Goal: Task Accomplishment & Management: Use online tool/utility

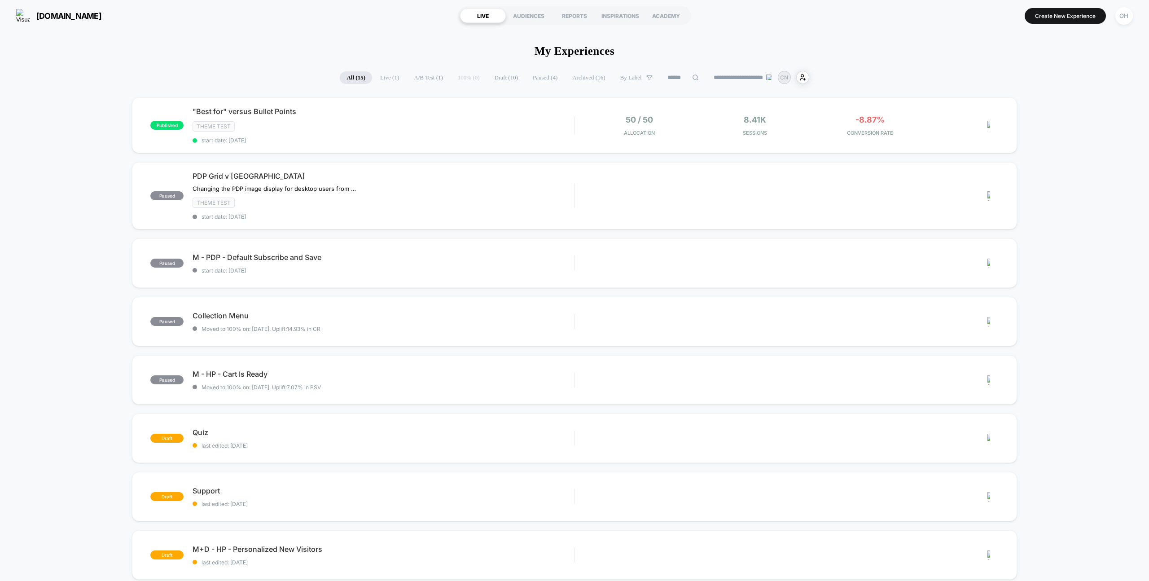
drag, startPoint x: 1121, startPoint y: 17, endPoint x: 1109, endPoint y: 24, distance: 13.3
click at [1121, 17] on div "OH" at bounding box center [1124, 16] width 18 height 18
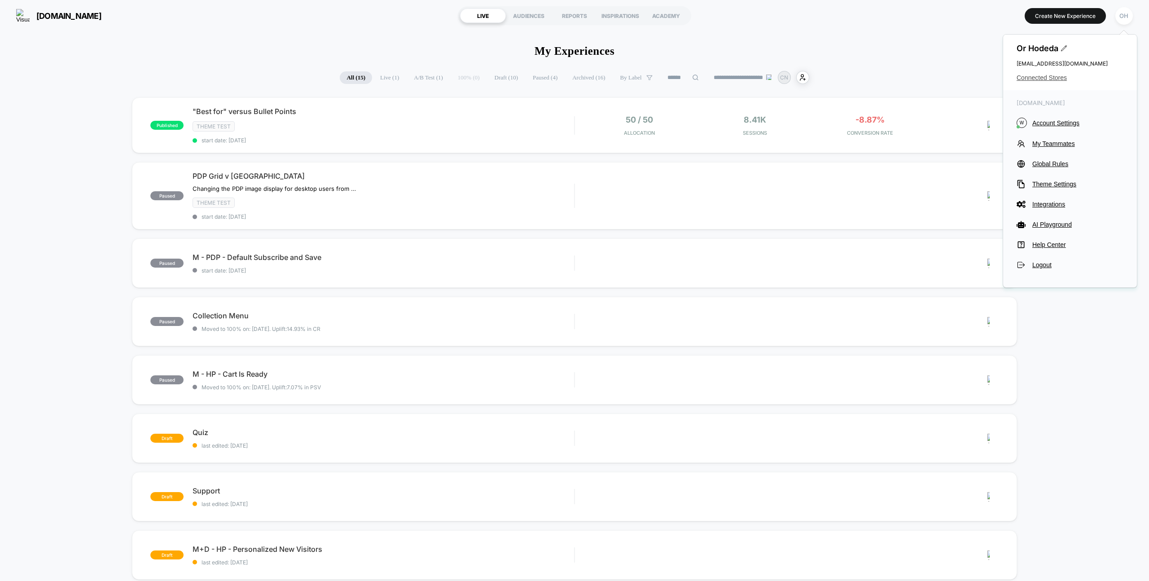
click at [1034, 76] on span "Connected Stores" at bounding box center [1070, 77] width 107 height 7
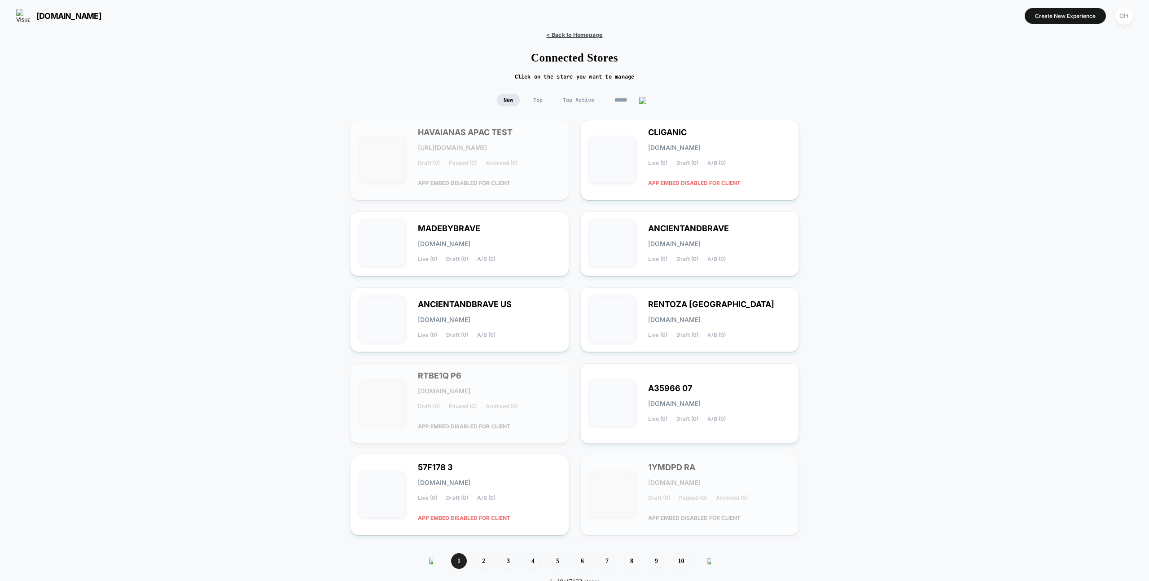
click at [592, 36] on span "< Back to Homepage" at bounding box center [574, 34] width 56 height 7
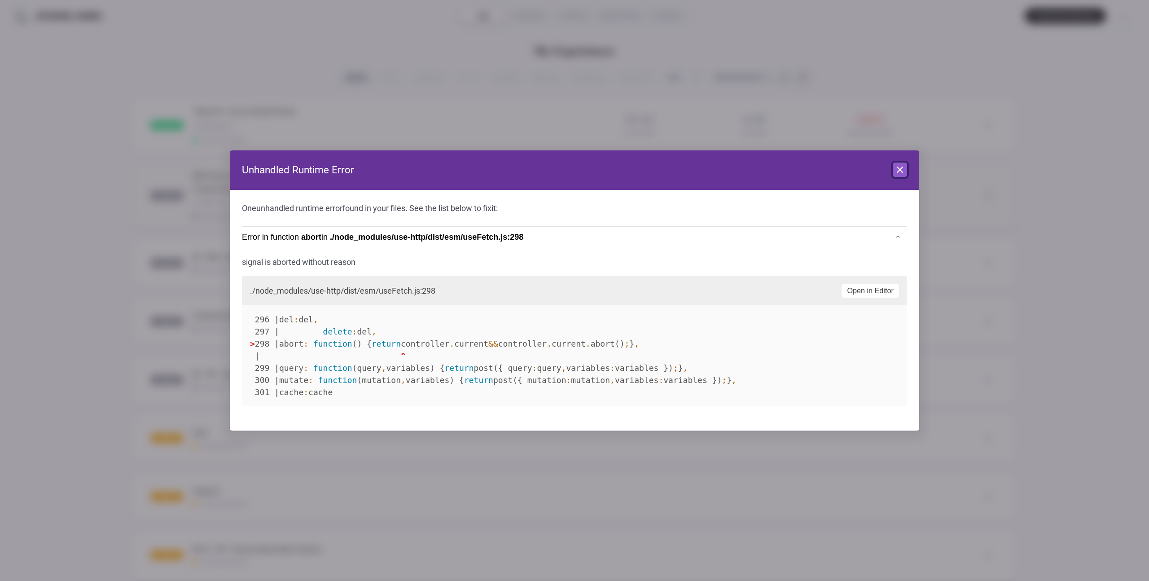
click at [899, 167] on icon at bounding box center [899, 169] width 11 height 11
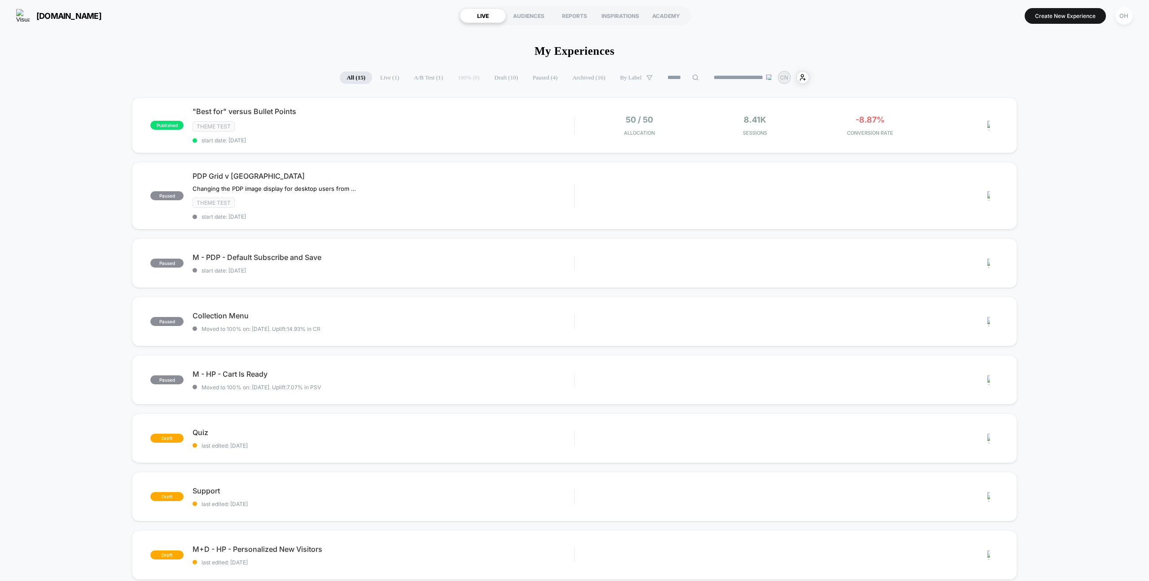
click at [1034, 15] on button "Create New Experience" at bounding box center [1065, 16] width 81 height 16
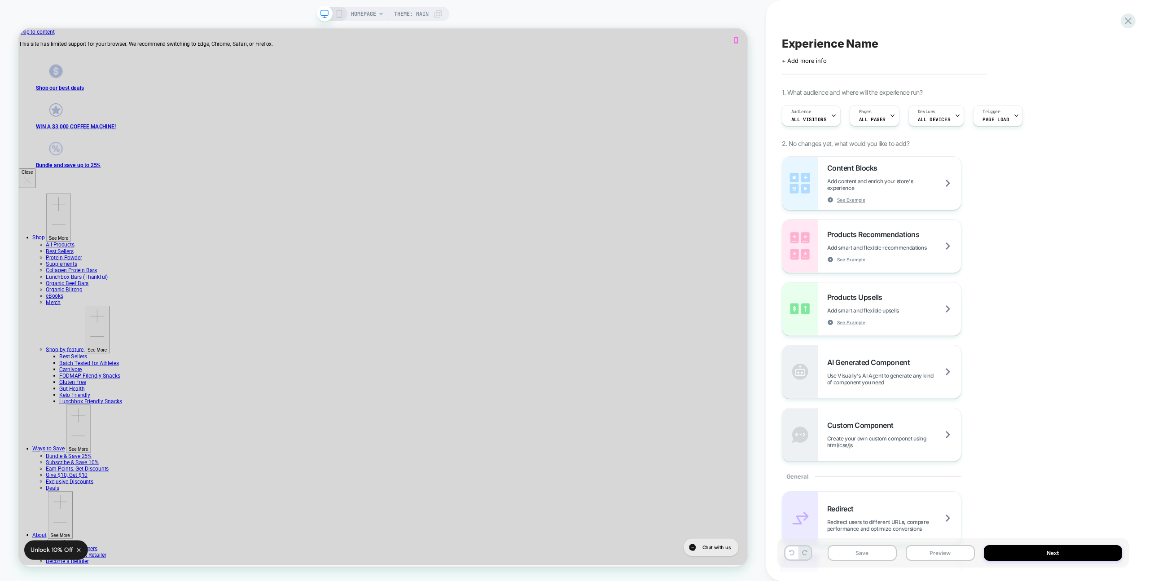
drag, startPoint x: 972, startPoint y: 46, endPoint x: 719, endPoint y: 42, distance: 252.7
click at [375, 18] on span "HOMEPAGE" at bounding box center [363, 14] width 25 height 14
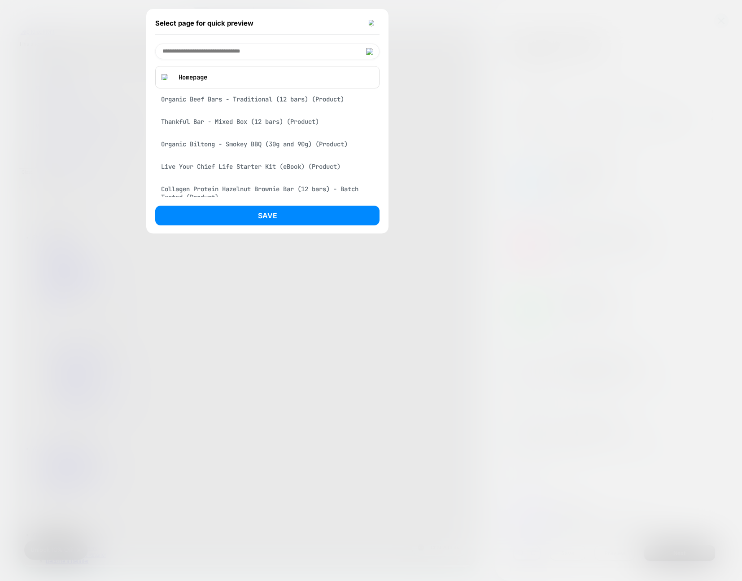
click at [641, 109] on div at bounding box center [371, 290] width 742 height 581
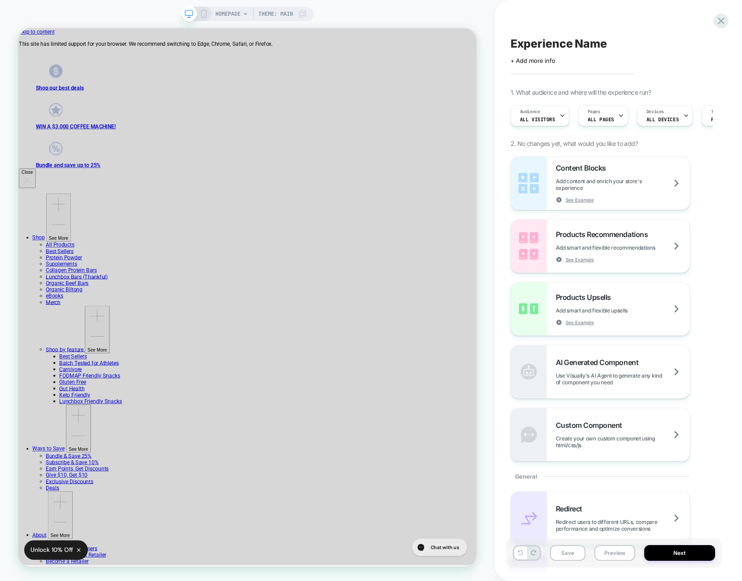
click at [226, 8] on span "HOMEPAGE" at bounding box center [227, 14] width 25 height 14
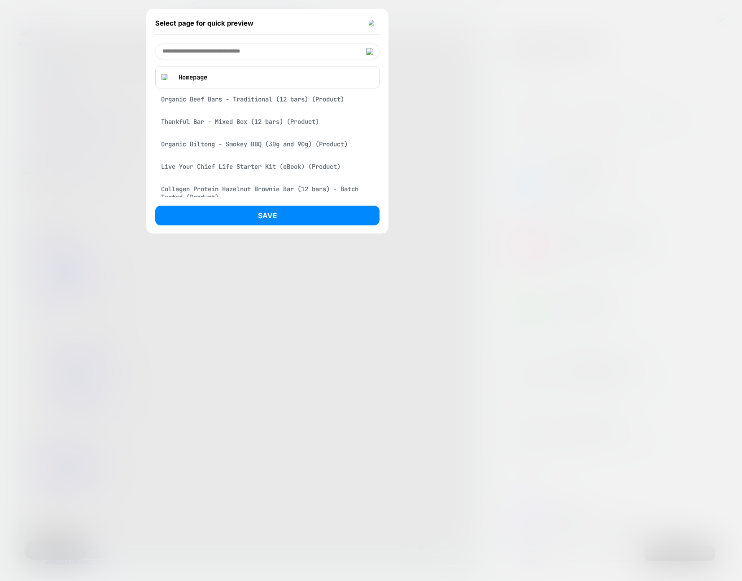
click at [455, 39] on div at bounding box center [371, 290] width 742 height 581
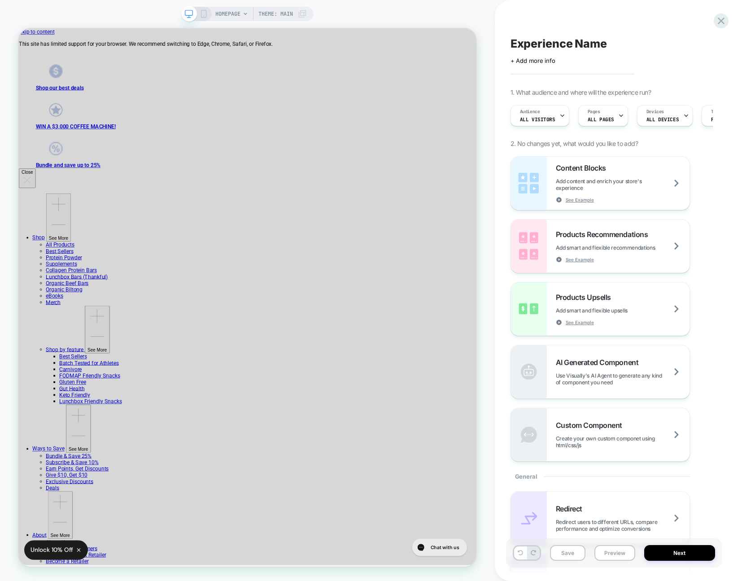
click at [226, 12] on span "HOMEPAGE" at bounding box center [227, 14] width 25 height 14
click at [724, 19] on icon at bounding box center [721, 21] width 12 height 12
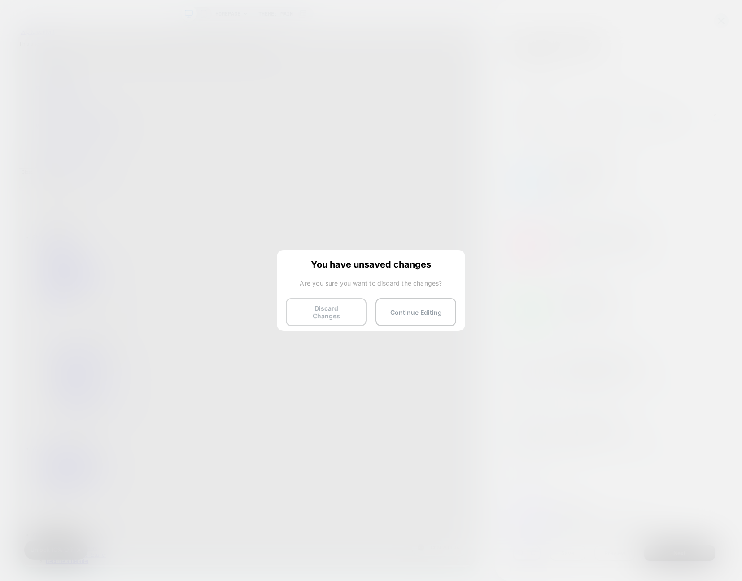
click at [303, 313] on button "Discard Changes" at bounding box center [326, 312] width 81 height 28
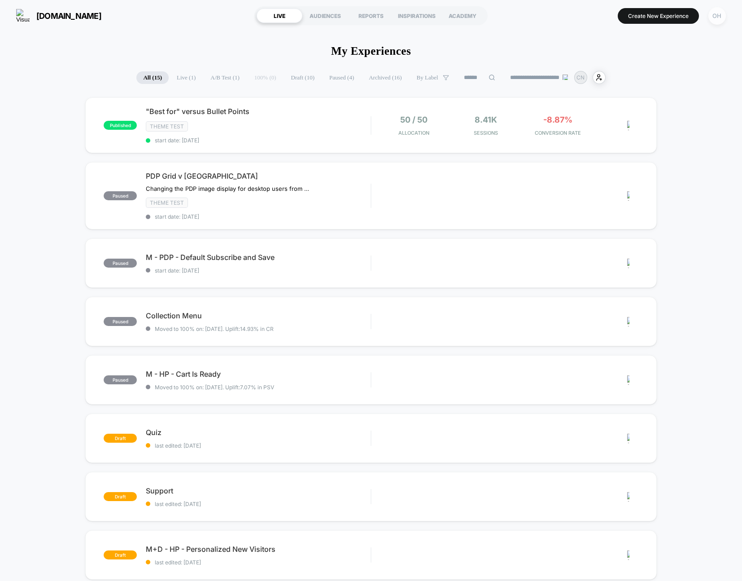
click at [716, 22] on div "OH" at bounding box center [718, 16] width 18 height 18
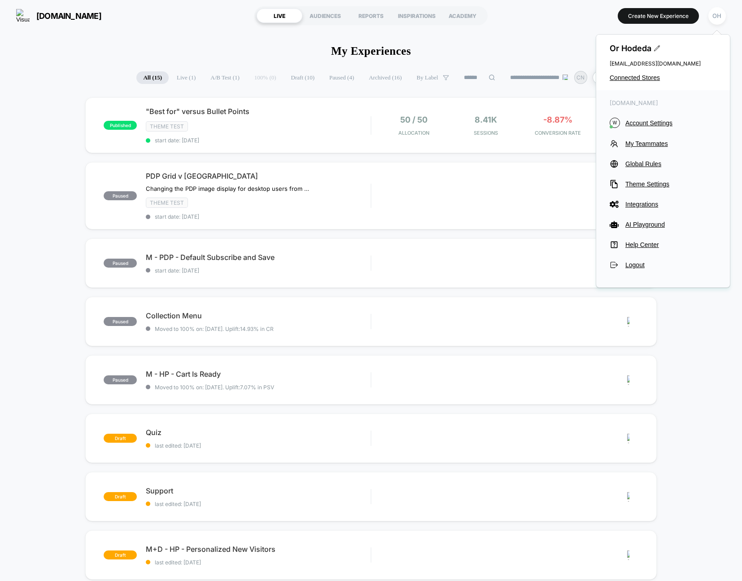
click at [659, 73] on div "Or Hodeda or@visually.io Connected Stores" at bounding box center [663, 63] width 134 height 56
click at [655, 75] on span "Connected Stores" at bounding box center [663, 77] width 107 height 7
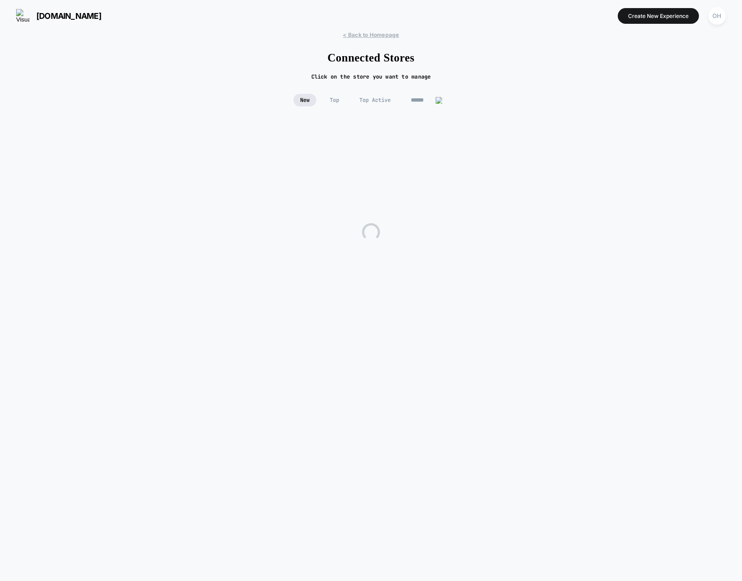
click at [426, 101] on input at bounding box center [426, 100] width 45 height 13
type input "**********"
click at [334, 161] on div "LAURAGELLER laurageller.myshopify.com Live (77) Draft (159) A/B (4)" at bounding box center [286, 169] width 142 height 37
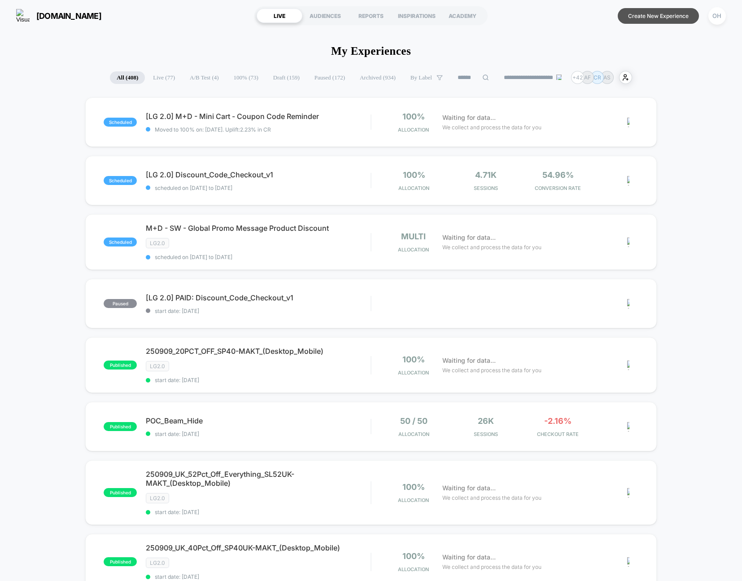
click at [646, 22] on button "Create New Experience" at bounding box center [658, 16] width 81 height 16
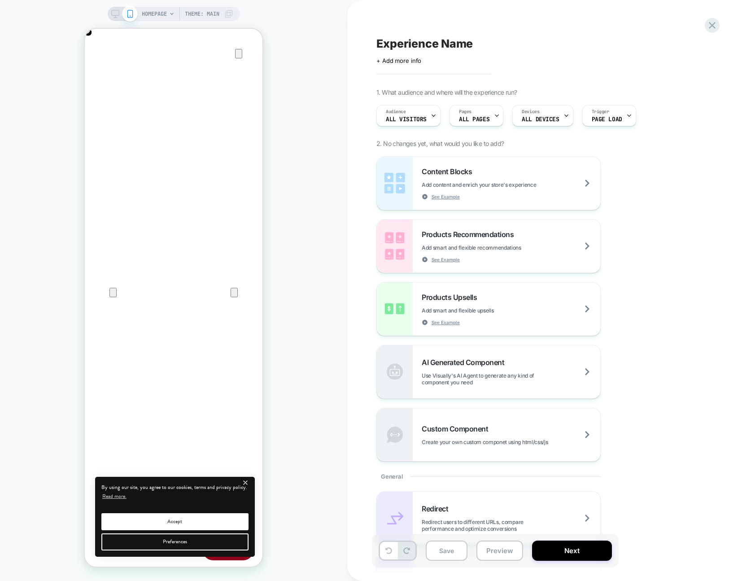
scroll to position [0, 178]
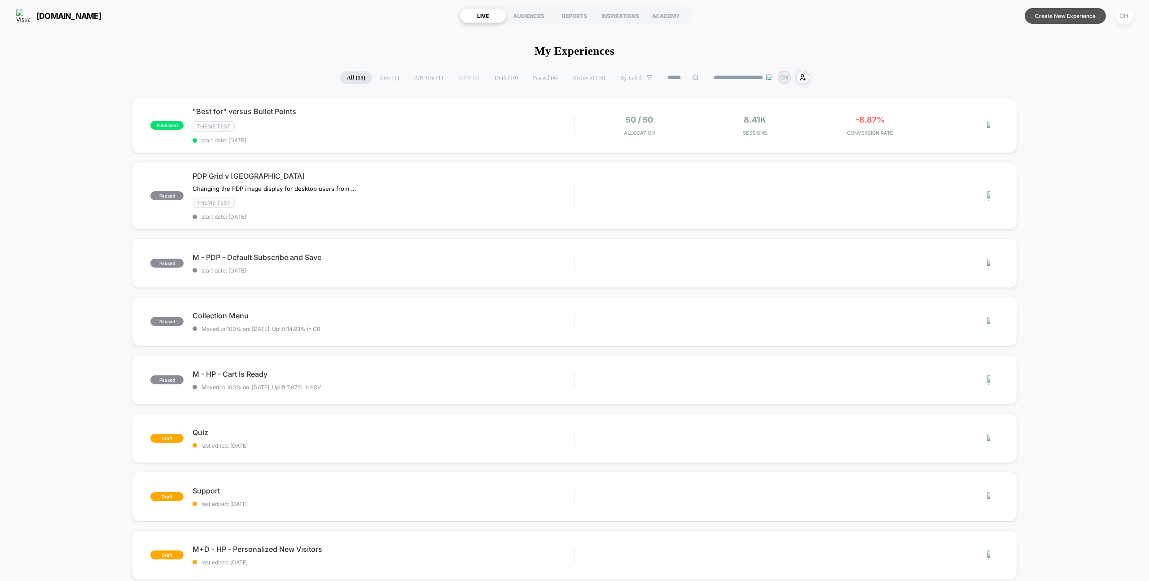
click at [1073, 12] on button "Create New Experience" at bounding box center [1065, 16] width 81 height 16
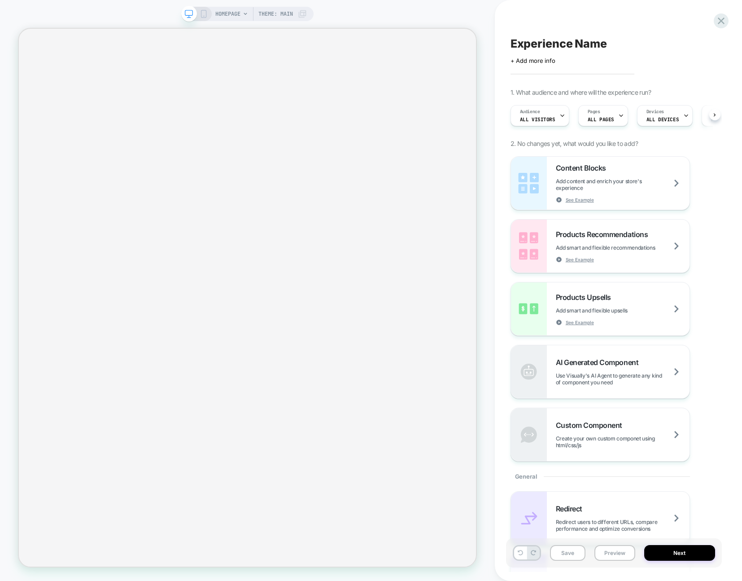
scroll to position [0, 0]
click at [240, 16] on span "HOMEPAGE" at bounding box center [227, 14] width 25 height 14
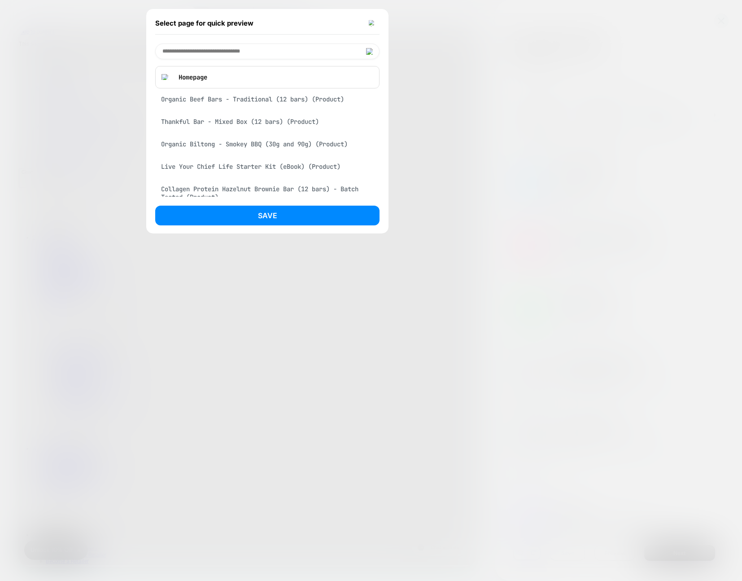
scroll to position [0, 0]
click at [257, 96] on div "Organic Beef Bars - Traditional (12 bars) (Product)" at bounding box center [267, 99] width 224 height 17
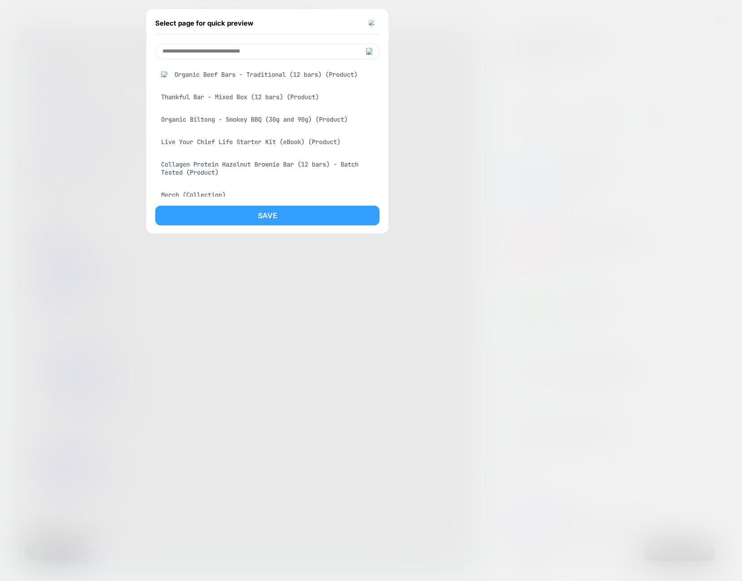
click at [299, 221] on button "Save" at bounding box center [267, 216] width 224 height 20
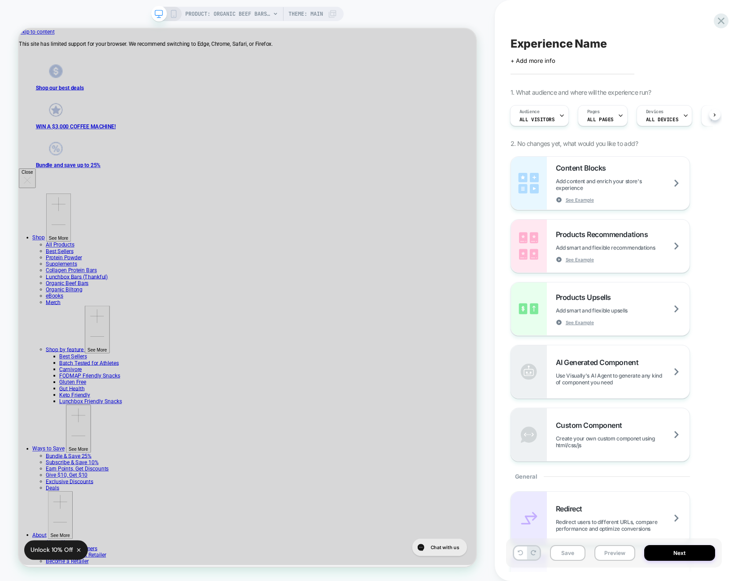
scroll to position [0, 1]
click at [249, 14] on span "PRODUCT: Organic Beef Bars - Traditional (12 bars)" at bounding box center [227, 14] width 85 height 14
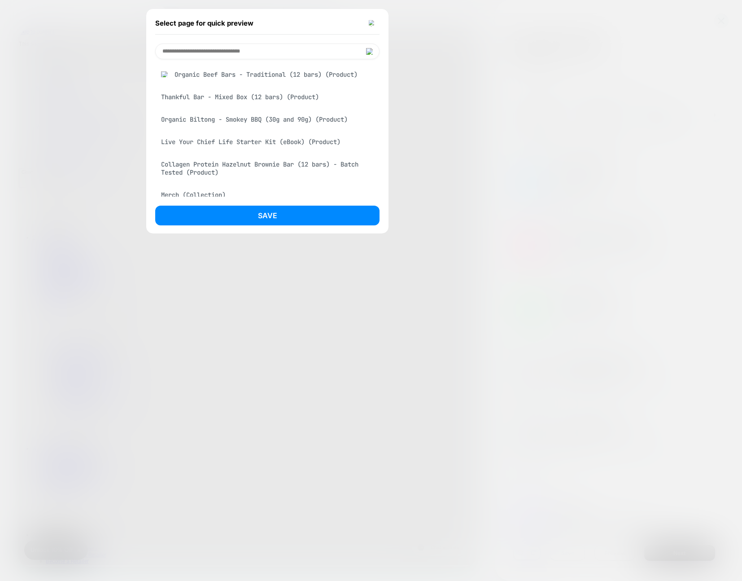
click at [282, 100] on div "Thankful Bar - Mixed Box (12 bars) (Product)" at bounding box center [267, 96] width 224 height 17
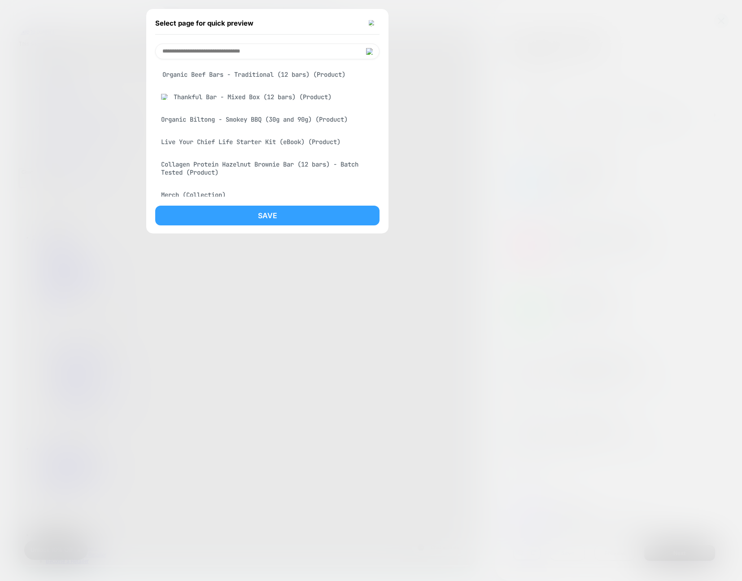
click at [305, 214] on button "Save" at bounding box center [267, 216] width 224 height 20
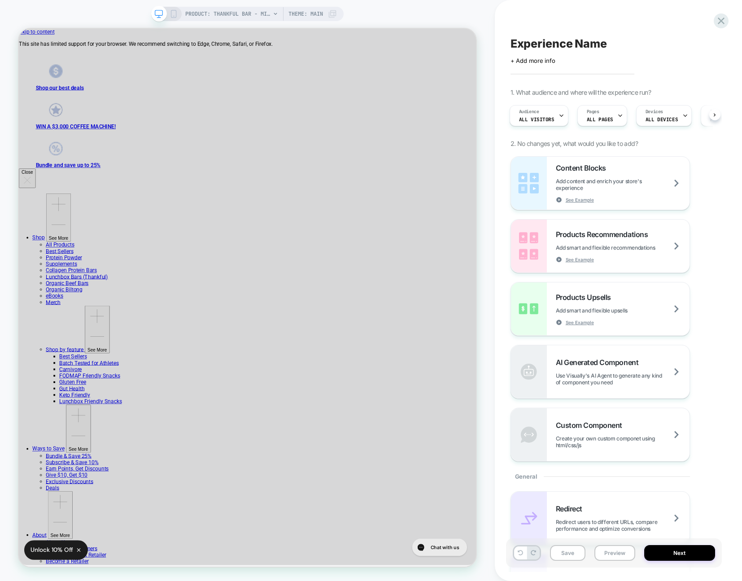
scroll to position [0, 1]
click at [234, 12] on span "PRODUCT: Thankful Bar - Mixed Box (12 bars)" at bounding box center [227, 14] width 85 height 14
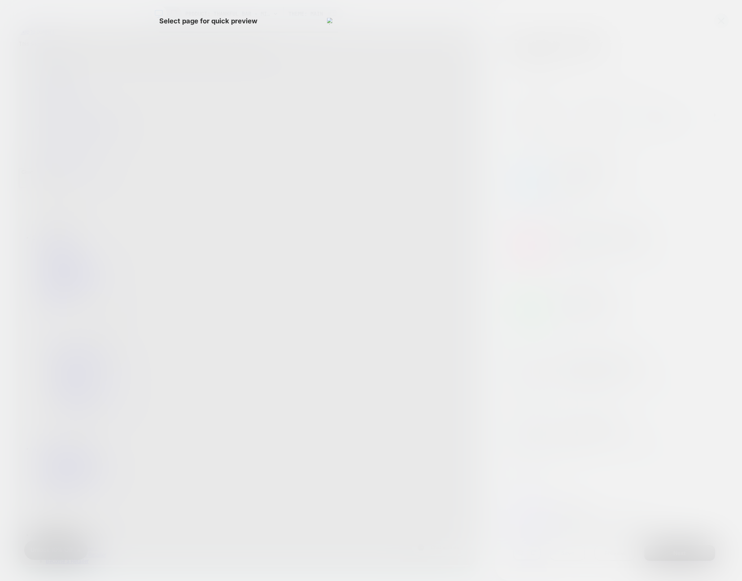
click at [234, 12] on div "Select page for quick preview" at bounding box center [248, 21] width 178 height 22
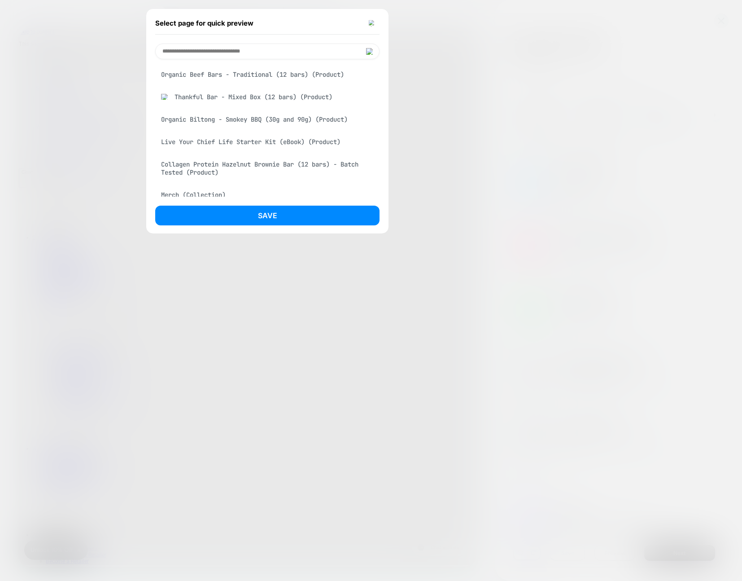
click at [259, 166] on div "Collagen Protein Hazelnut Brownie Bar (12 bars) - Batch Tested (Product)" at bounding box center [267, 168] width 224 height 25
click at [266, 221] on button "Save" at bounding box center [267, 216] width 224 height 20
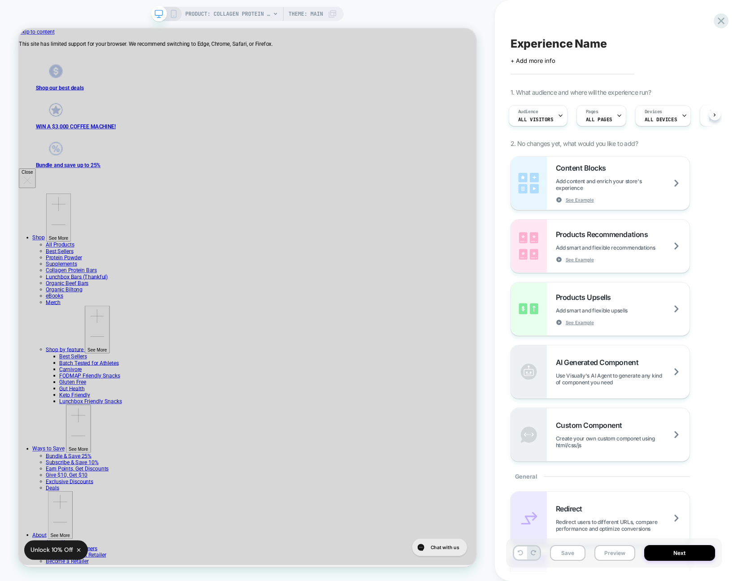
scroll to position [0, 2]
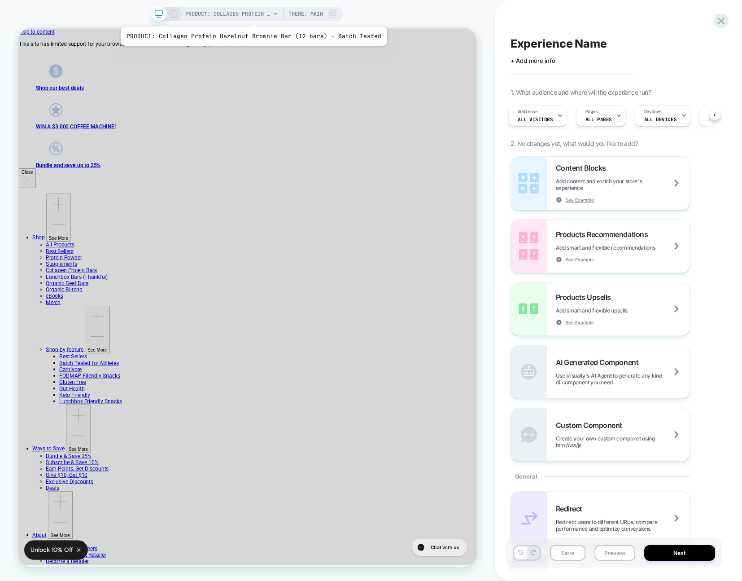
click at [251, 15] on span "PRODUCT: Collagen Protein Hazelnut Brownie Bar (12 bars) - Batch Tested" at bounding box center [227, 14] width 85 height 14
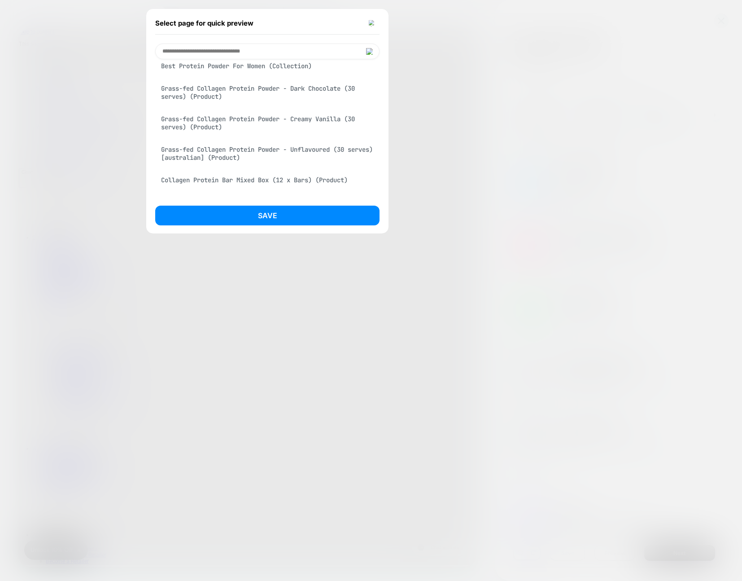
click at [284, 158] on div "Grass-fed Collagen Protein Powder - Unflavoured (30 serves) [australian] (Produ…" at bounding box center [267, 153] width 224 height 25
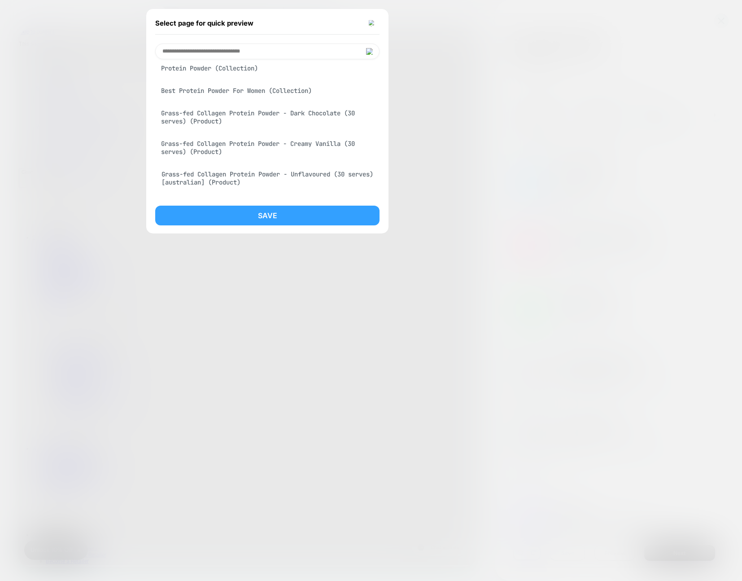
scroll to position [355, 0]
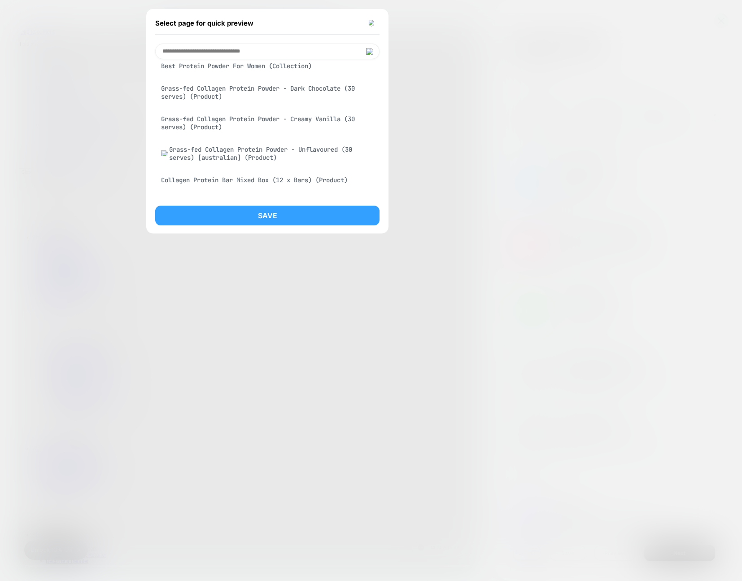
click at [291, 213] on button "Save" at bounding box center [267, 216] width 224 height 20
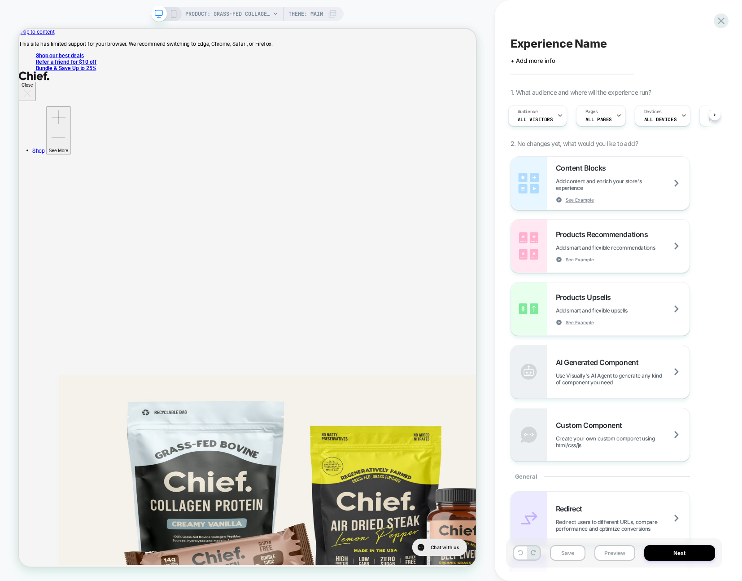
scroll to position [0, 3]
click at [245, 18] on span "PRODUCT: Grass-fed Collagen Protein Powder - Unflavoured (30 serves) [australia…" at bounding box center [227, 14] width 85 height 14
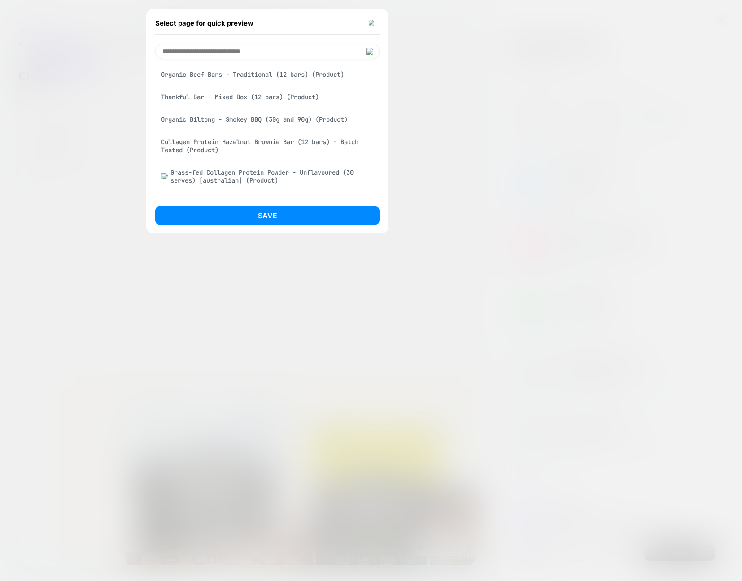
scroll to position [136, 0]
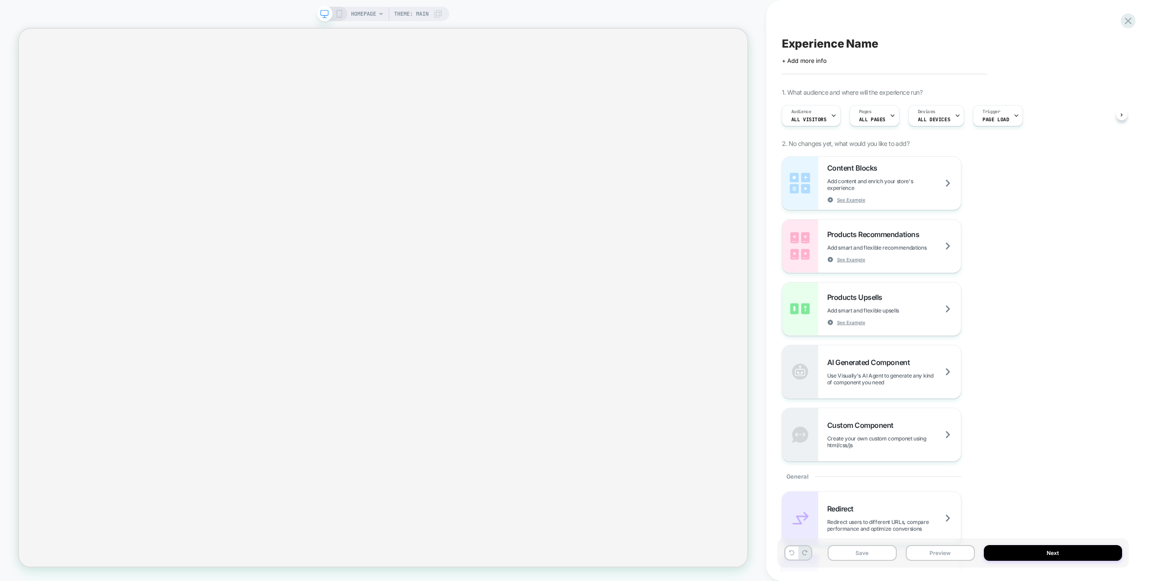
click at [354, 18] on span "HOMEPAGE" at bounding box center [363, 14] width 25 height 14
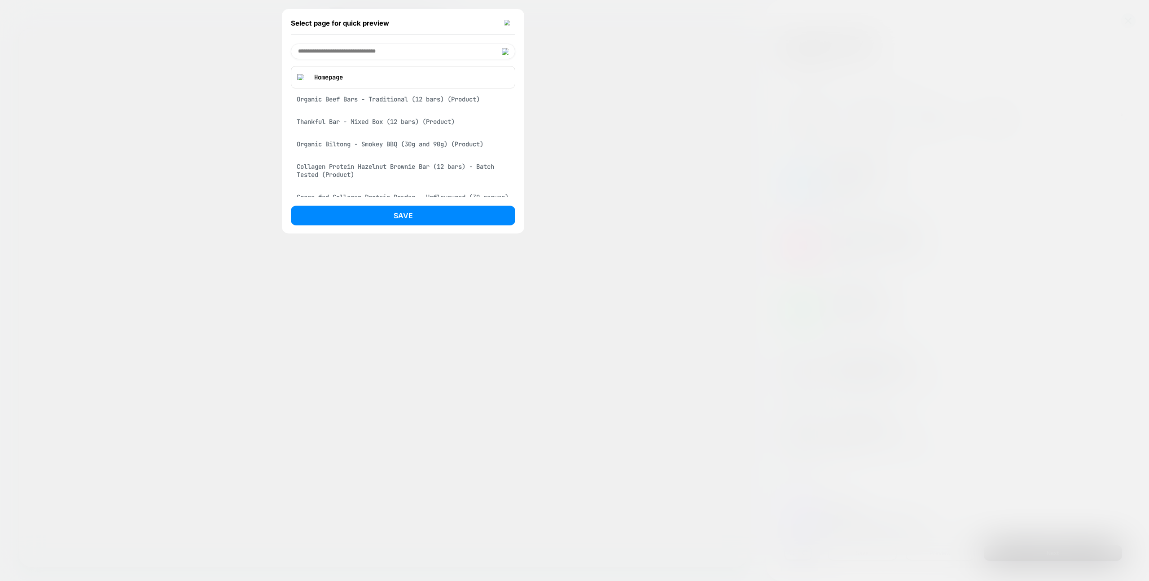
click at [408, 167] on div "Collagen Protein Hazelnut Brownie Bar (12 bars) - Batch Tested (Product)" at bounding box center [403, 170] width 224 height 25
click at [405, 217] on button "Save" at bounding box center [403, 216] width 224 height 20
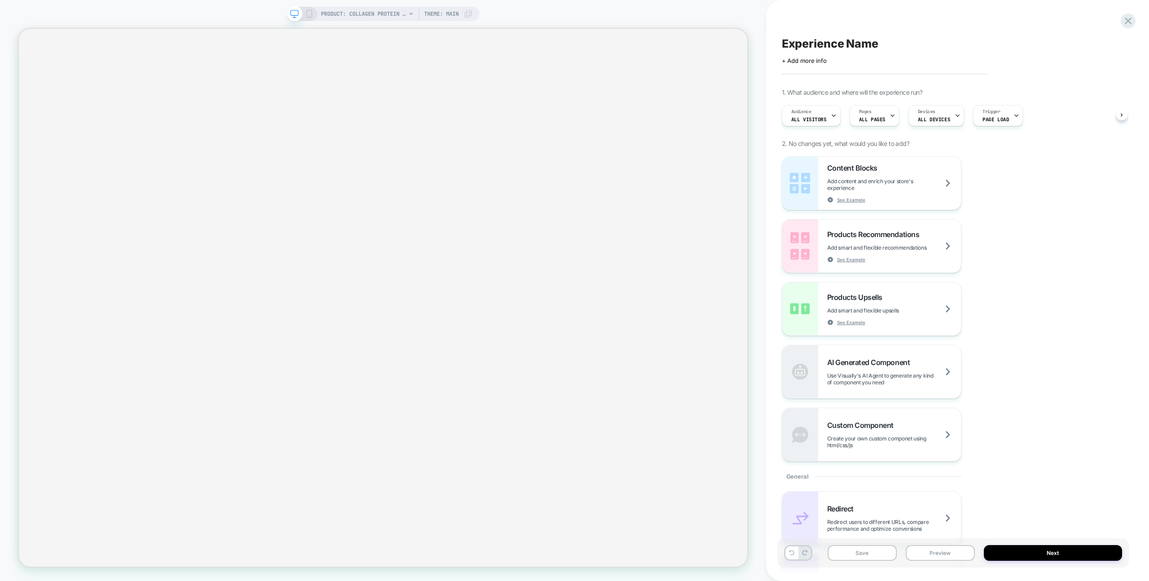
click at [556, 9] on div "PRODUCT: Collagen Protein Hazelnut Brownie Bar (12 bars) - Batch Tested PRODUCT…" at bounding box center [383, 290] width 766 height 563
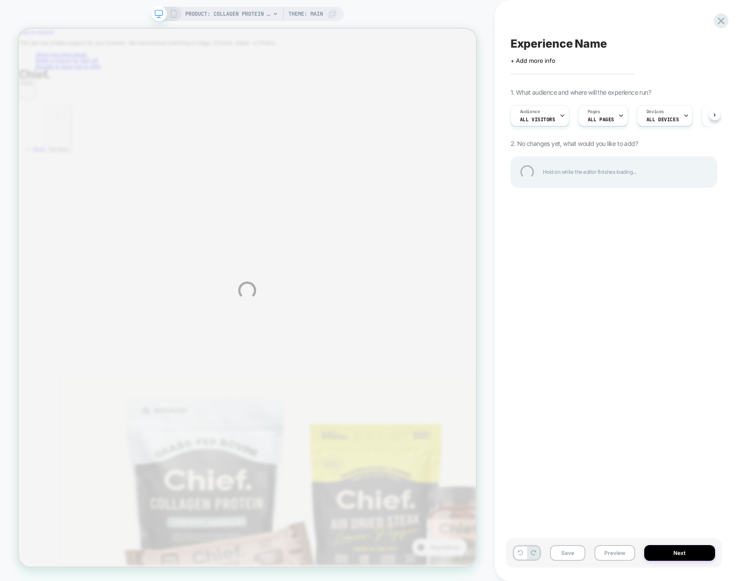
click at [188, 0] on div "PRODUCT: Collagen Protein Hazelnut Brownie Bar (12 bars) - Batch Tested PRODUCT…" at bounding box center [247, 290] width 495 height 581
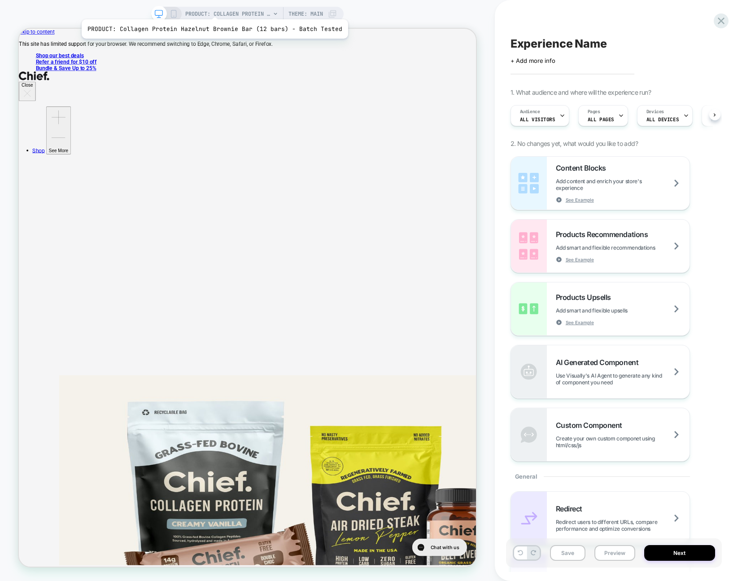
click at [212, 8] on span "PRODUCT: Collagen Protein Hazelnut Brownie Bar (12 bars) - Batch Tested" at bounding box center [227, 14] width 85 height 14
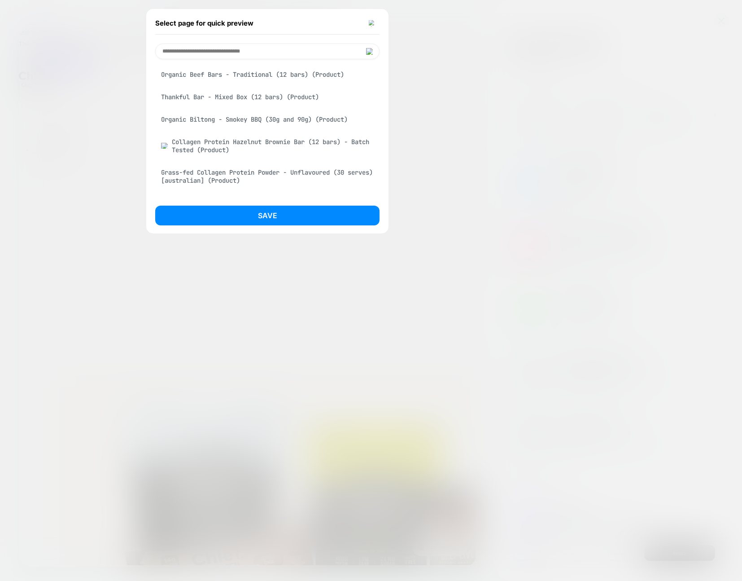
click at [289, 181] on div "Grass-fed Collagen Protein Powder - Unflavoured (30 serves) [australian] (Produ…" at bounding box center [267, 176] width 224 height 25
click at [305, 215] on button "Save" at bounding box center [267, 216] width 224 height 20
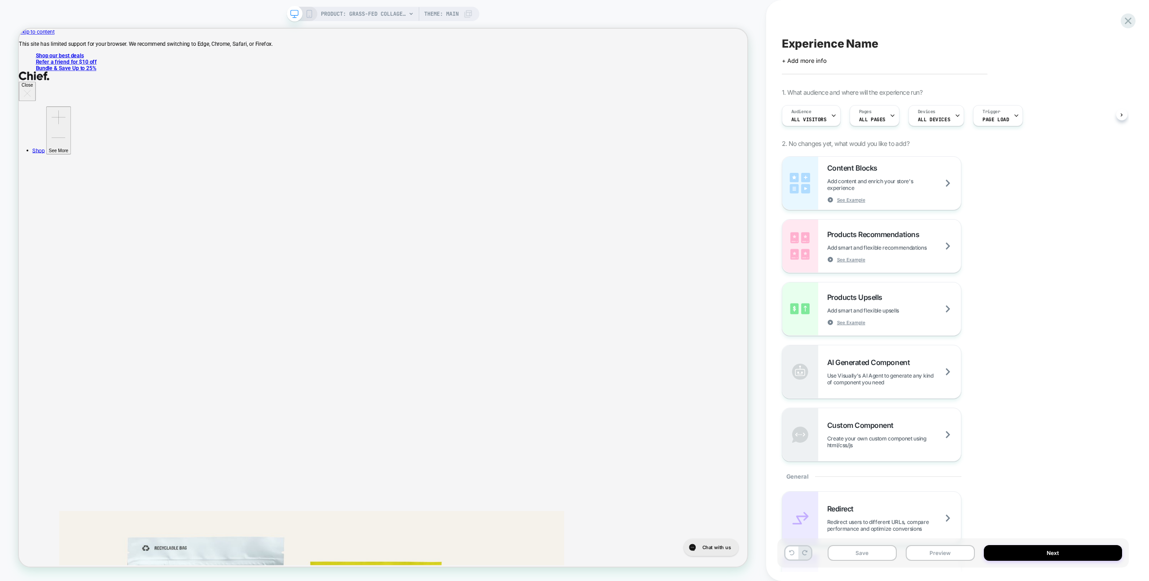
scroll to position [0, 0]
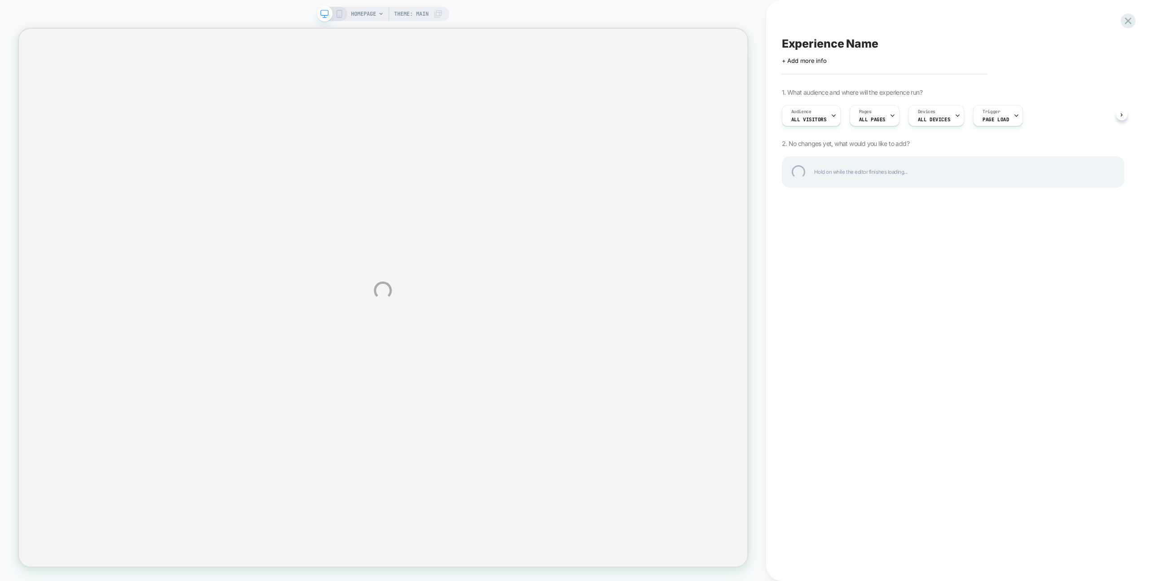
click at [235, 16] on div "HOMEPAGE Theme: MAIN Experience Name Click to edit experience details + Add mor…" at bounding box center [574, 290] width 1149 height 581
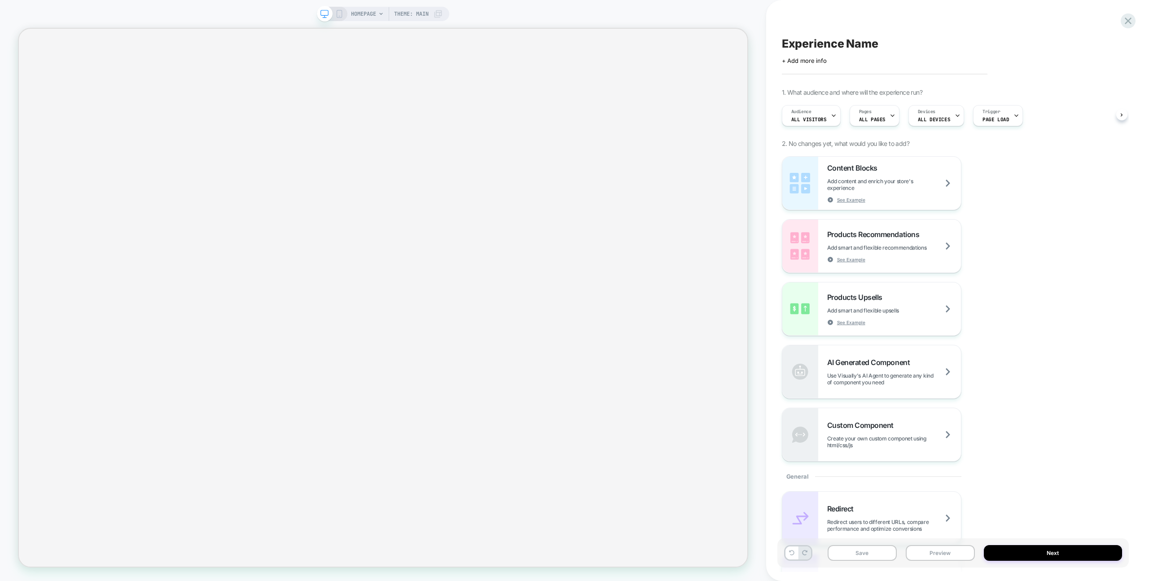
click at [355, 12] on span "HOMEPAGE" at bounding box center [363, 14] width 25 height 14
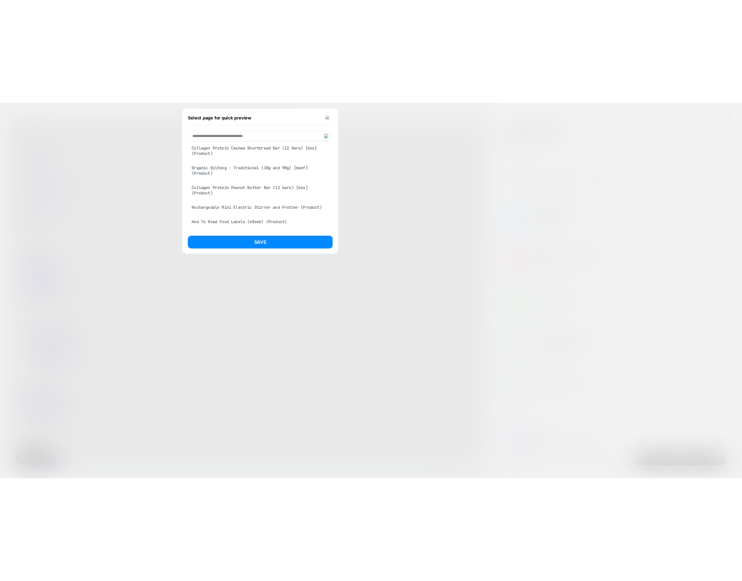
scroll to position [738, 0]
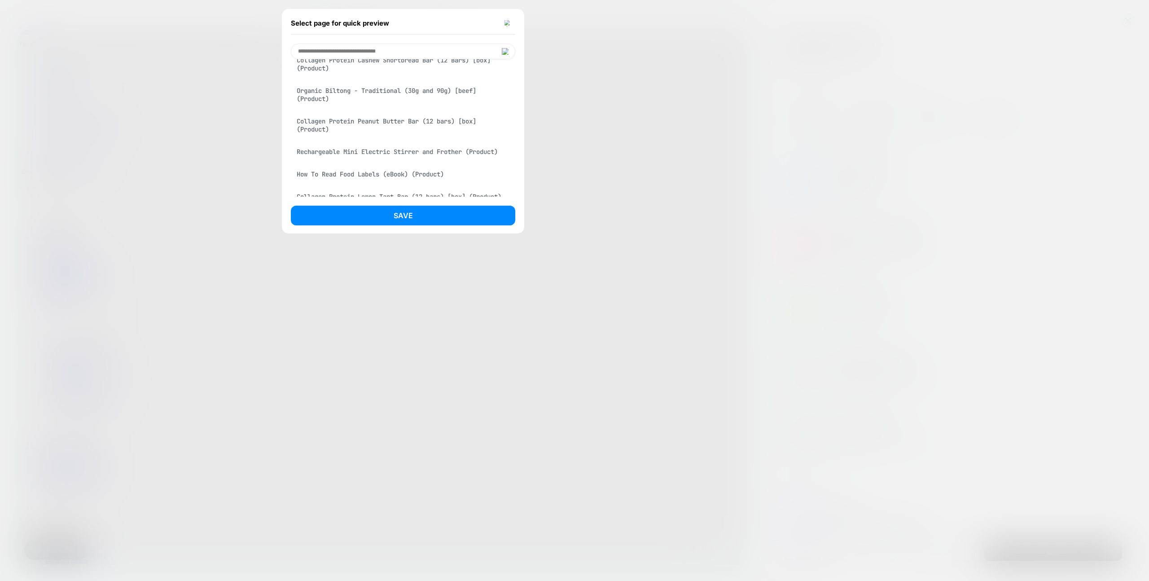
click at [399, 107] on div "Organic Biltong - Traditional (30g and 90g) [beef] (Product)" at bounding box center [403, 94] width 224 height 25
click at [401, 215] on button "Save" at bounding box center [403, 216] width 224 height 20
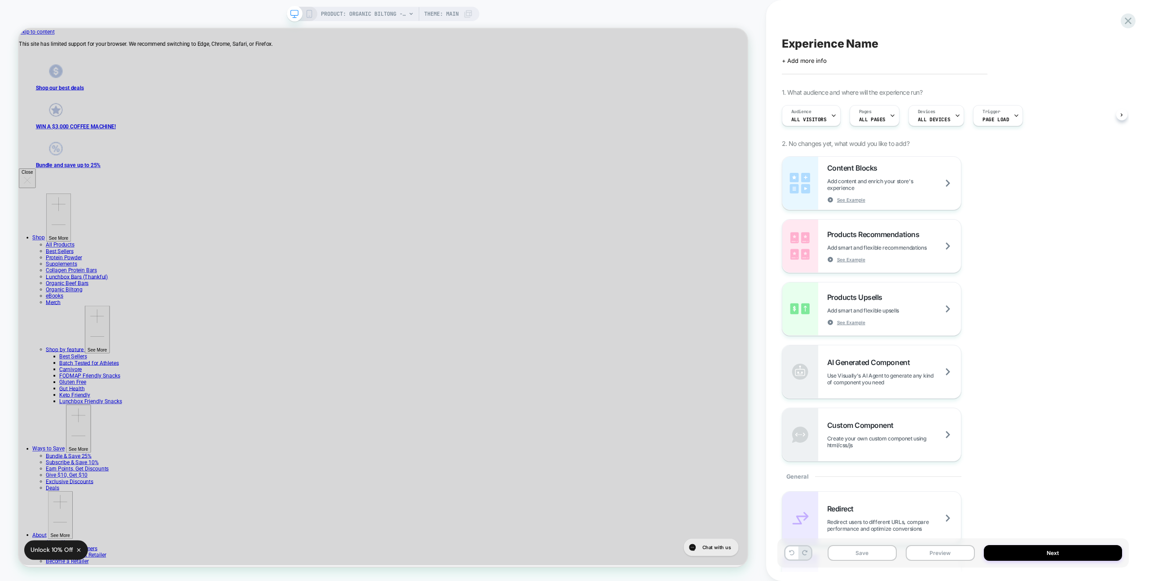
click at [778, 25] on div "Experience Name Click to edit experience details + Add more info 1. What audien…" at bounding box center [952, 290] width 351 height 563
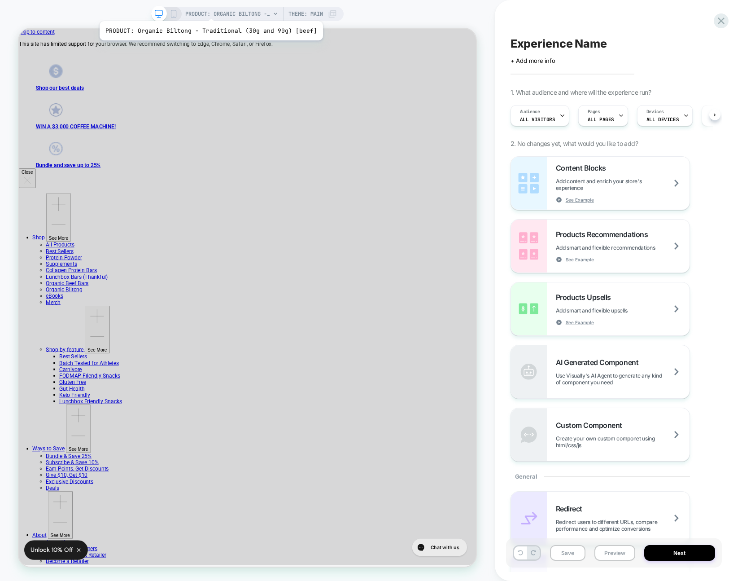
click at [209, 10] on span "PRODUCT: Organic Biltong - Traditional (30g and 90g) [beef]" at bounding box center [227, 14] width 85 height 14
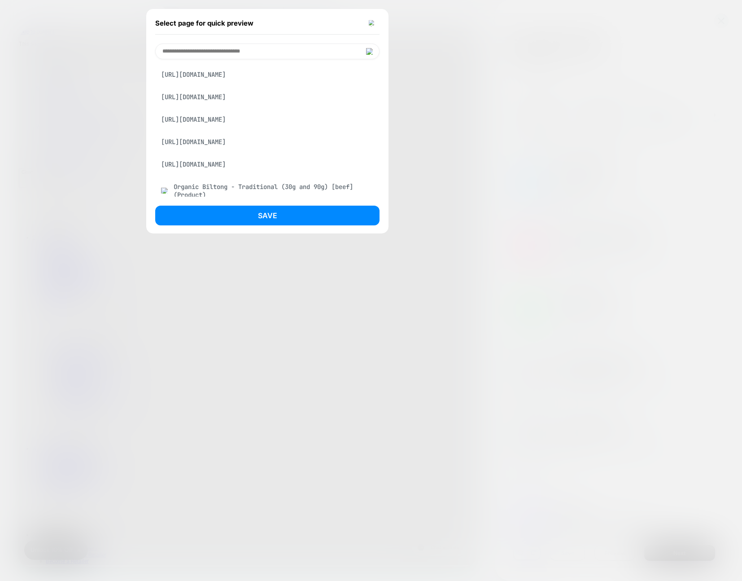
scroll to position [455, 0]
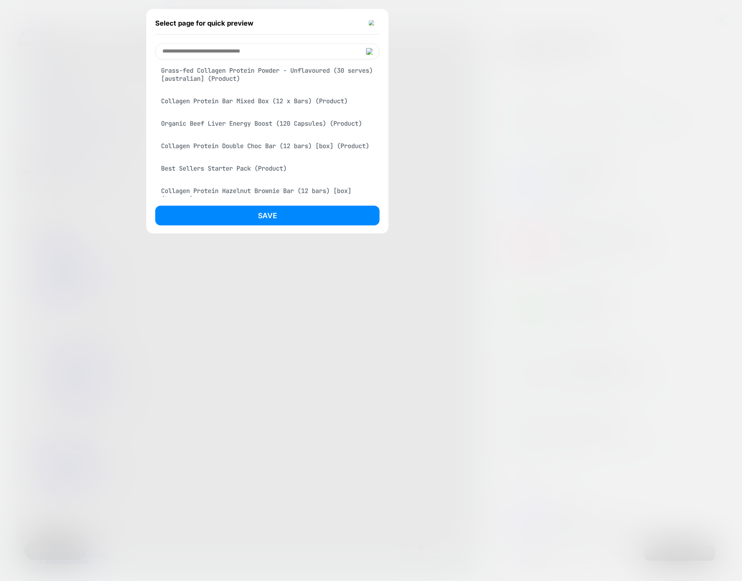
drag, startPoint x: 268, startPoint y: 163, endPoint x: 275, endPoint y: 201, distance: 37.8
click at [268, 132] on div "Organic Beef Liver Energy Boost (120 Capsules) (Product)" at bounding box center [267, 123] width 224 height 17
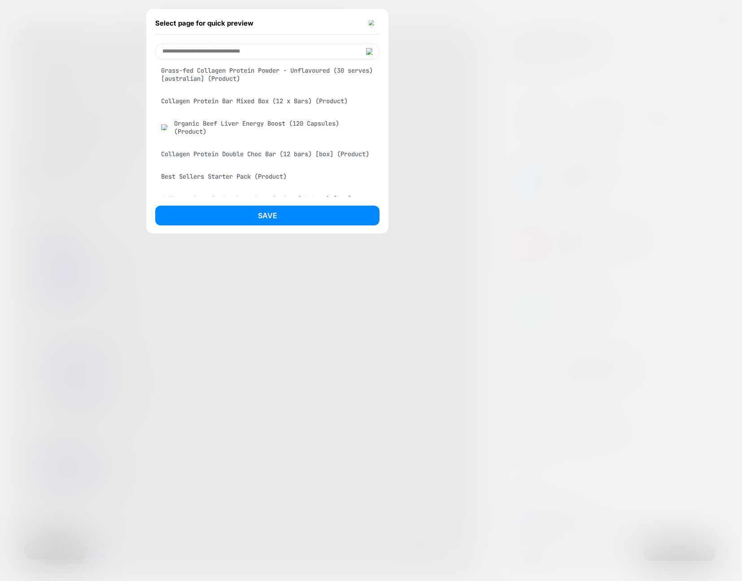
click at [276, 212] on button "Save" at bounding box center [267, 216] width 224 height 20
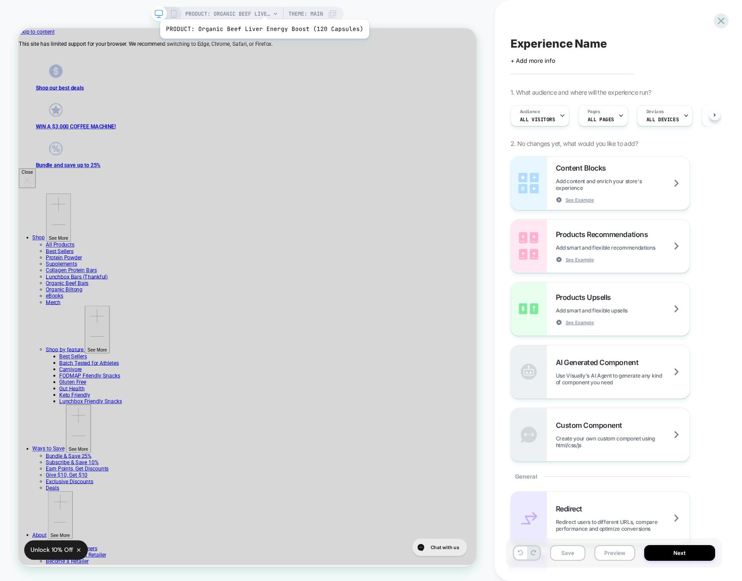
click at [263, 8] on span "PRODUCT: Organic Beef Liver Energy Boost (120 Capsules)" at bounding box center [227, 14] width 85 height 14
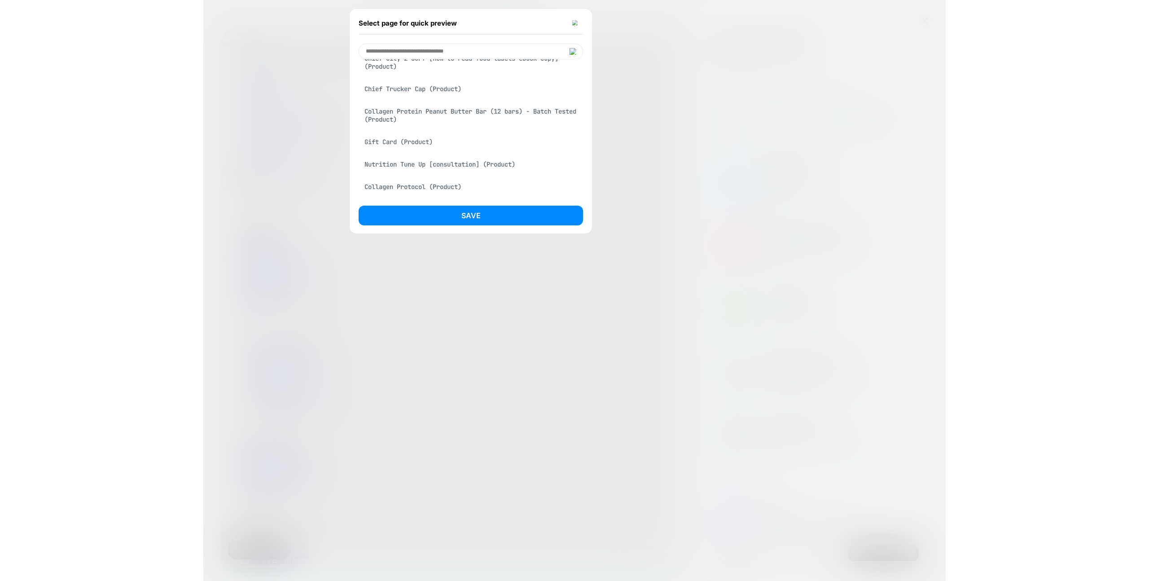
scroll to position [1866, 0]
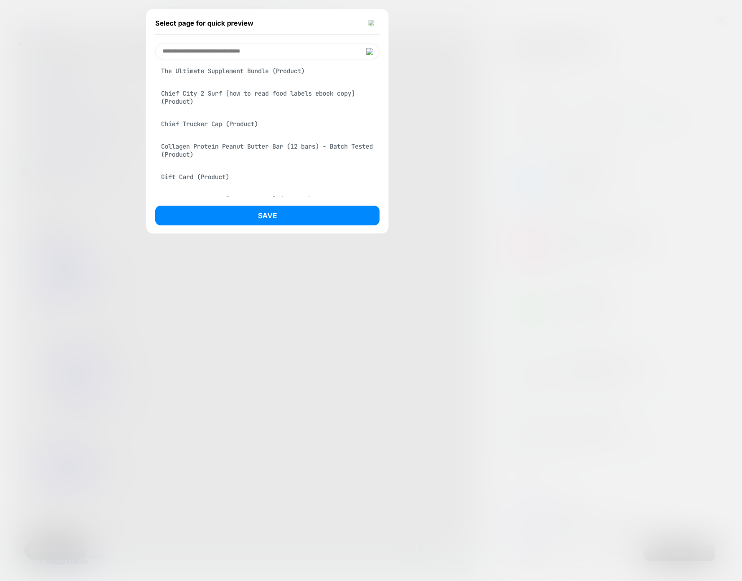
click at [369, 22] on img at bounding box center [372, 23] width 7 height 7
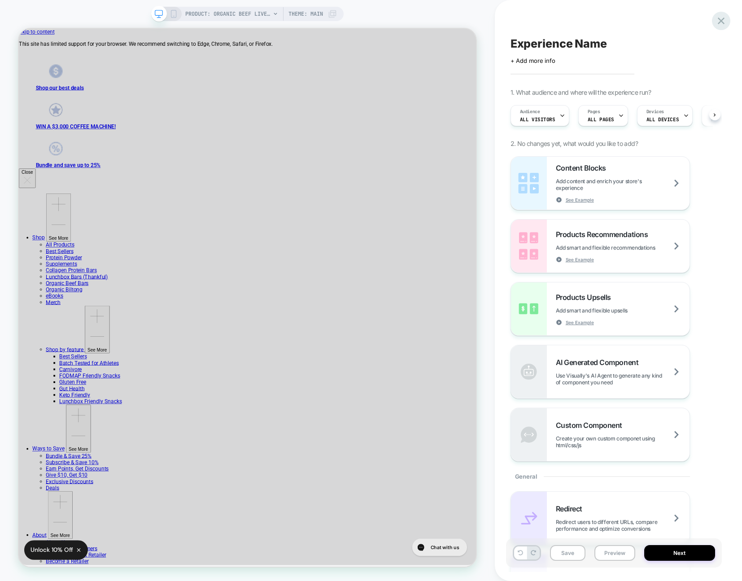
click at [722, 21] on icon at bounding box center [721, 21] width 7 height 7
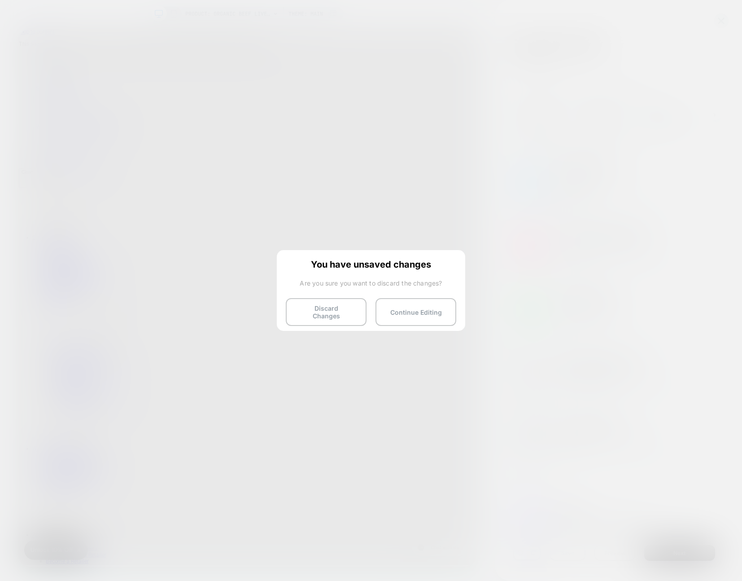
click at [342, 320] on div "You have unsaved changes Are you sure you want to discard the changes? Discard …" at bounding box center [371, 289] width 188 height 79
click at [342, 319] on button "Discard Changes" at bounding box center [326, 312] width 81 height 28
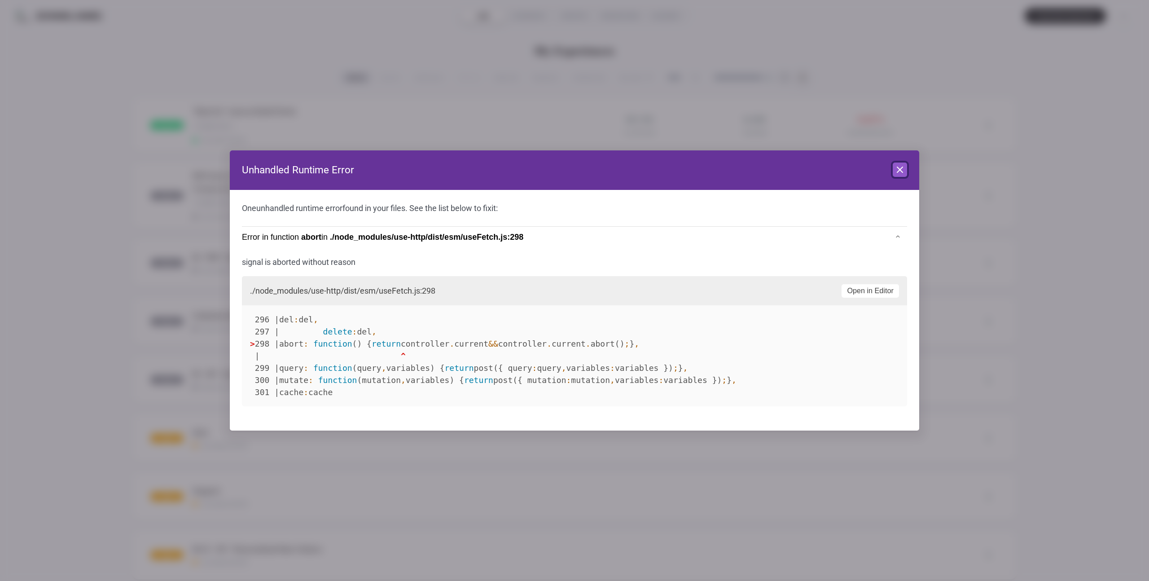
click at [894, 162] on button "Close" at bounding box center [900, 169] width 14 height 14
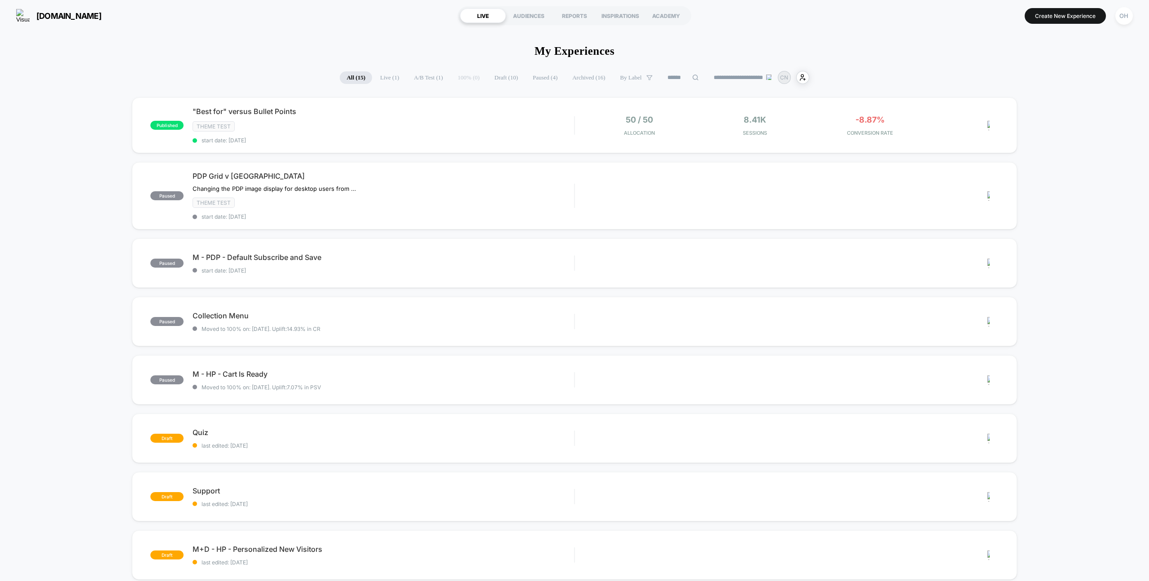
click at [1108, 22] on section "Create New Experience OH" at bounding box center [950, 15] width 369 height 22
click at [1117, 20] on div "OH" at bounding box center [1124, 16] width 18 height 18
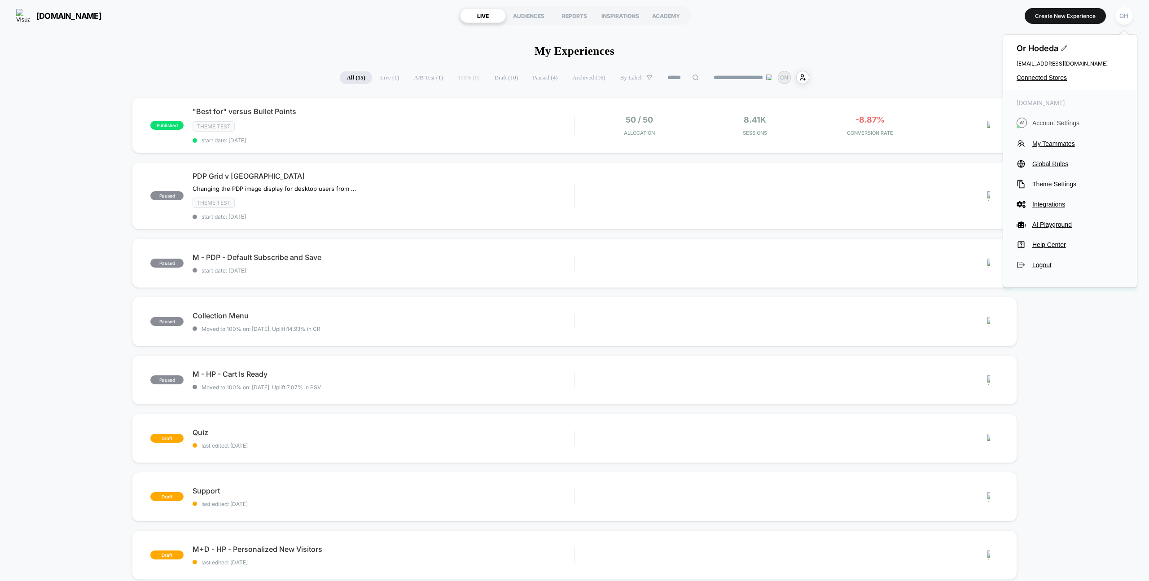
click at [1031, 129] on div "wearechief.com W Account Settings My Teammates Global Rules Theme Settings Inte…" at bounding box center [1070, 184] width 134 height 188
click at [1035, 125] on span "Account Settings" at bounding box center [1077, 122] width 91 height 7
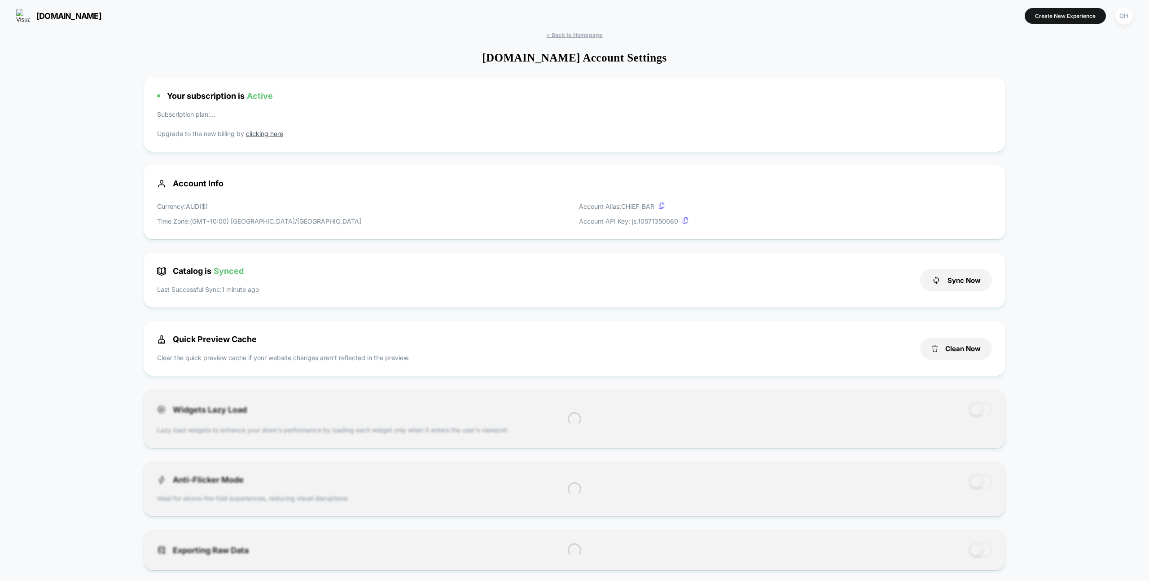
scroll to position [121, 0]
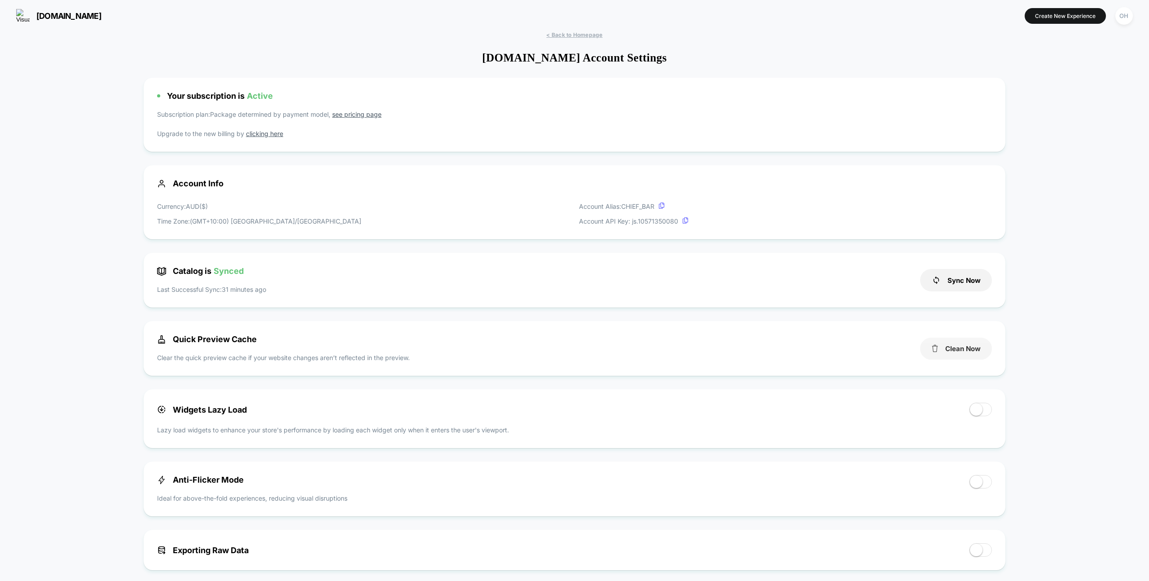
click at [963, 351] on button "Clean Now" at bounding box center [956, 349] width 72 height 22
click at [1037, 13] on button "Create New Experience" at bounding box center [1065, 16] width 81 height 16
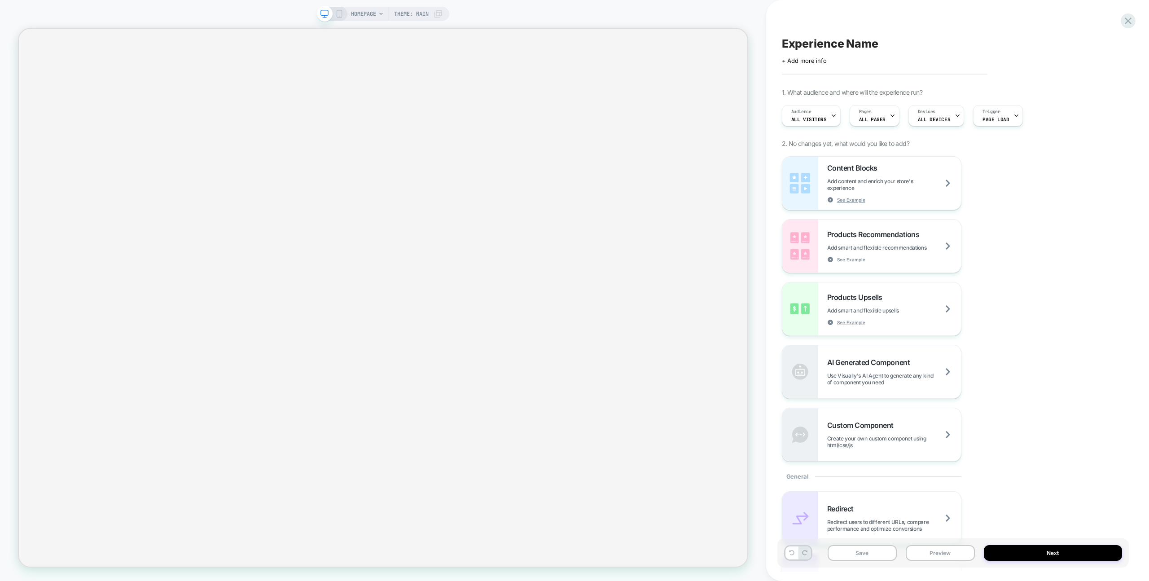
click at [224, 11] on div "HOMEPAGE Theme: MAIN" at bounding box center [383, 290] width 766 height 563
click at [367, 12] on span "HOMEPAGE" at bounding box center [363, 14] width 25 height 14
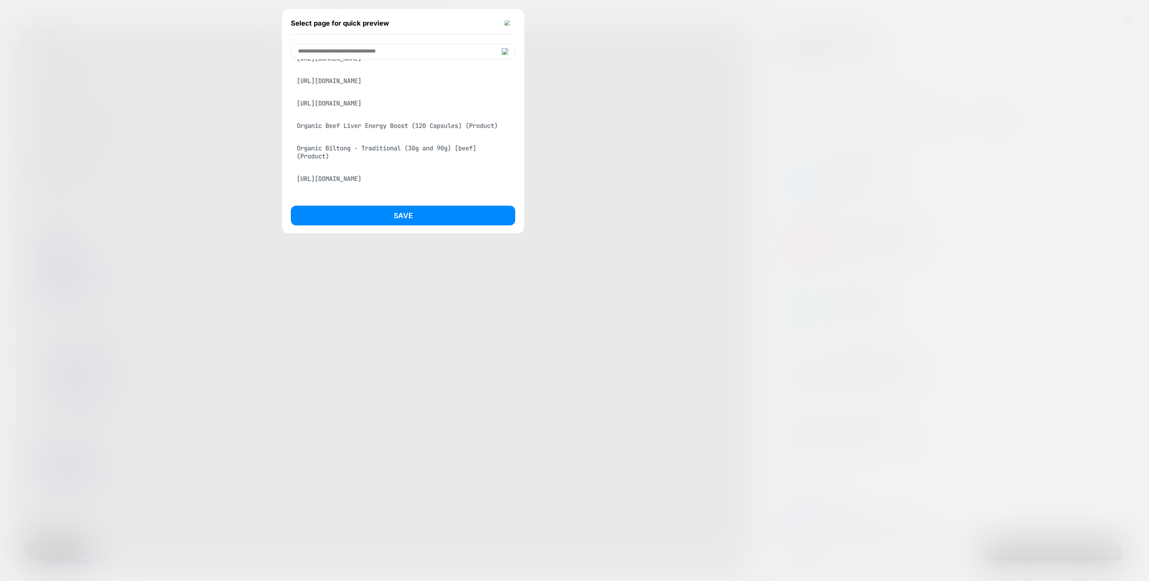
click at [440, 134] on div "Organic Beef Liver Energy Boost (120 Capsules) (Product)" at bounding box center [403, 125] width 224 height 17
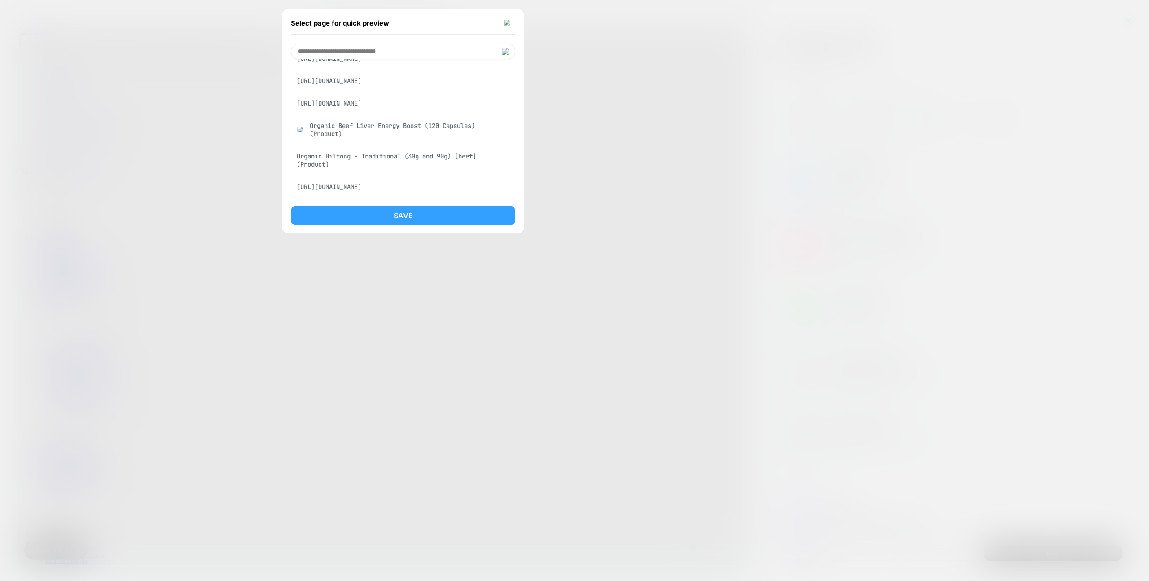
click at [446, 209] on button "Save" at bounding box center [403, 216] width 224 height 20
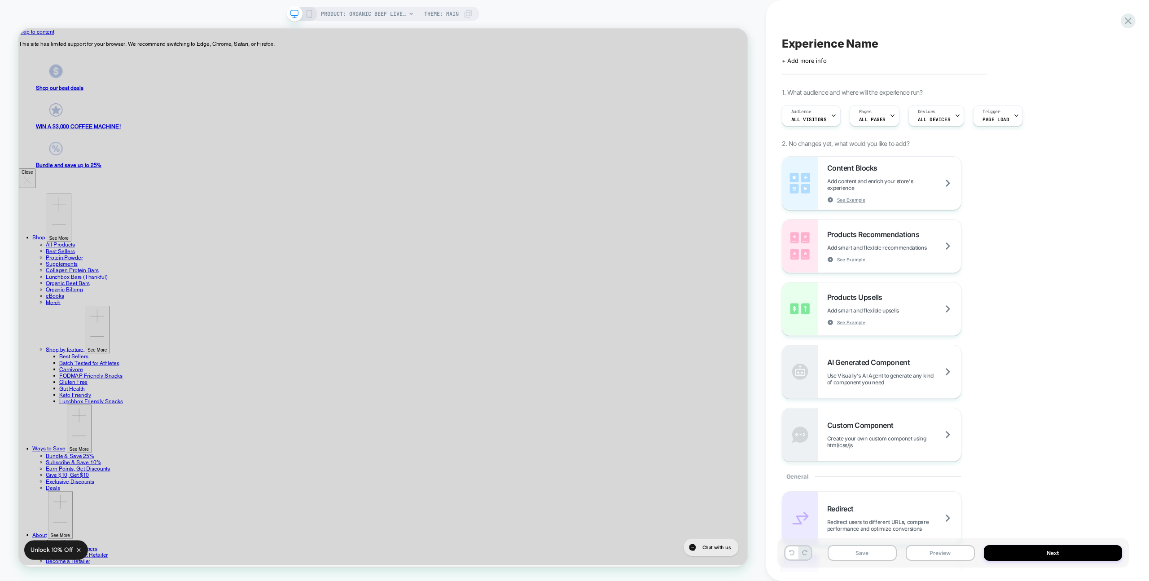
click at [824, 15] on div "Experience Name Click to edit experience details + Add more info 1. What audien…" at bounding box center [952, 290] width 351 height 563
click at [891, 25] on div "Experience Name Click to edit experience details + Add more info 1. What audien…" at bounding box center [952, 290] width 351 height 563
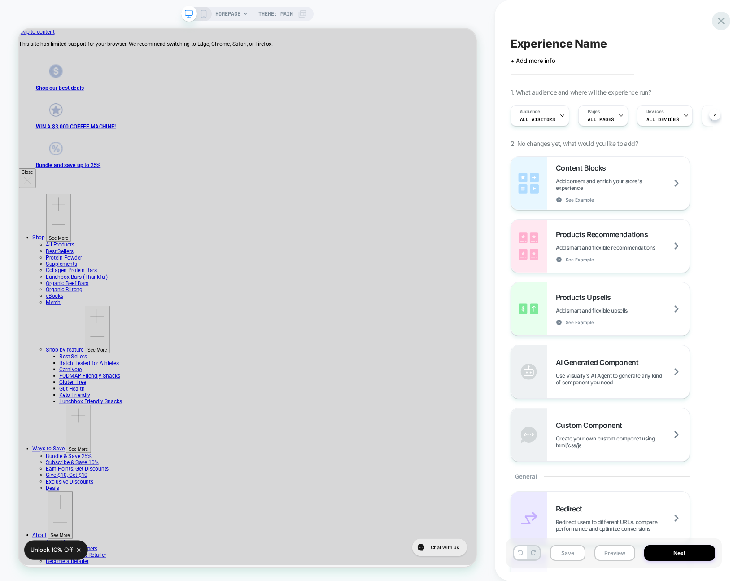
click at [725, 19] on icon at bounding box center [721, 21] width 12 height 12
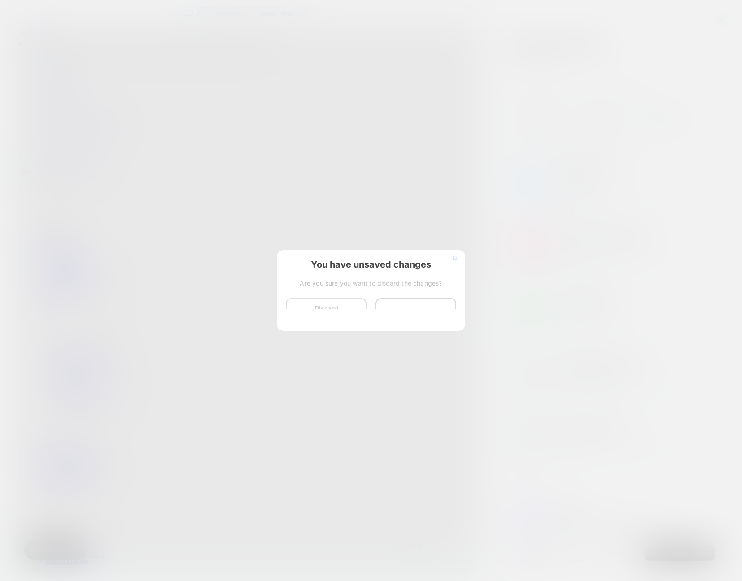
click at [293, 305] on button "Discard Changes" at bounding box center [326, 312] width 81 height 28
click at [333, 311] on button "Discard Changes" at bounding box center [326, 312] width 81 height 28
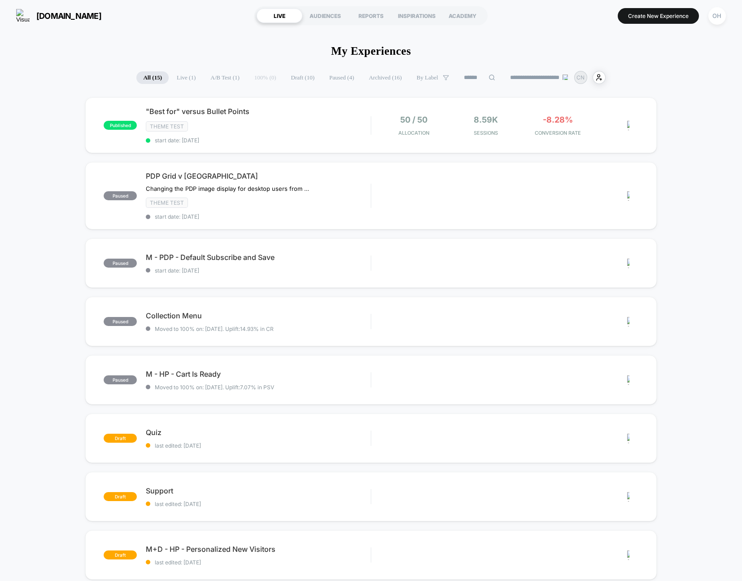
click at [493, 28] on div "[DOMAIN_NAME] LIVE AUDIENCES REPORTS INSPIRATIONS ACADEMY Create New Experience…" at bounding box center [371, 15] width 742 height 31
click at [682, 79] on div "**********" at bounding box center [371, 77] width 742 height 13
click at [695, 98] on div "published "Best for" versus Bullet Points Theme Test start date: [DATE] 50 / 50…" at bounding box center [371, 480] width 742 height 767
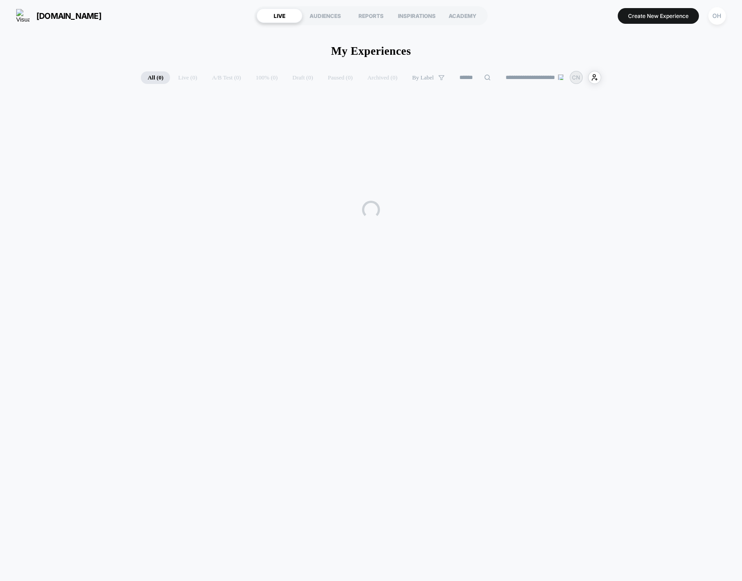
drag, startPoint x: 704, startPoint y: 55, endPoint x: 686, endPoint y: 27, distance: 32.5
click at [704, 55] on div "**********" at bounding box center [371, 301] width 742 height 540
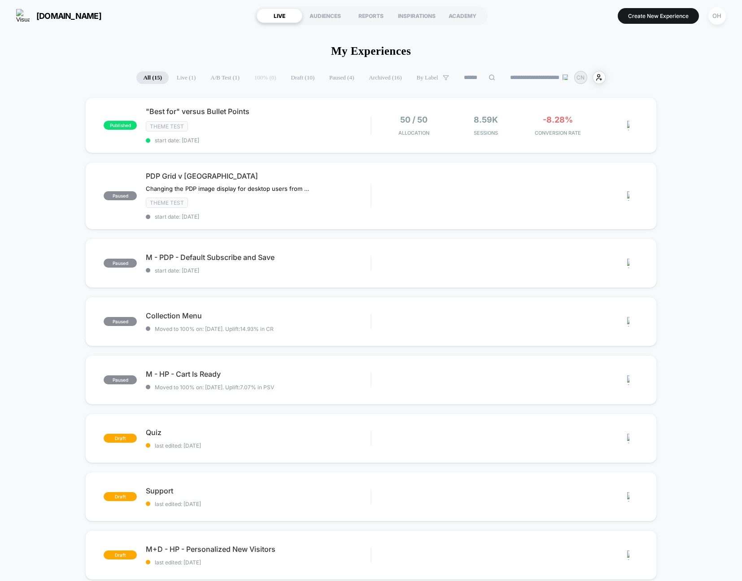
click at [680, 20] on button "Create New Experience" at bounding box center [658, 16] width 81 height 16
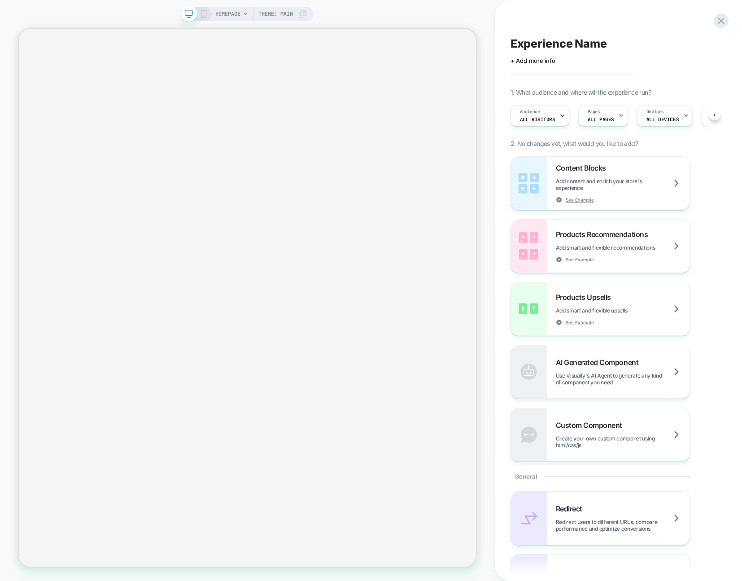
scroll to position [0, 0]
click at [669, 24] on div "Experience Name Click to edit experience details + Add more info 1. What audien…" at bounding box center [614, 290] width 216 height 563
click at [224, 18] on span "HOMEPAGE" at bounding box center [227, 14] width 25 height 14
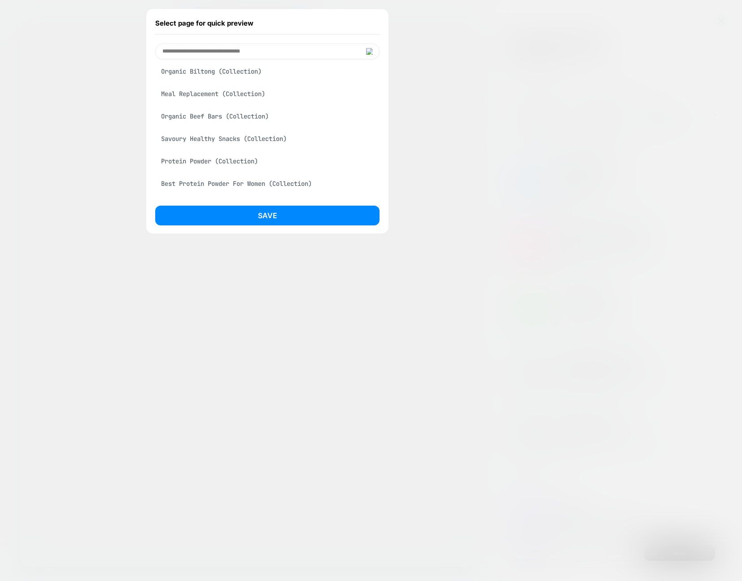
scroll to position [205, 0]
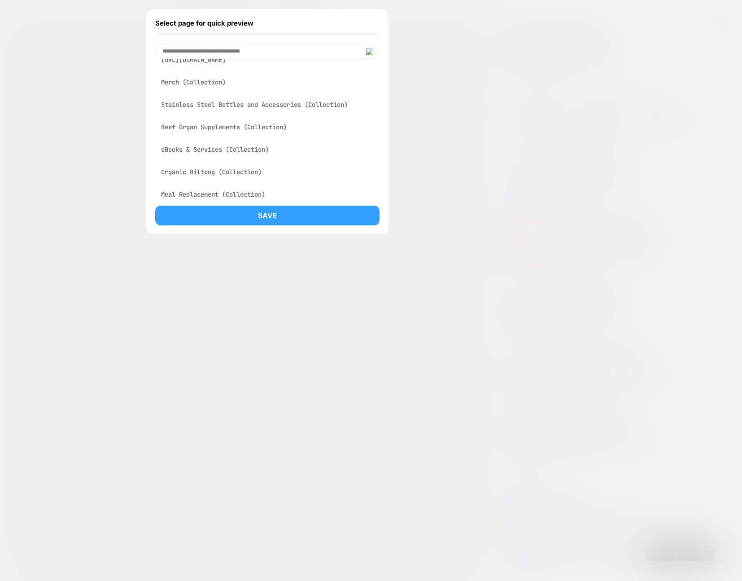
drag, startPoint x: 258, startPoint y: 149, endPoint x: 272, endPoint y: 219, distance: 71.8
click at [258, 113] on div "Stainless Steel Bottles and Accessories (Collection)" at bounding box center [267, 104] width 224 height 17
click at [278, 211] on button "Save" at bounding box center [267, 216] width 224 height 20
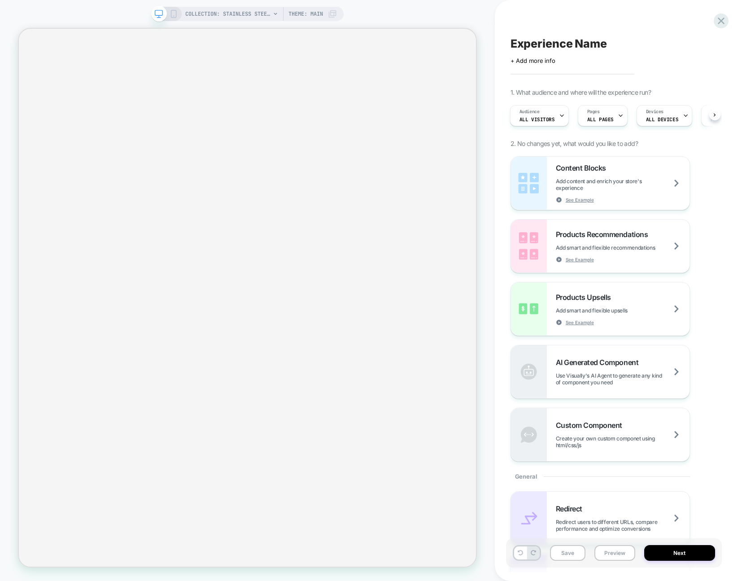
scroll to position [0, 1]
click at [250, 12] on span "COLLECTION: Stainless Steel Bottles and Accessories (Category)" at bounding box center [227, 14] width 85 height 14
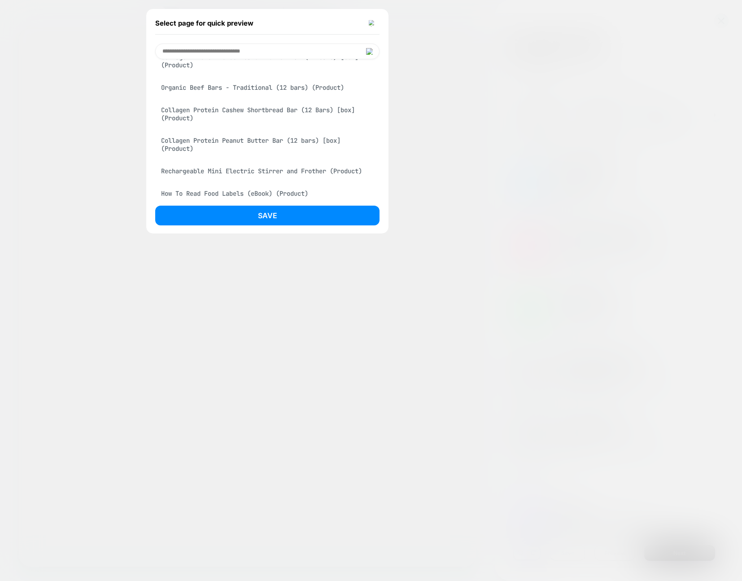
scroll to position [760, 0]
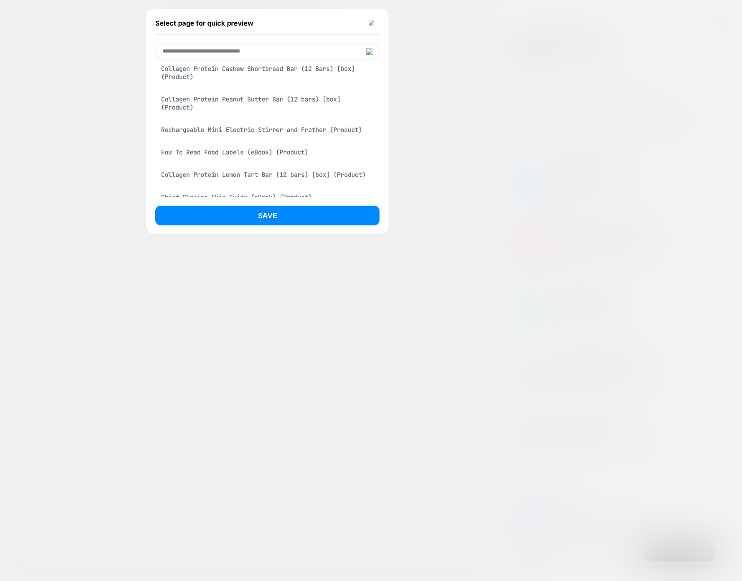
click at [314, 55] on div "Organic Beef Bars - Traditional (12 bars) (Product)" at bounding box center [267, 46] width 224 height 17
click at [303, 217] on button "Save" at bounding box center [267, 216] width 224 height 20
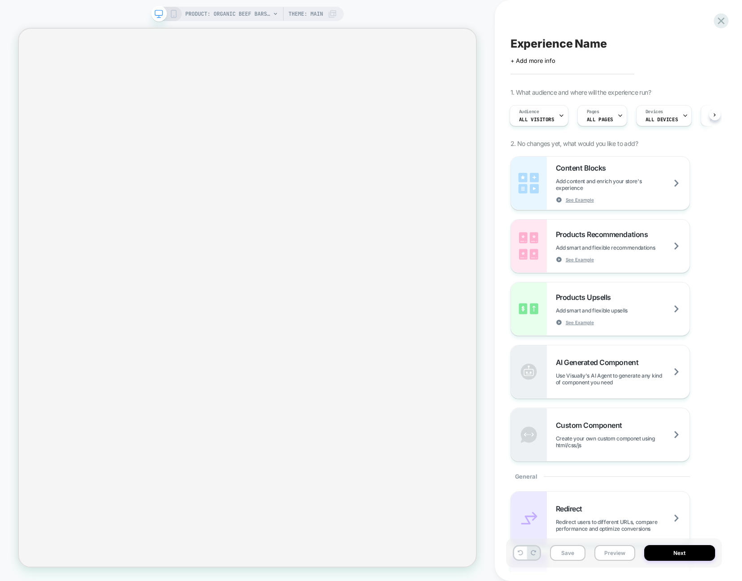
scroll to position [0, 1]
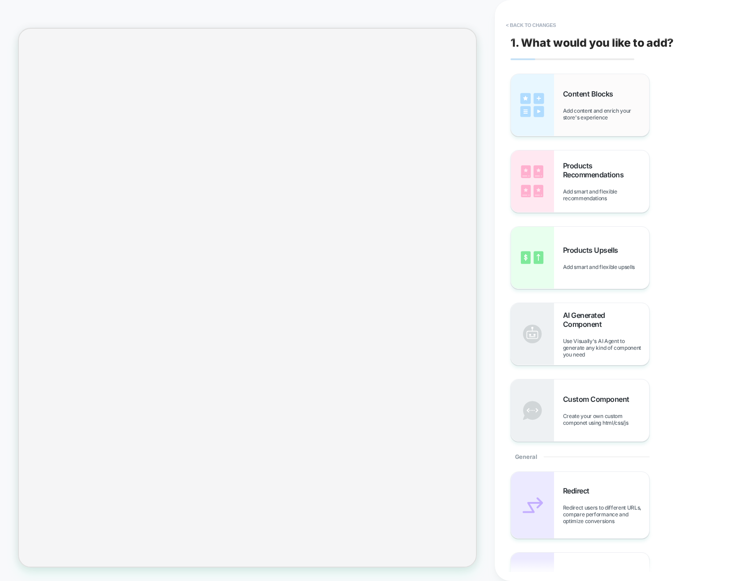
click at [559, 114] on div "Content Blocks Add content and enrich your store's experience" at bounding box center [580, 105] width 138 height 62
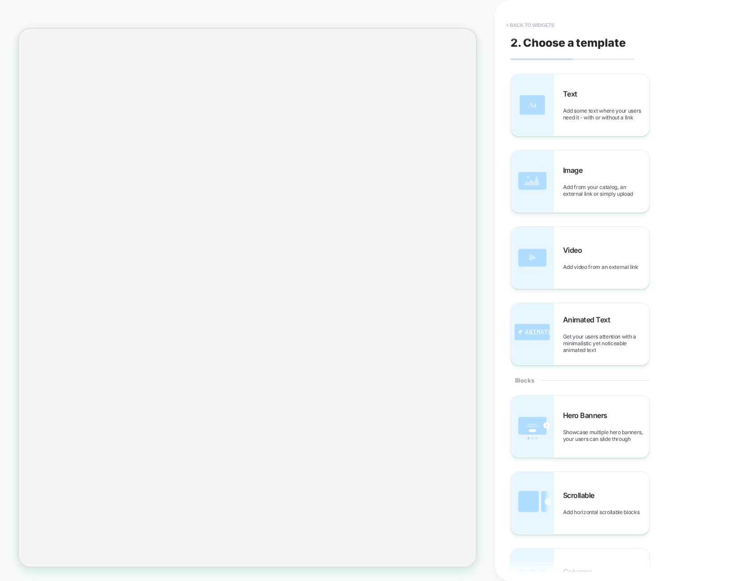
click at [543, 16] on div "2. Choose a template Text Add some text where your users need it - with or with…" at bounding box center [614, 290] width 216 height 563
click at [542, 20] on button "< Back to widgets" at bounding box center [530, 25] width 57 height 14
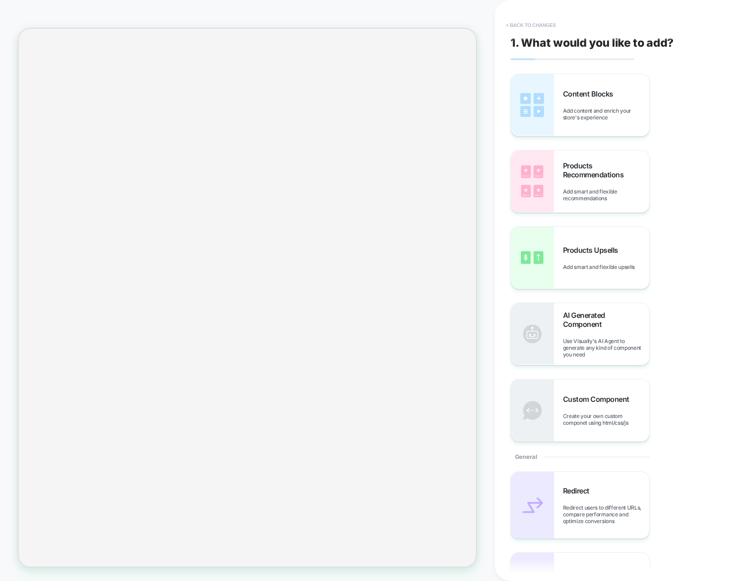
click at [542, 20] on button "< Back to changes" at bounding box center [531, 25] width 59 height 14
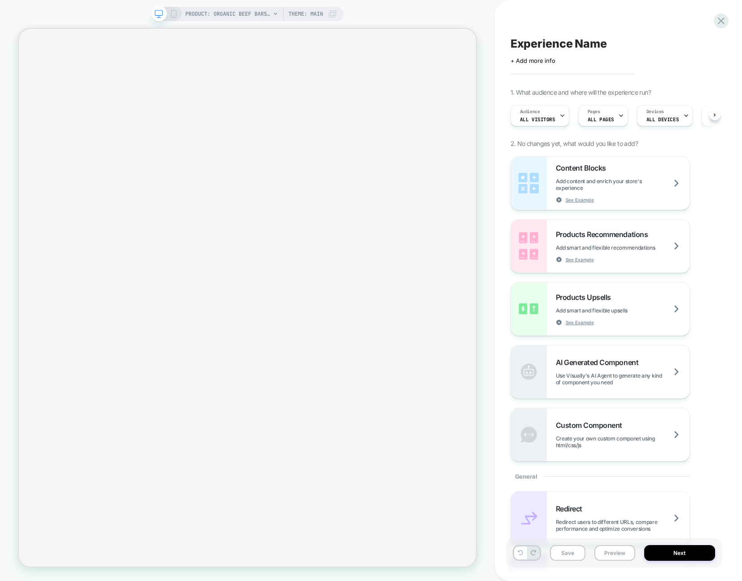
click at [542, 20] on div "Experience Name Click to edit experience details + Add more info 1. What audien…" at bounding box center [614, 290] width 216 height 563
click at [200, 12] on span "PRODUCT: Organic Beef Bars - Traditional (12 bars)" at bounding box center [227, 14] width 85 height 14
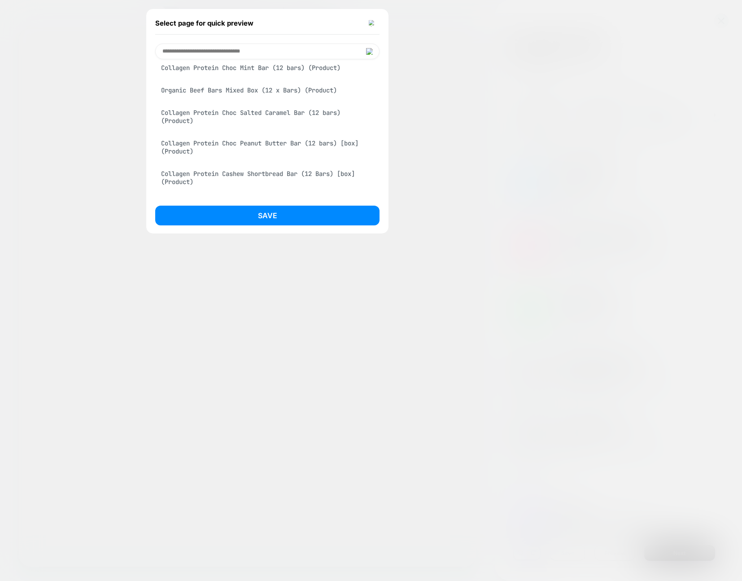
scroll to position [1260, 0]
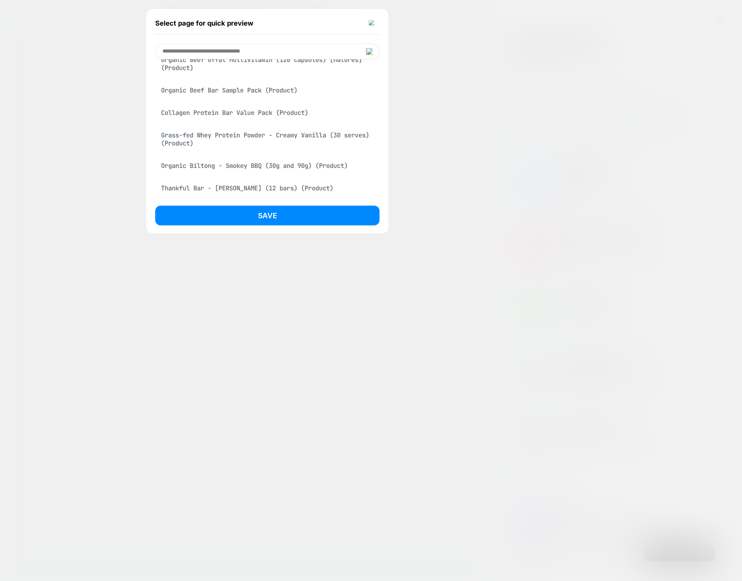
click at [239, 121] on div "Collagen Protein Bar Value Pack (Product)" at bounding box center [267, 112] width 224 height 17
click at [265, 215] on button "Save" at bounding box center [267, 216] width 224 height 20
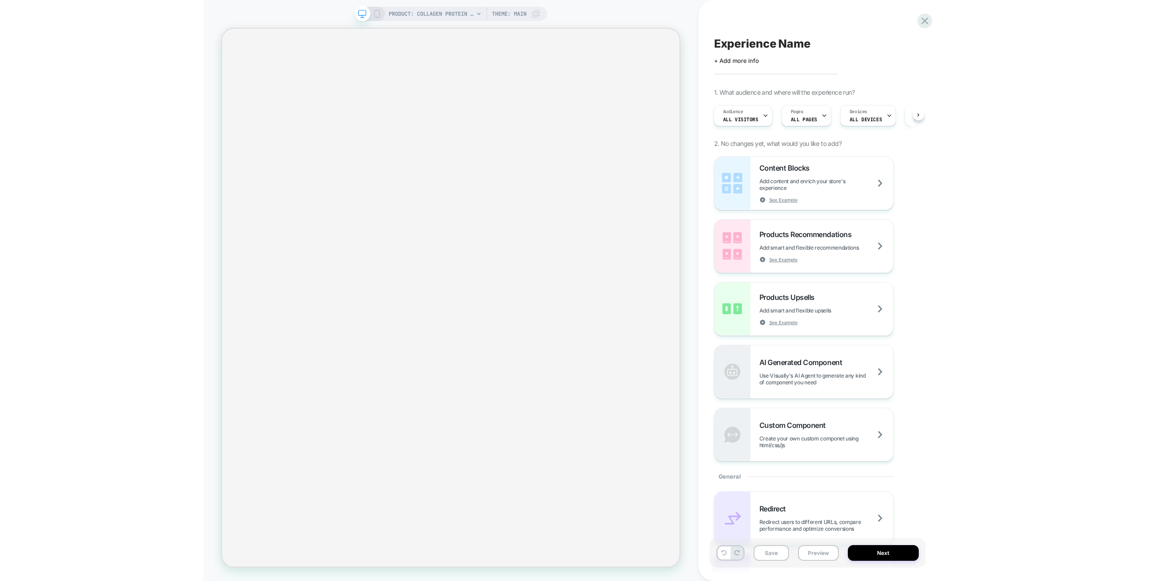
scroll to position [0, 1]
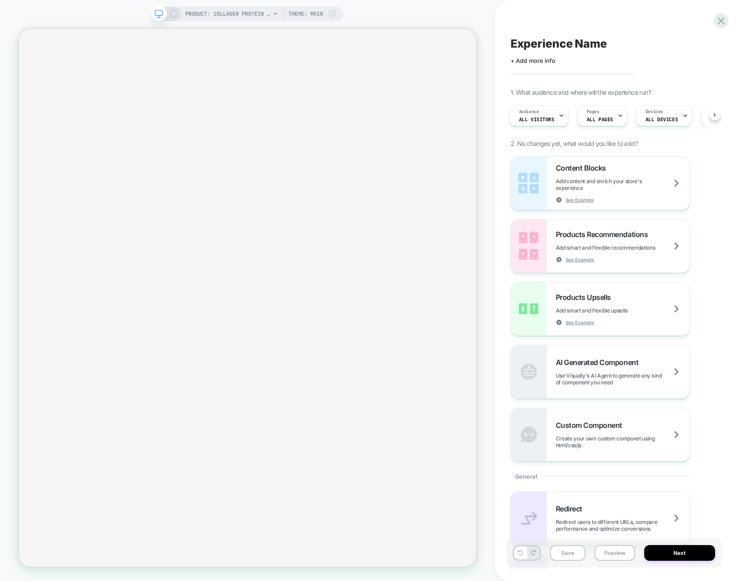
click at [684, 16] on div "Experience Name Click to edit experience details + Add more info 1. What audien…" at bounding box center [614, 290] width 216 height 563
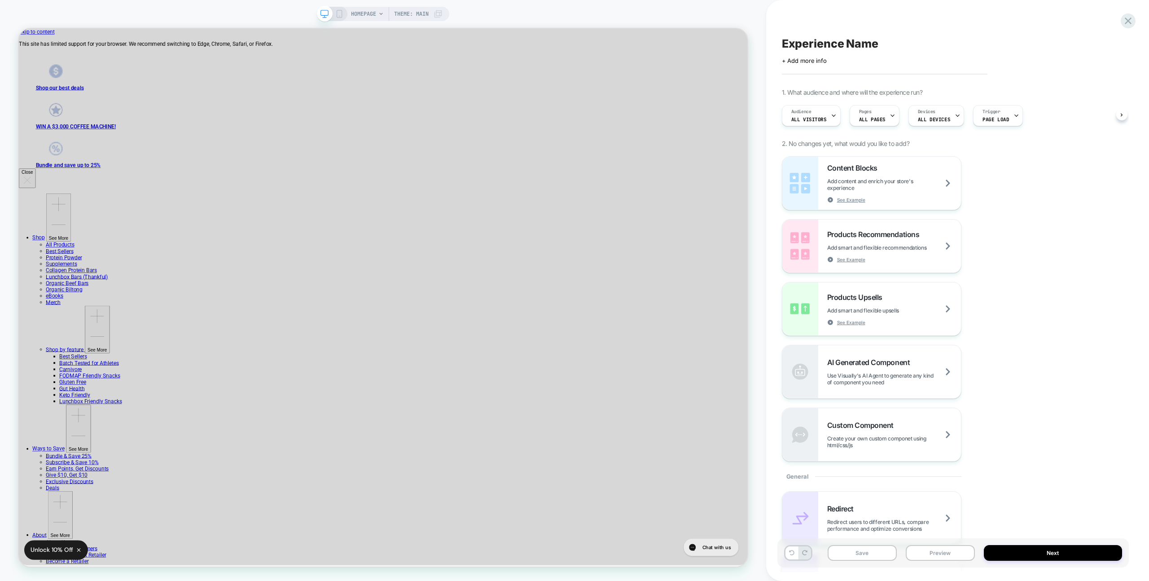
click at [742, 11] on div "Experience Name Click to edit experience details + Add more info 1. What audien…" at bounding box center [952, 290] width 351 height 563
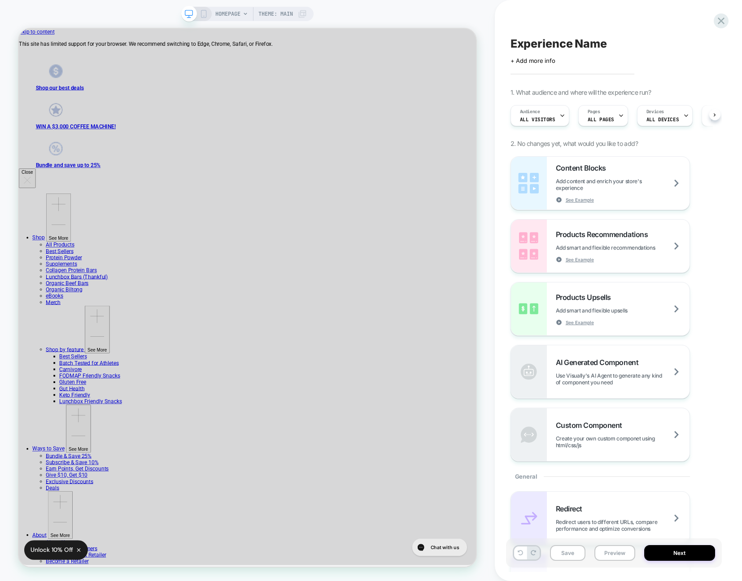
click at [236, 14] on div "HOMEPAGE Theme: MAIN" at bounding box center [247, 290] width 495 height 563
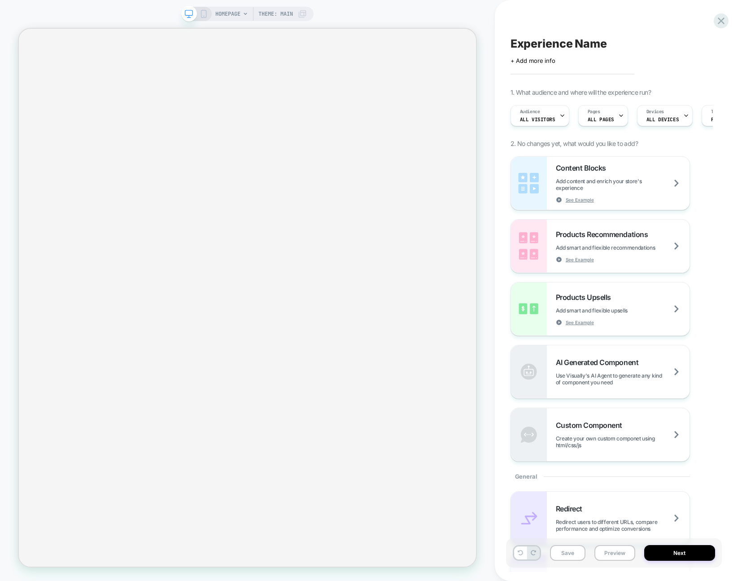
scroll to position [0, 0]
click at [224, 16] on span "HOMEPAGE" at bounding box center [227, 14] width 25 height 14
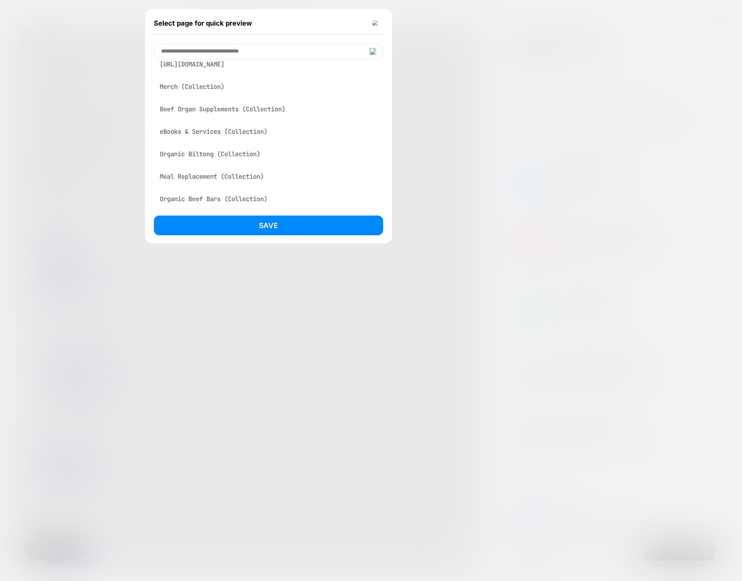
scroll to position [243, 0]
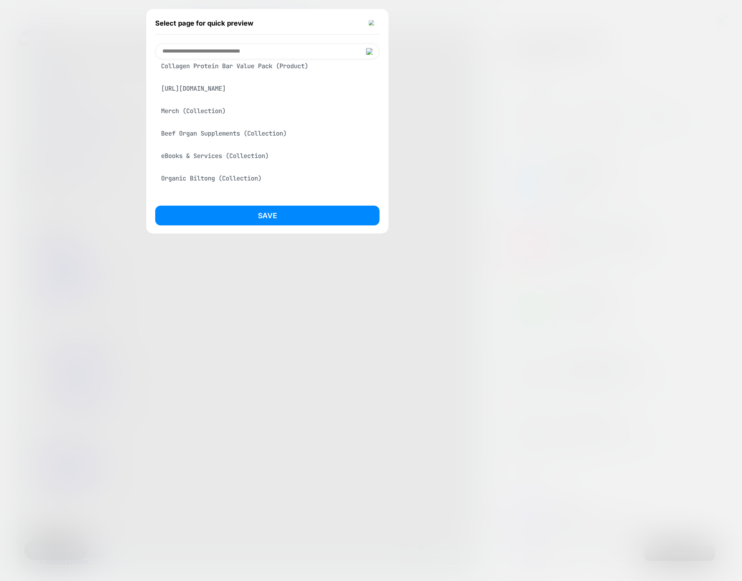
click at [583, 75] on div at bounding box center [371, 290] width 742 height 581
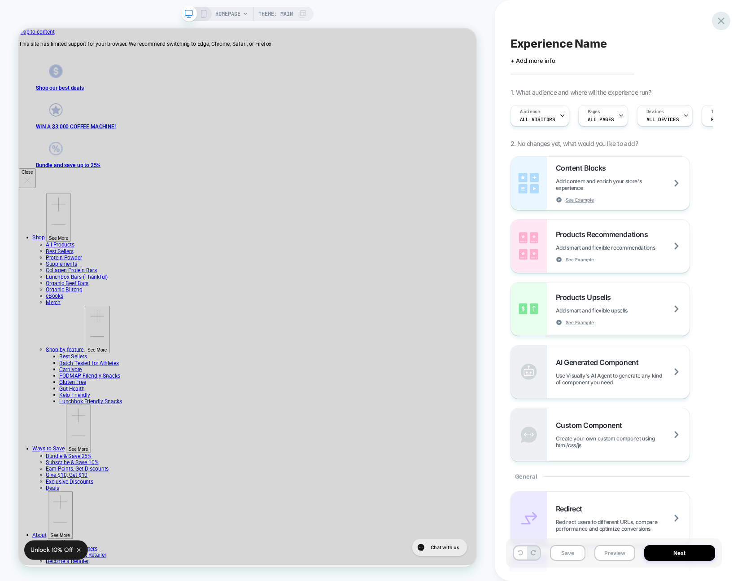
click at [715, 18] on icon at bounding box center [721, 21] width 12 height 12
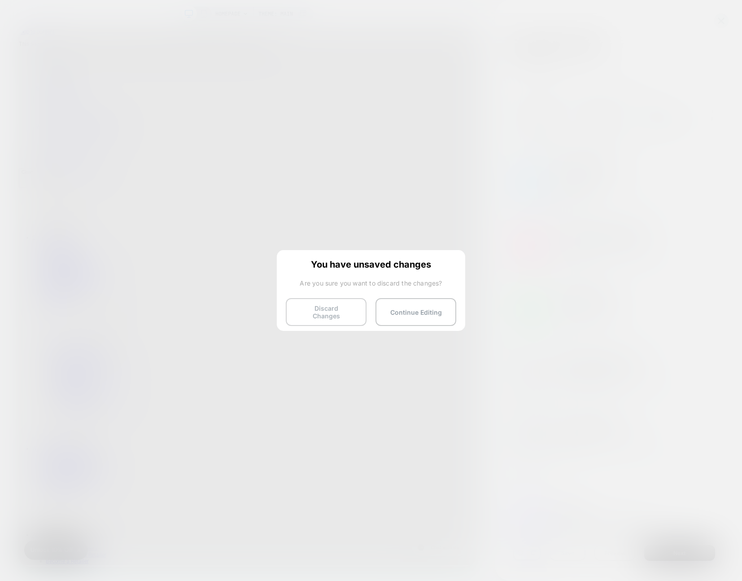
click at [312, 307] on button "Discard Changes" at bounding box center [326, 312] width 81 height 28
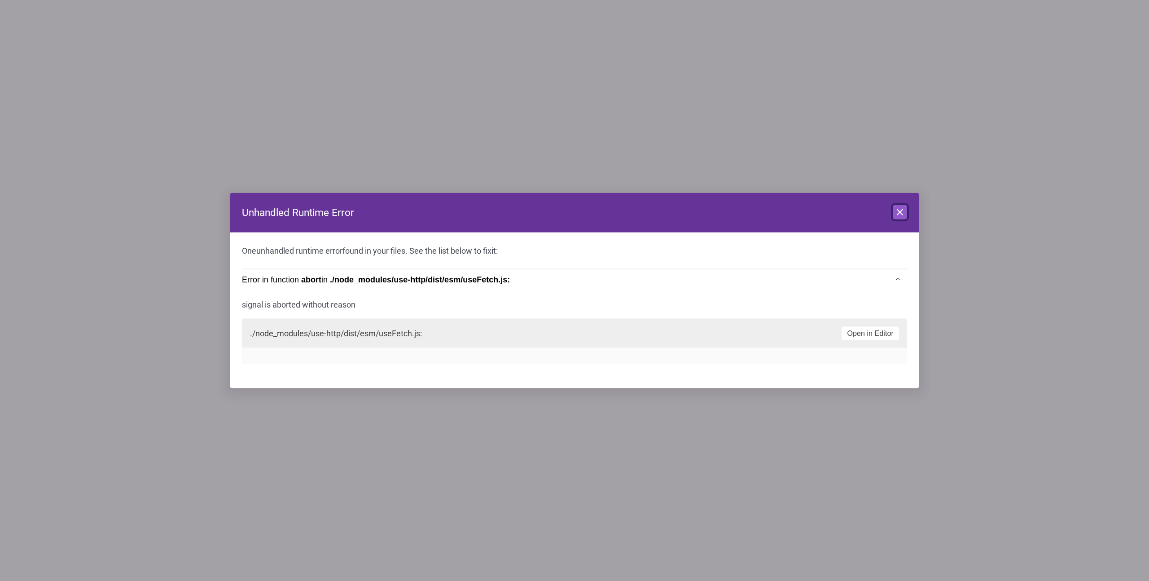
click at [742, 207] on icon at bounding box center [899, 212] width 11 height 11
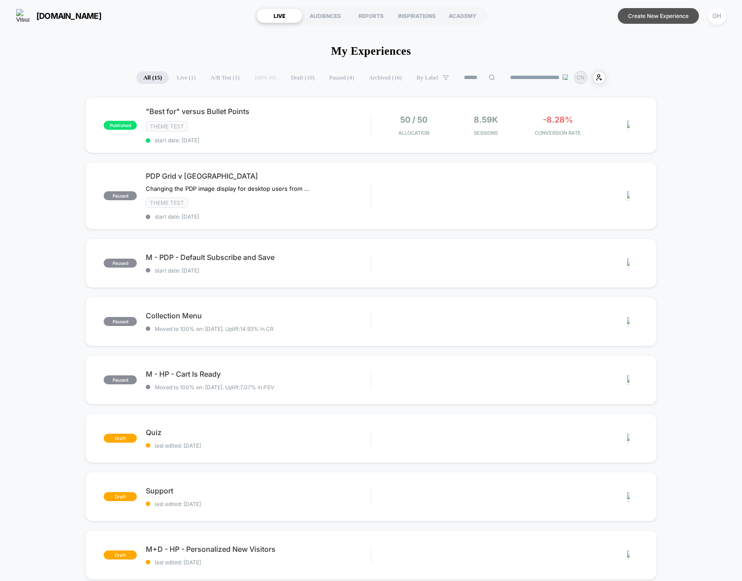
click at [662, 21] on button "Create New Experience" at bounding box center [658, 16] width 81 height 16
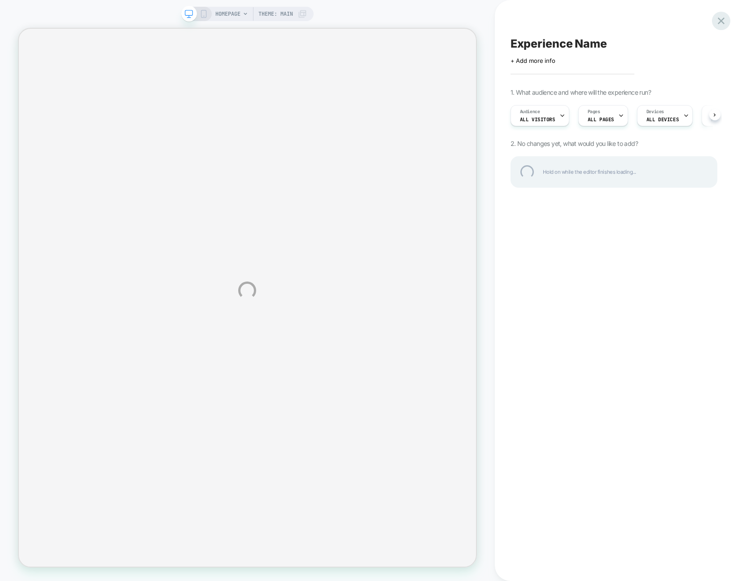
click at [721, 18] on div at bounding box center [721, 21] width 18 height 18
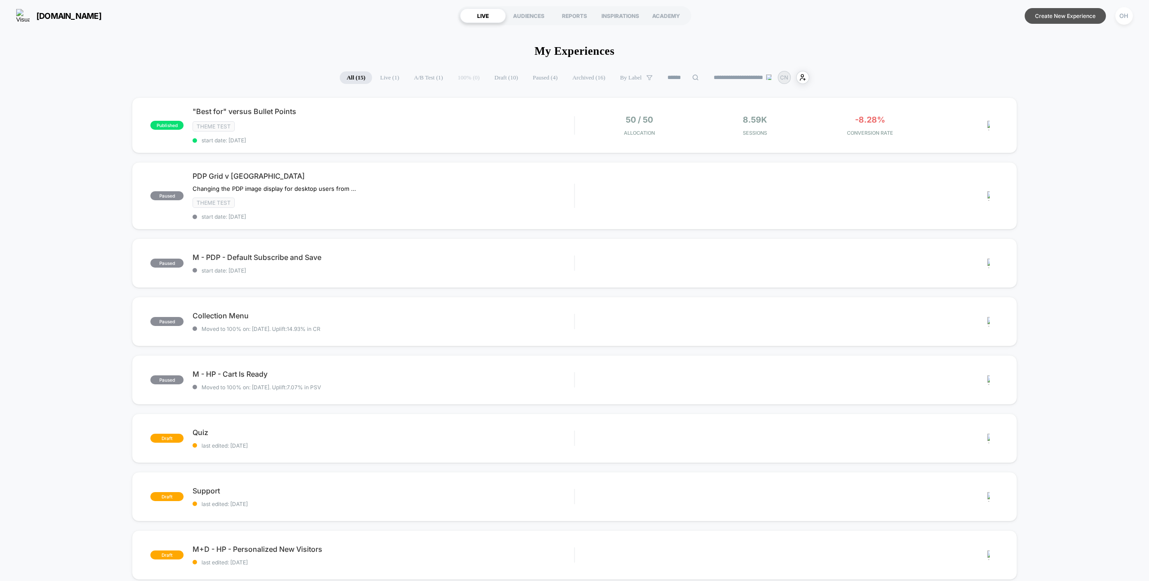
click at [1082, 18] on button "Create New Experience" at bounding box center [1065, 16] width 81 height 16
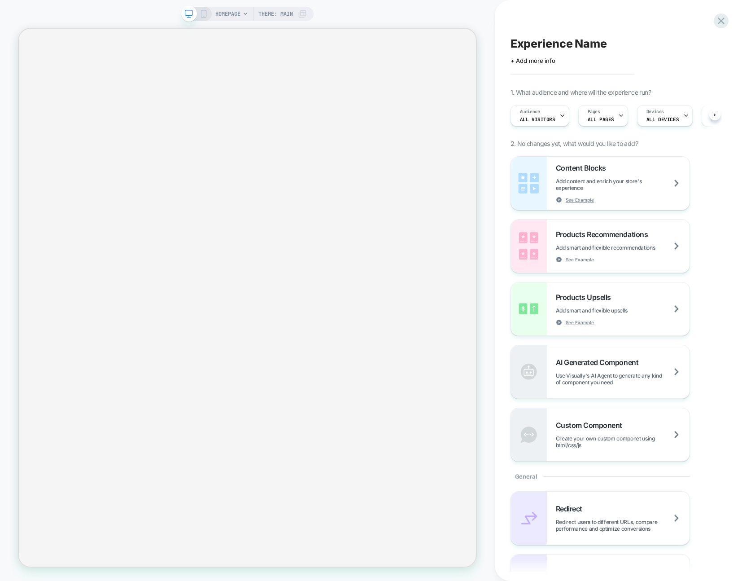
scroll to position [0, 0]
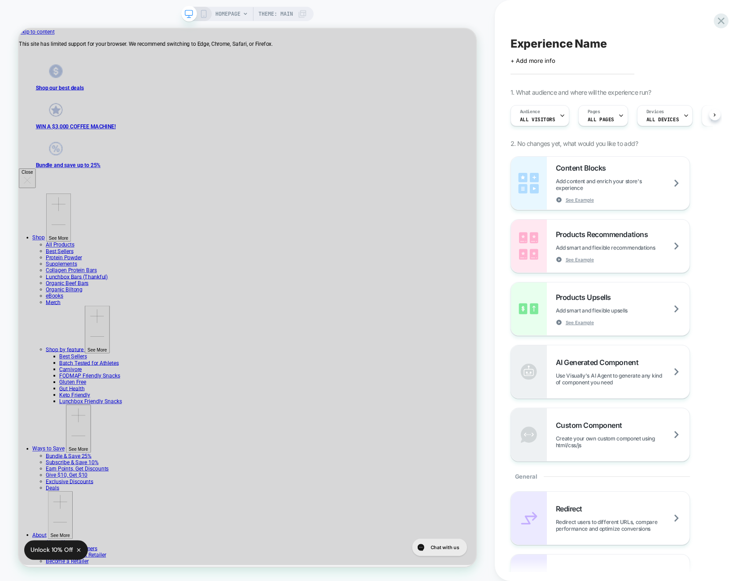
scroll to position [0, 0]
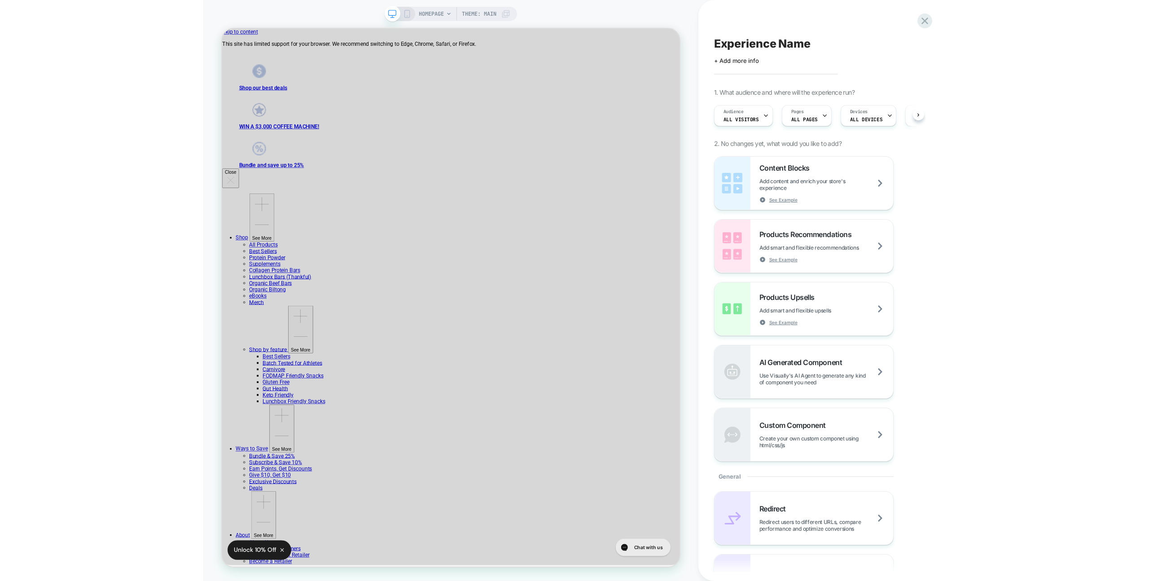
scroll to position [0, 0]
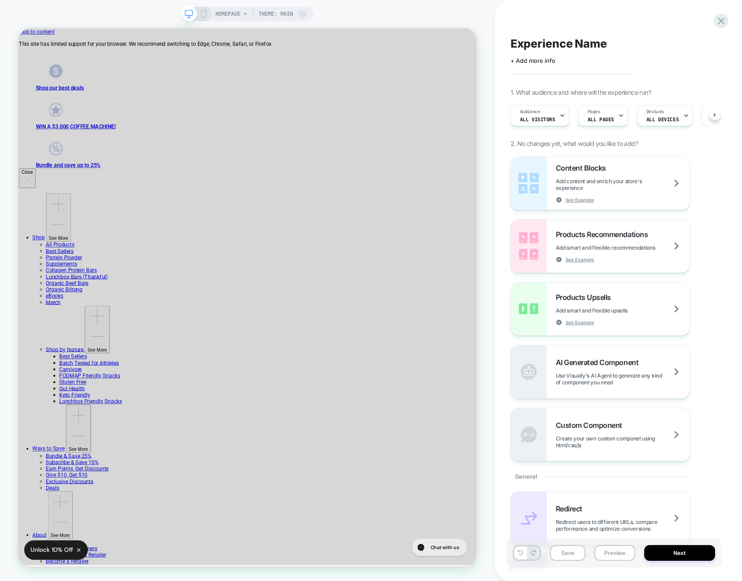
click at [662, 17] on div "Experience Name Click to edit experience details + Add more info 1. What audien…" at bounding box center [614, 290] width 216 height 563
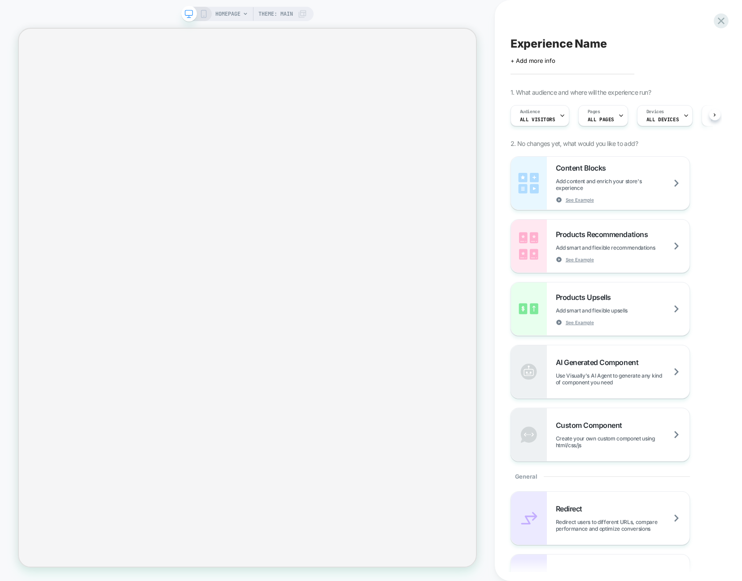
scroll to position [0, 0]
click at [216, 17] on span "HOMEPAGE" at bounding box center [227, 14] width 25 height 14
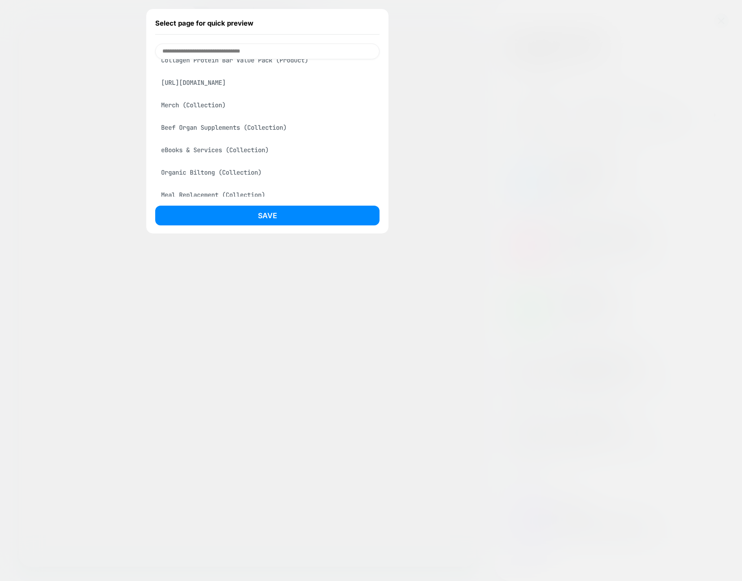
scroll to position [231, 0]
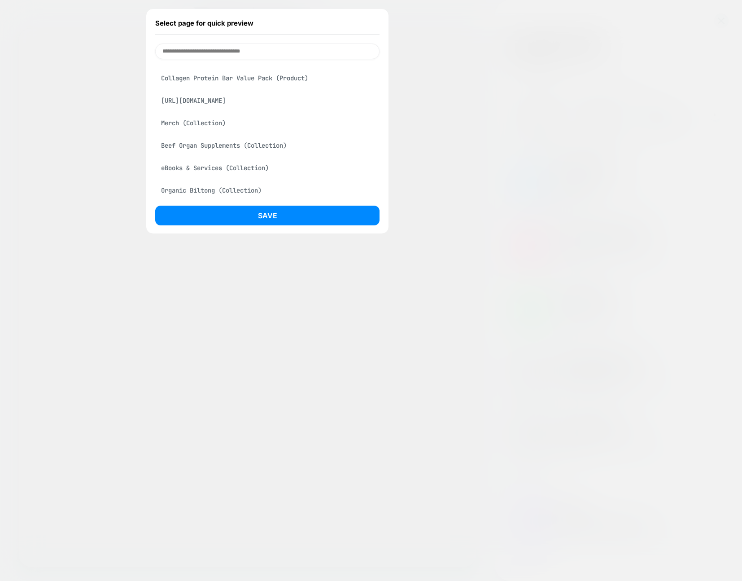
click at [248, 109] on div "[URL][DOMAIN_NAME]" at bounding box center [267, 100] width 224 height 17
click at [241, 87] on div "Collagen Protein Bar Value Pack (Product)" at bounding box center [267, 78] width 224 height 17
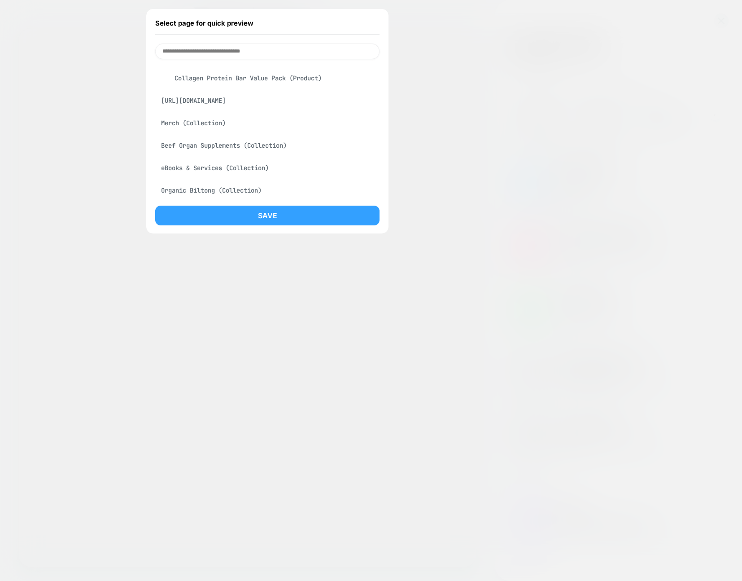
click at [286, 214] on button "Save" at bounding box center [267, 216] width 224 height 20
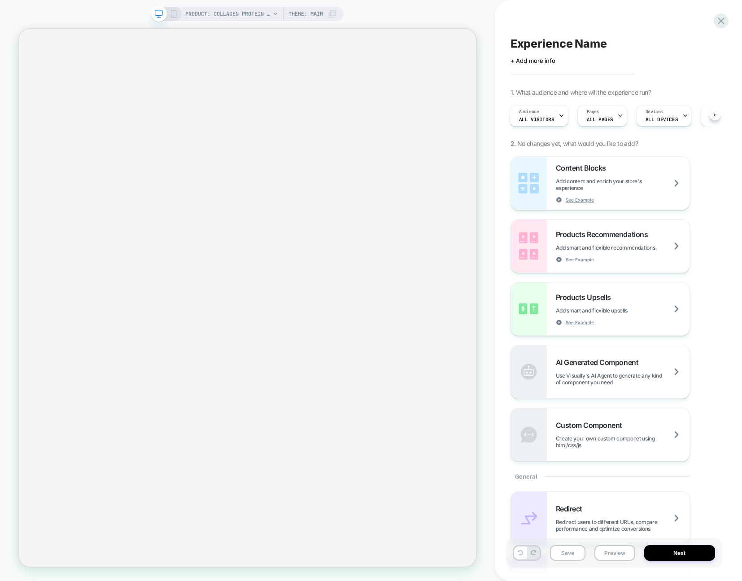
scroll to position [0, 1]
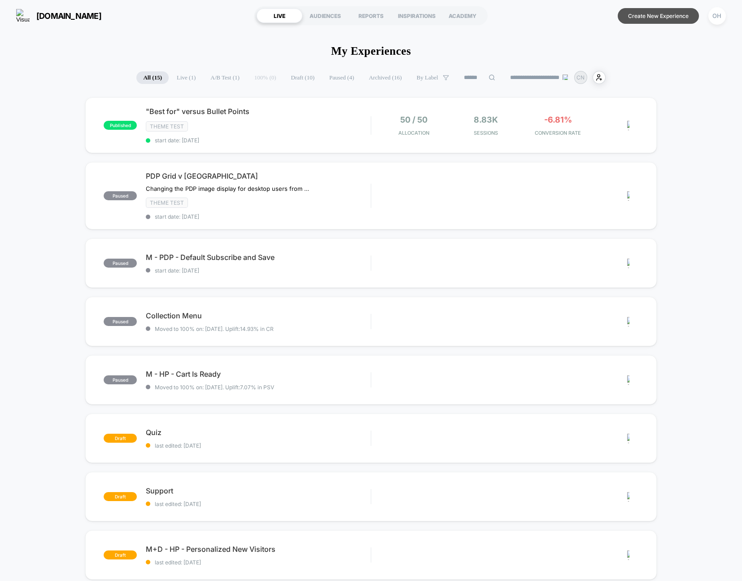
click at [639, 15] on button "Create New Experience" at bounding box center [658, 16] width 81 height 16
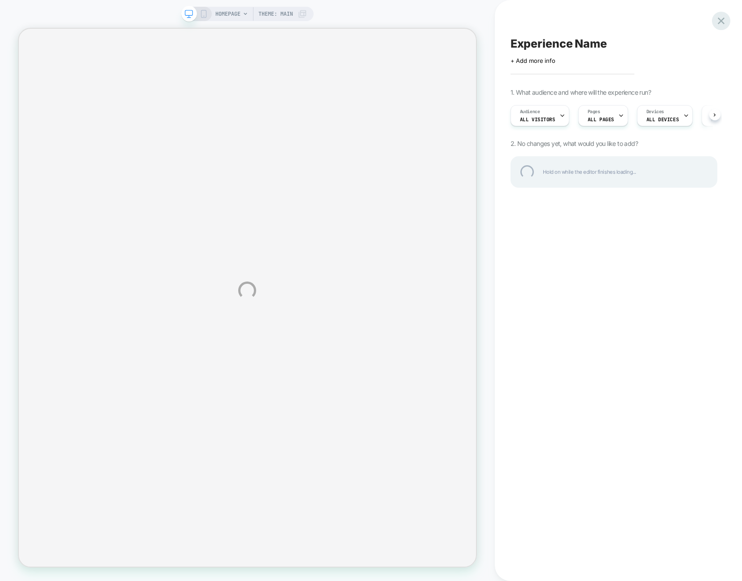
click at [725, 21] on div at bounding box center [721, 21] width 18 height 18
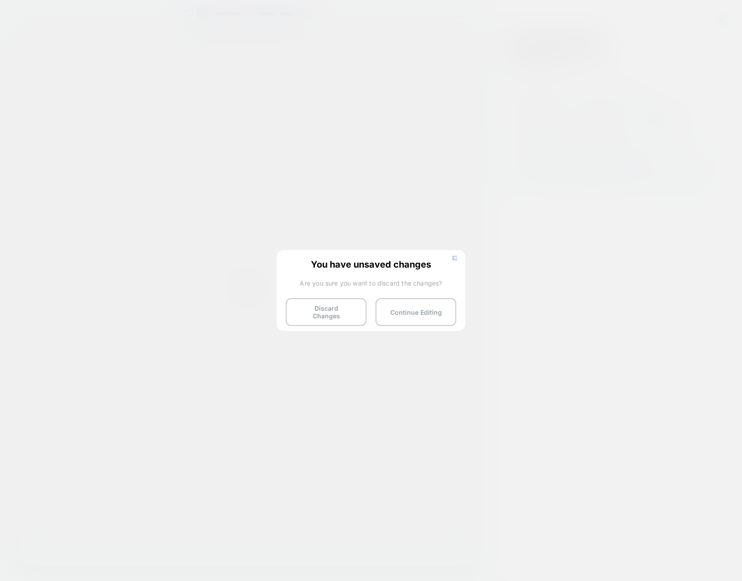
click at [325, 323] on div "You have unsaved changes Are you sure you want to discard the changes? Discard …" at bounding box center [371, 289] width 188 height 79
click at [325, 318] on button "Discard Changes" at bounding box center [326, 312] width 81 height 28
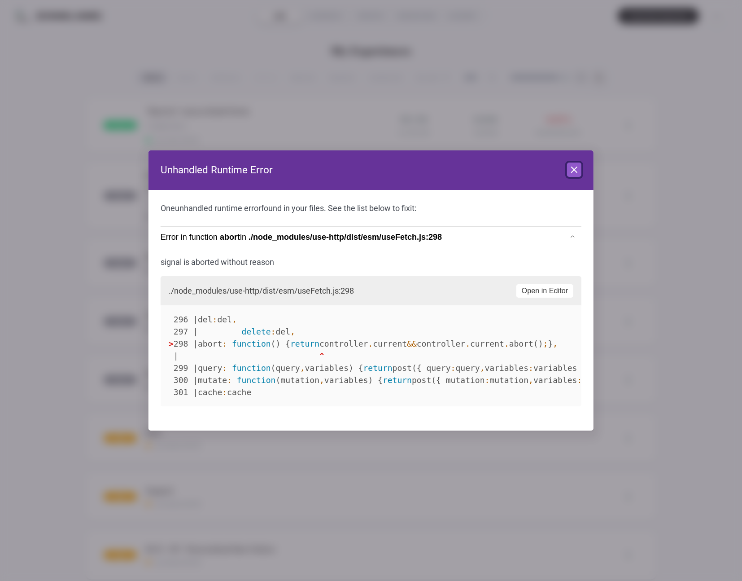
click at [577, 167] on icon at bounding box center [574, 169] width 11 height 11
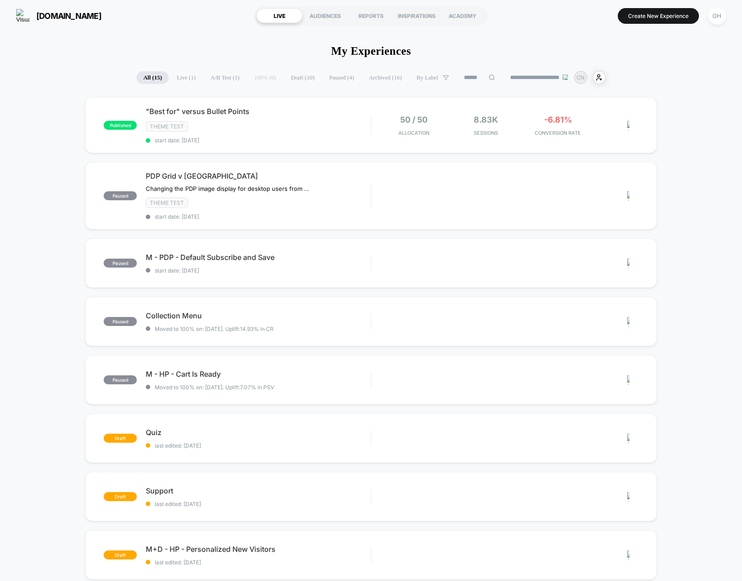
click at [710, 22] on button "OH" at bounding box center [717, 16] width 23 height 18
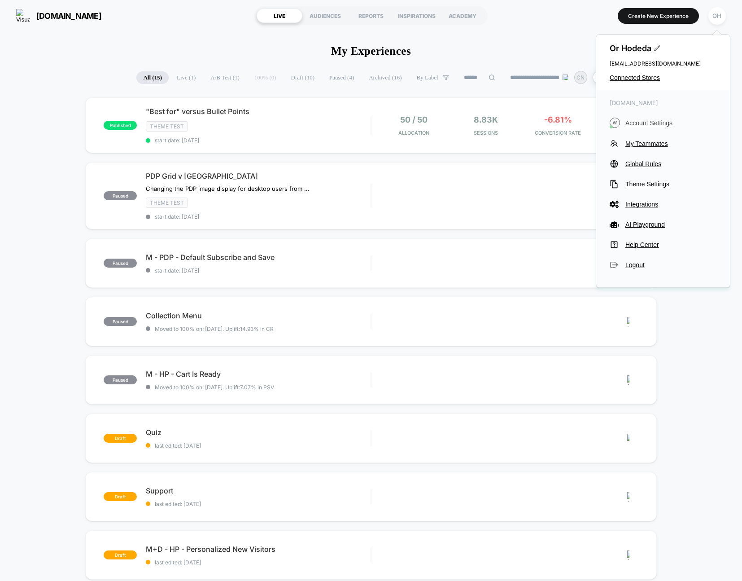
click at [643, 123] on span "Account Settings" at bounding box center [671, 122] width 91 height 7
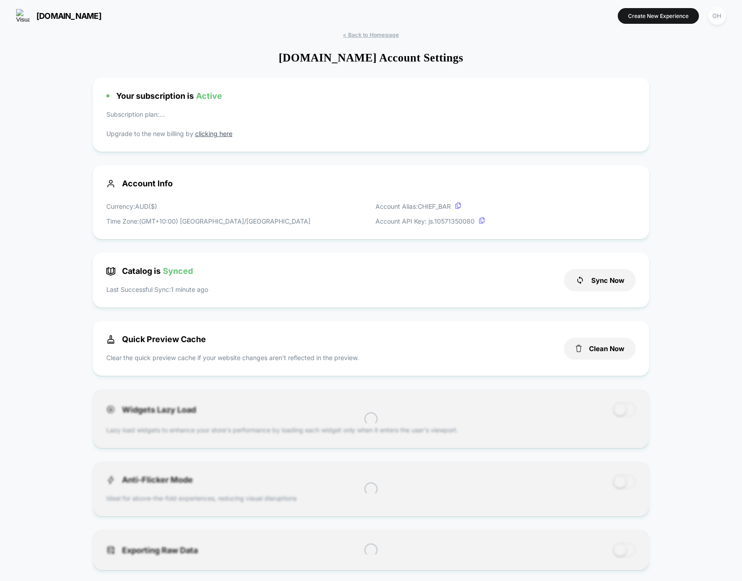
scroll to position [121, 0]
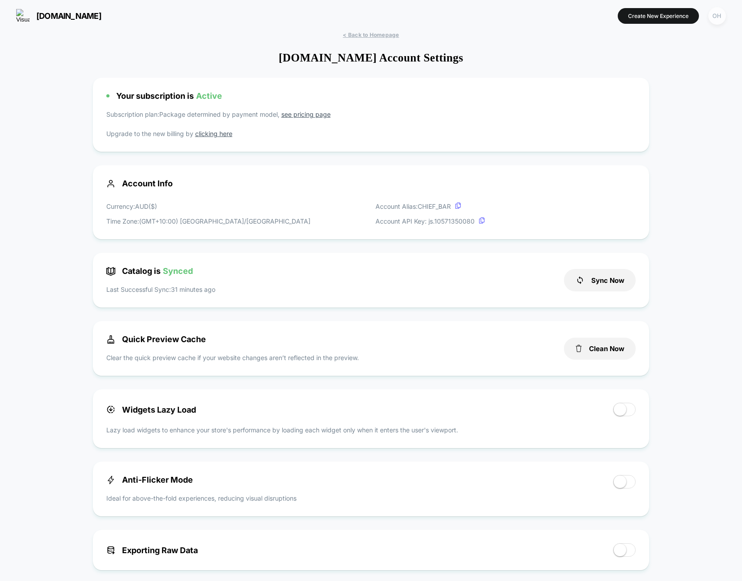
drag, startPoint x: 722, startPoint y: 16, endPoint x: 716, endPoint y: 23, distance: 9.3
click at [722, 16] on div "OH" at bounding box center [718, 16] width 18 height 18
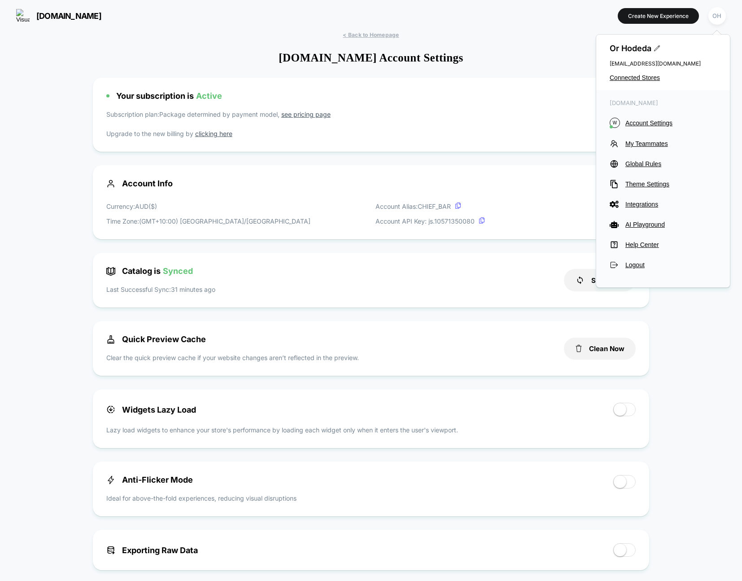
click at [646, 81] on div "Or Hodeda [EMAIL_ADDRESS][DOMAIN_NAME] Connected Stores" at bounding box center [663, 63] width 134 height 56
click at [646, 79] on span "Connected Stores" at bounding box center [663, 77] width 107 height 7
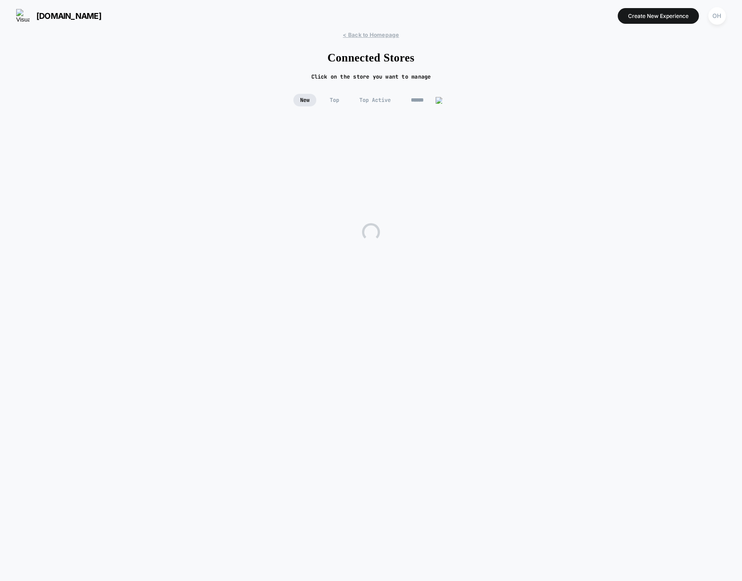
click at [436, 95] on input at bounding box center [426, 100] width 45 height 13
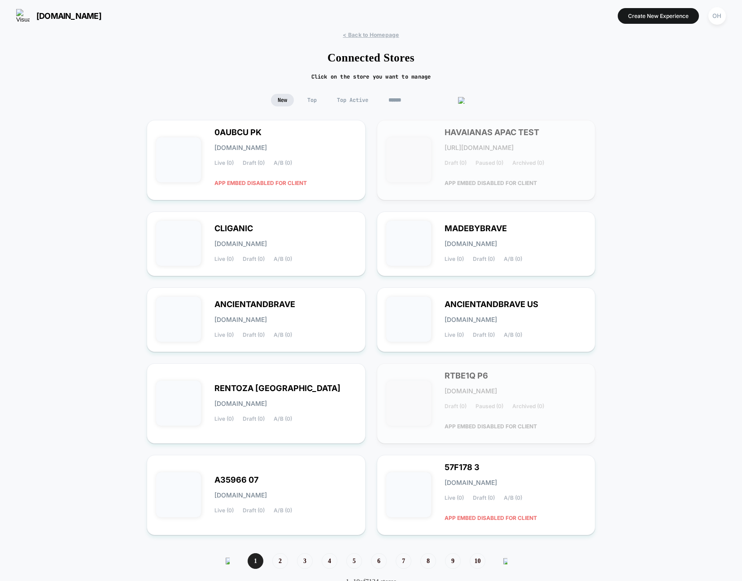
type input "*"
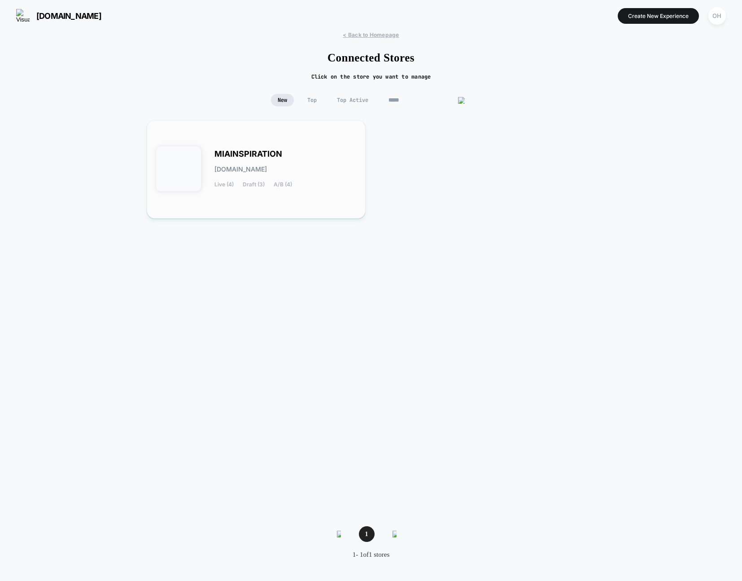
type input "*****"
click at [320, 167] on div "MIAINSPIRATION [DOMAIN_NAME] Live (4) Draft (3) A/B (4)" at bounding box center [286, 169] width 142 height 37
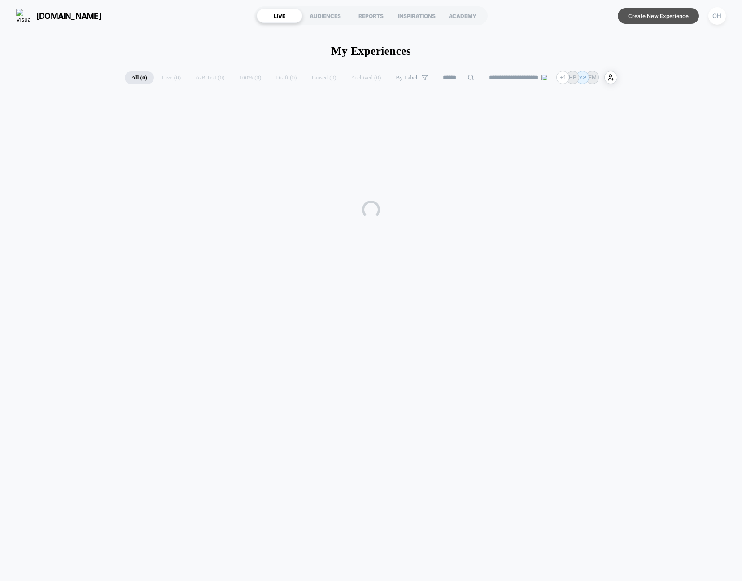
click at [662, 17] on button "Create New Experience" at bounding box center [658, 16] width 81 height 16
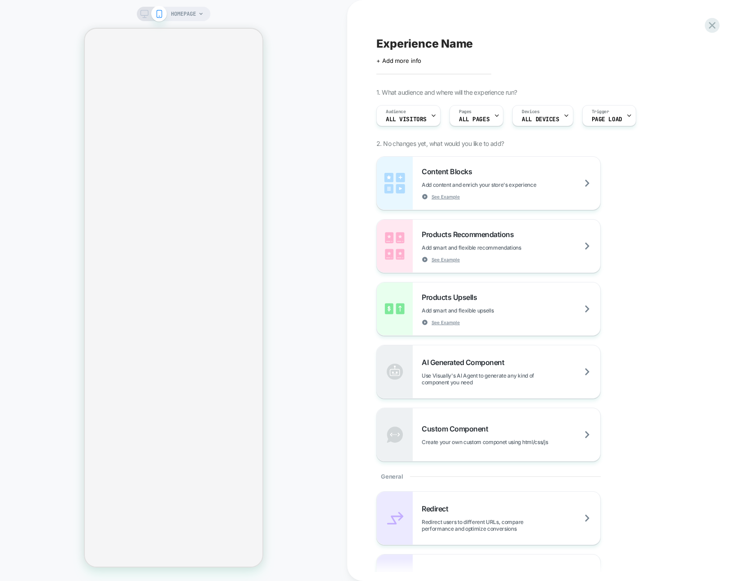
click at [178, 15] on span "HOMEPAGE" at bounding box center [183, 14] width 25 height 14
click at [187, 12] on span "HOMEPAGE" at bounding box center [183, 14] width 25 height 14
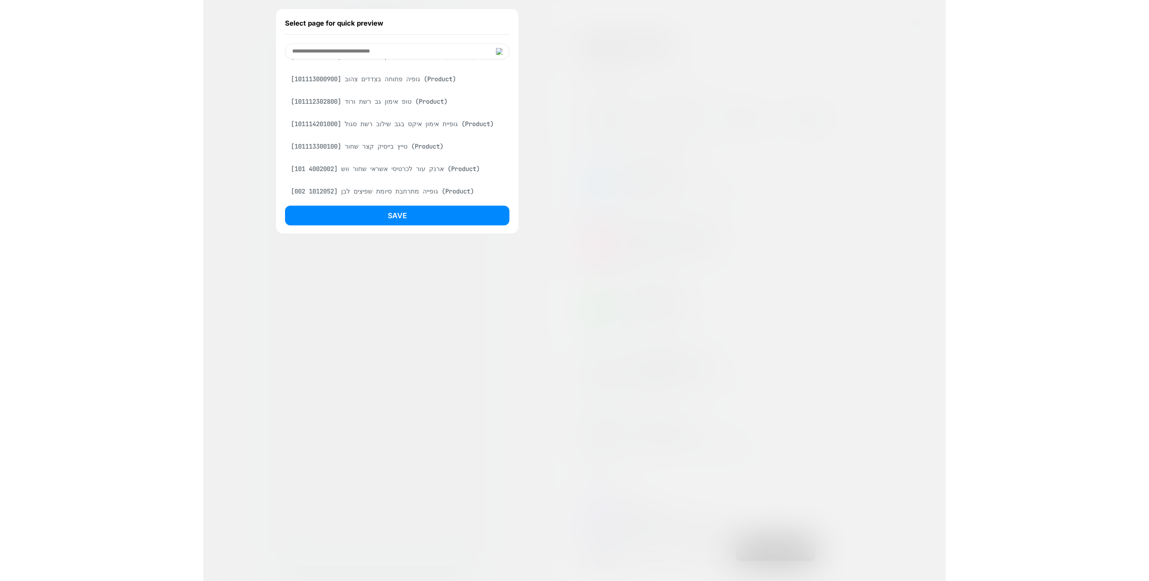
scroll to position [843, 0]
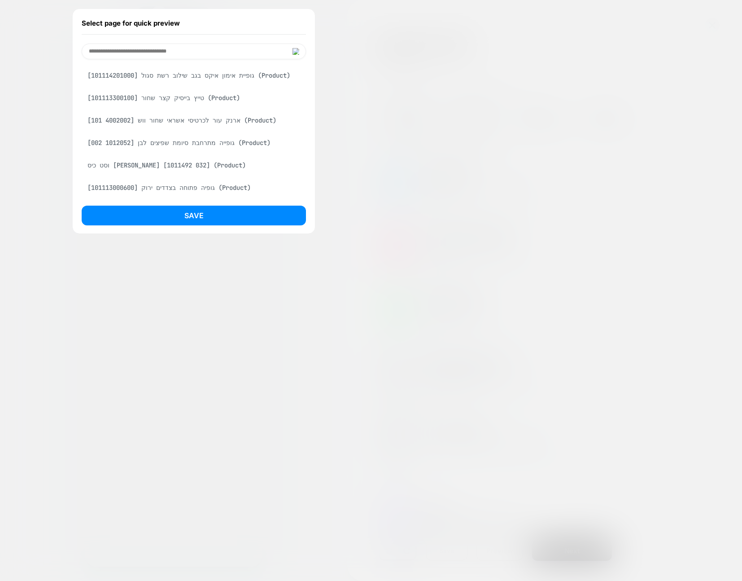
click at [185, 129] on div "ארנק עור לכרטיסי אשראי שחור ווש [4002002 101] (Product)" at bounding box center [194, 120] width 224 height 17
click at [184, 231] on div "Select page for quick preview ארנק עור לכרטיסי אשראי שחור ווש [4002002 101] (Pr…" at bounding box center [194, 121] width 242 height 224
click at [185, 219] on button "Save" at bounding box center [194, 216] width 224 height 20
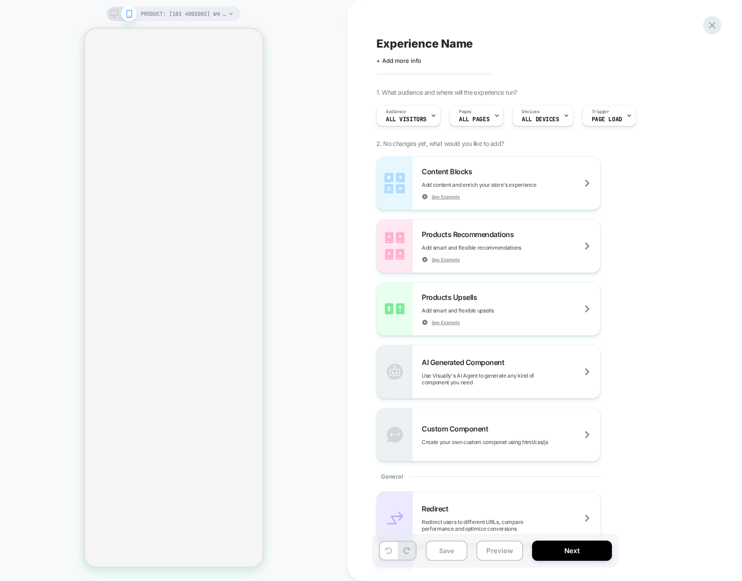
click at [719, 24] on div at bounding box center [712, 25] width 18 height 18
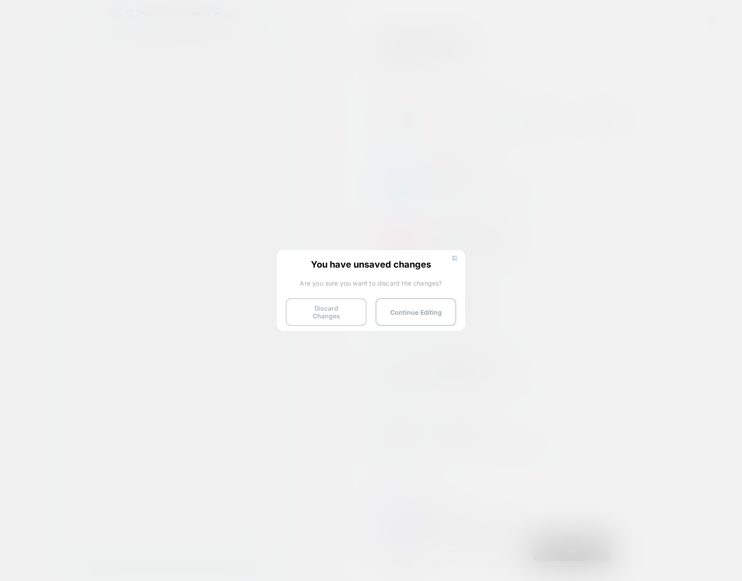
click at [331, 316] on button "Discard Changes" at bounding box center [326, 312] width 81 height 28
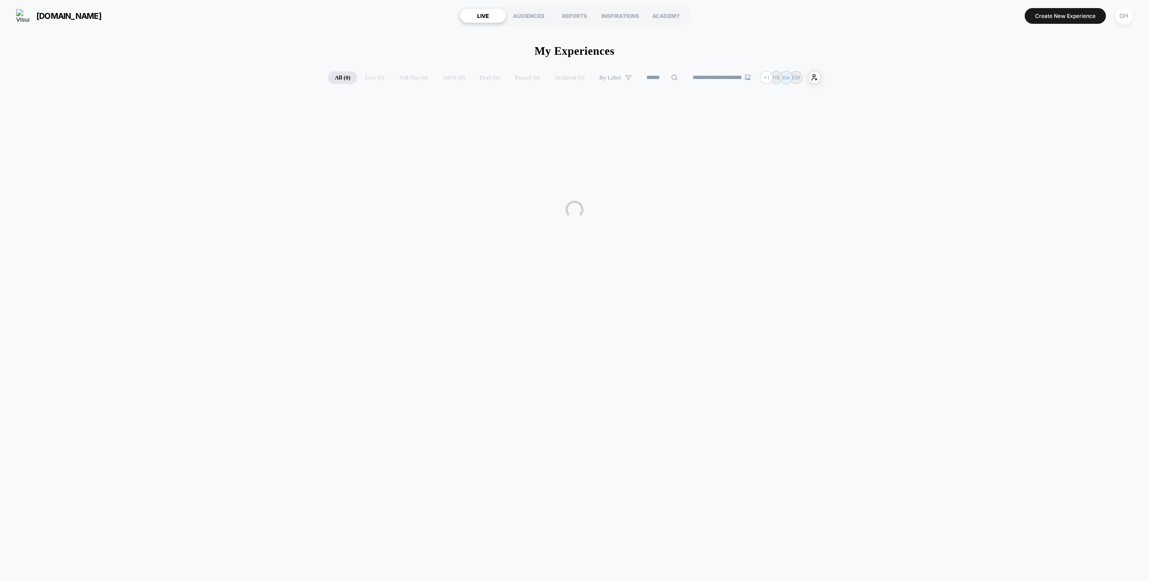
click at [1118, 19] on div "OH" at bounding box center [1124, 16] width 18 height 18
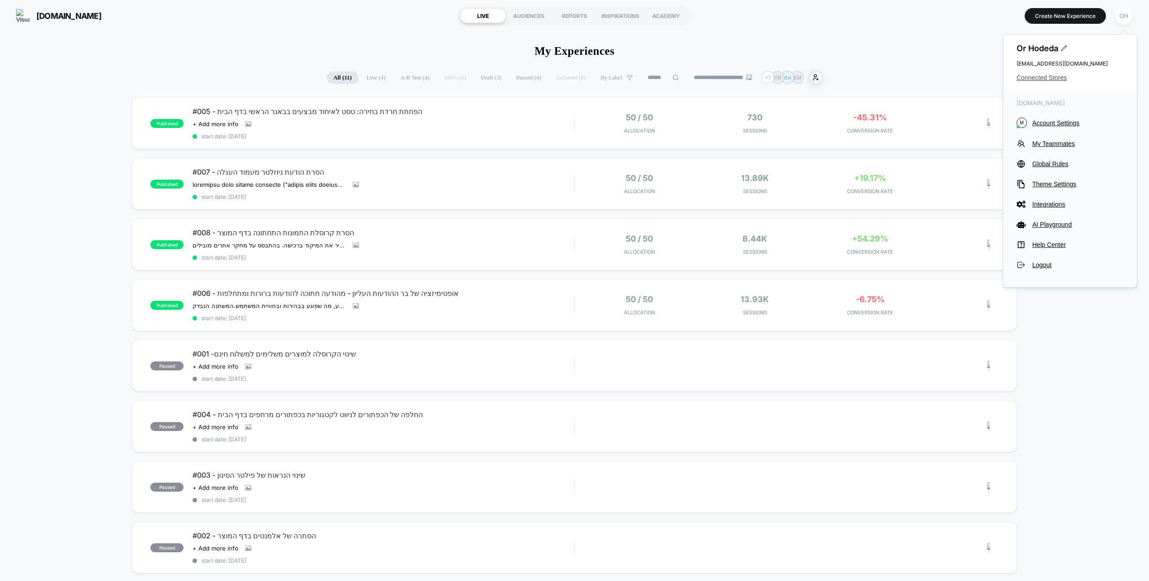
click at [1036, 76] on span "Connected Stores" at bounding box center [1070, 77] width 107 height 7
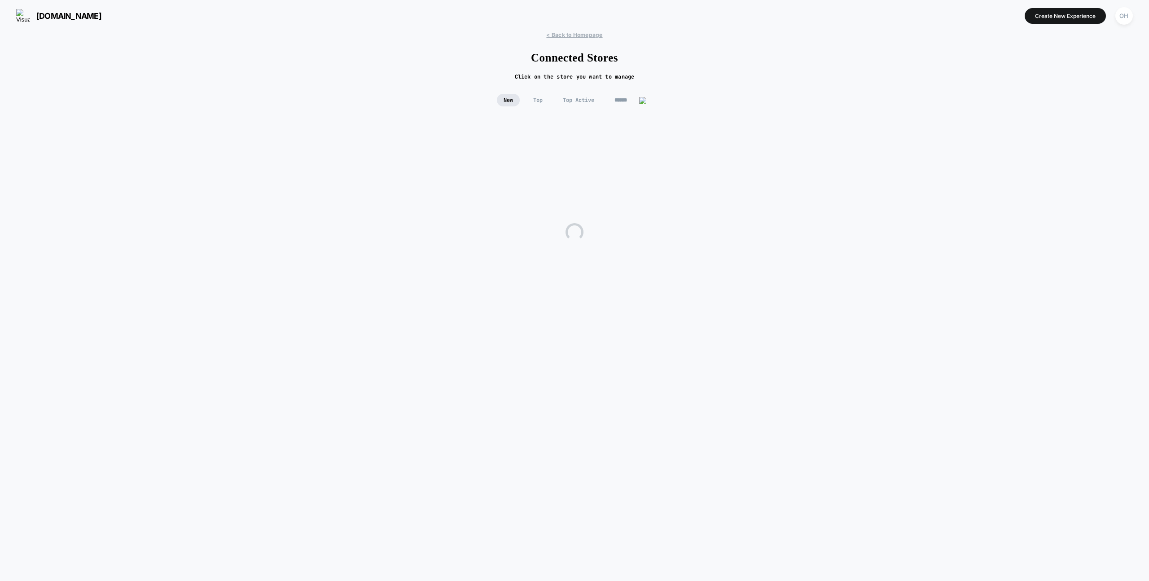
click at [614, 100] on input at bounding box center [630, 100] width 45 height 13
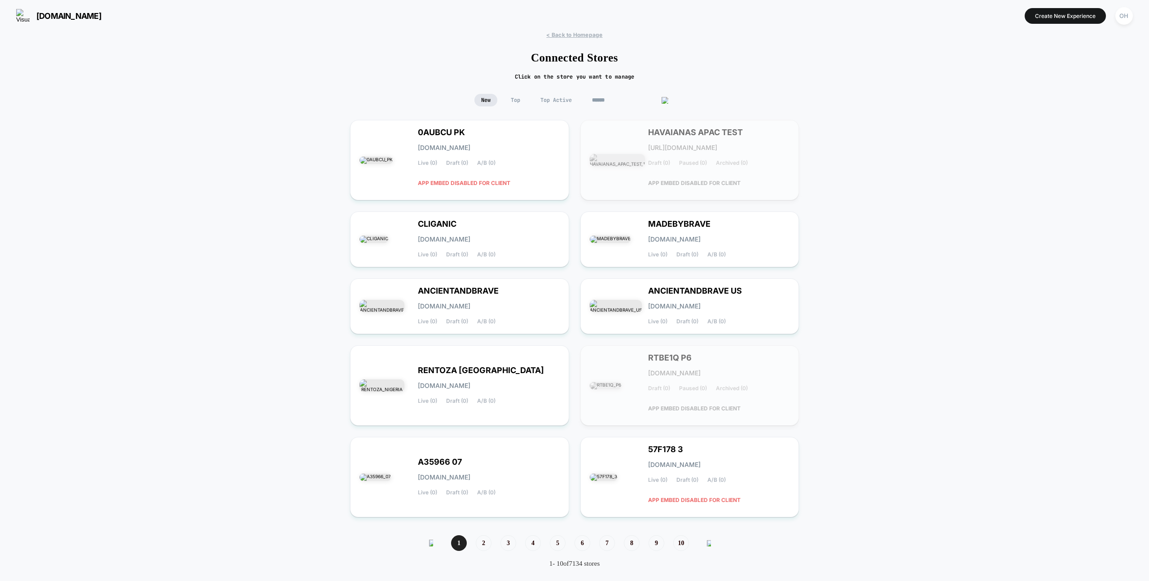
paste input "**********"
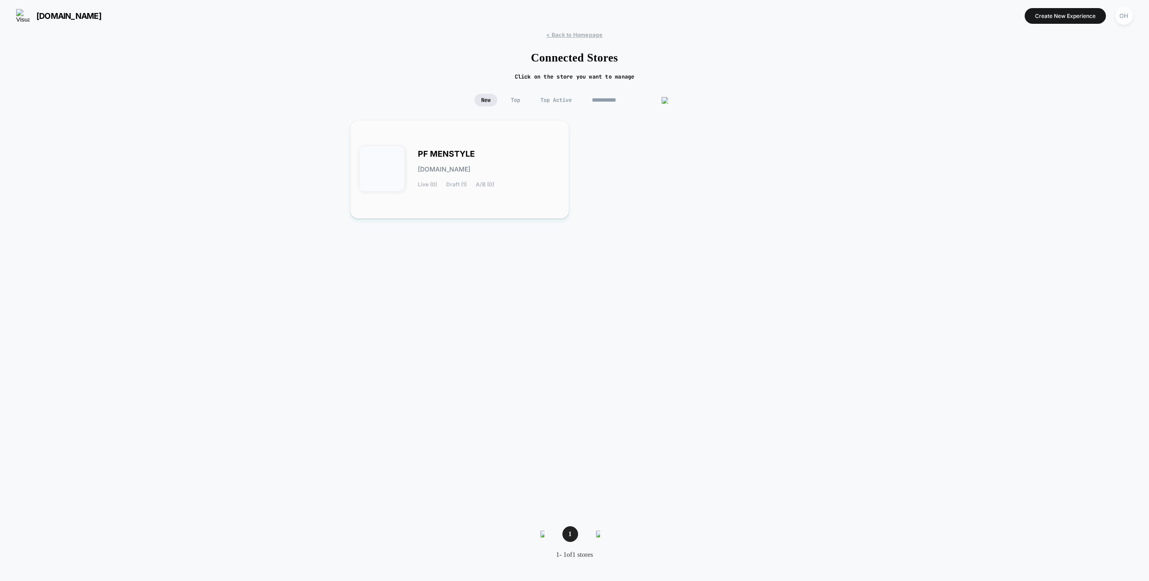
type input "**********"
click at [493, 138] on div "PF MENSTYLE [DOMAIN_NAME] Live (0) Draft (1) A/B (0)" at bounding box center [459, 169] width 200 height 80
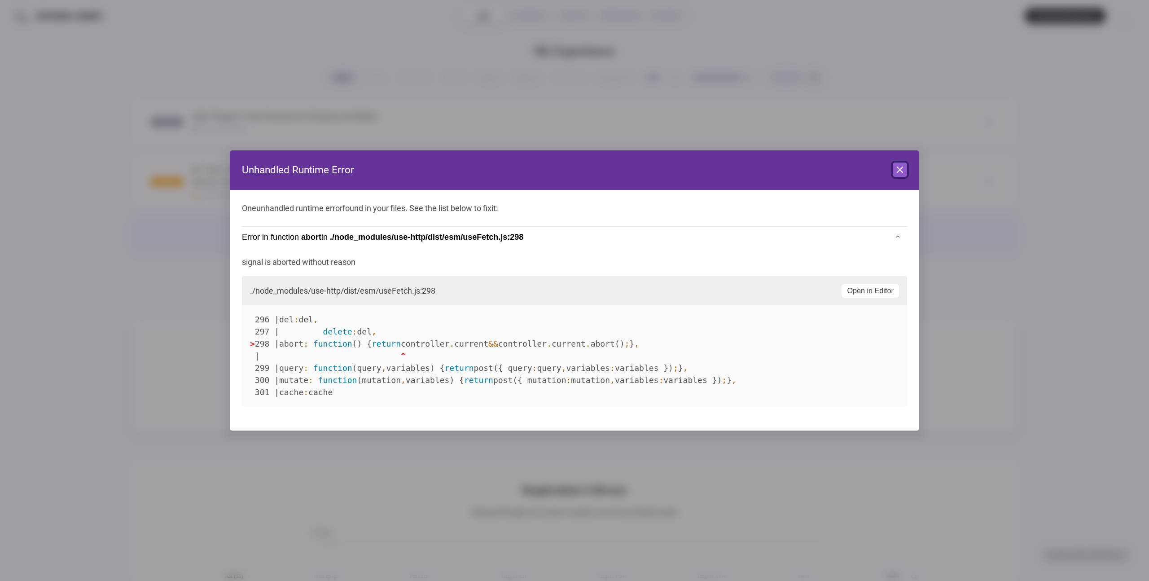
click at [902, 174] on icon at bounding box center [899, 169] width 11 height 11
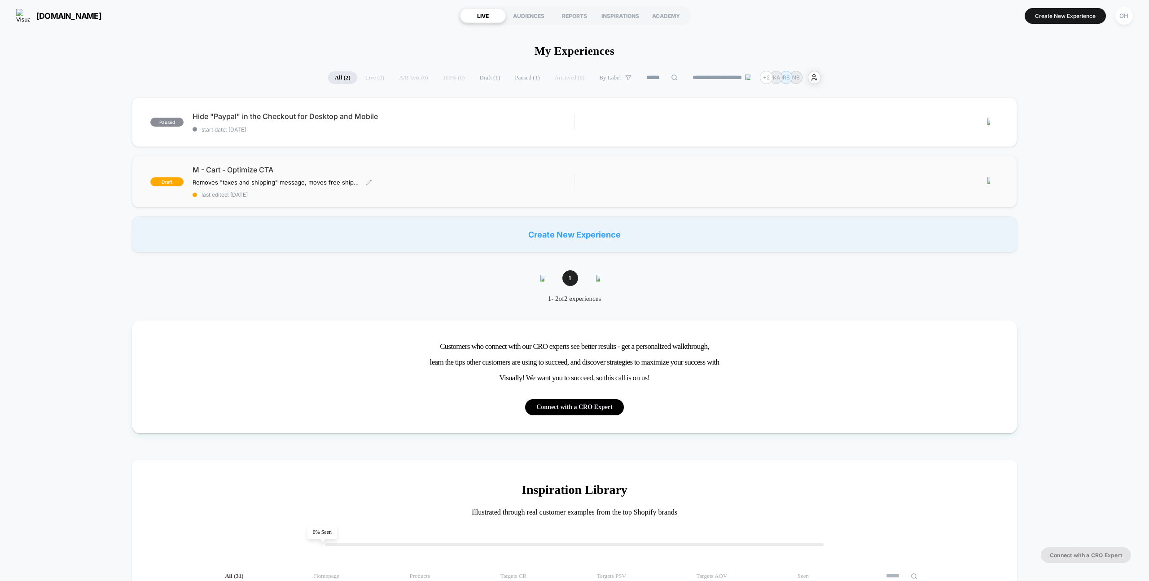
click at [494, 178] on div "M - Cart - Optimize CTA Removes "taxes and shipping" message, moves free shippi…" at bounding box center [383, 181] width 381 height 33
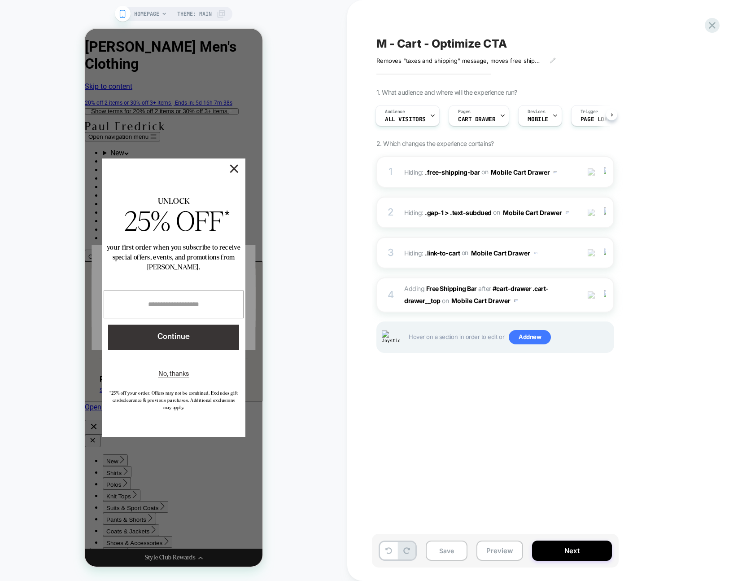
drag, startPoint x: 497, startPoint y: 454, endPoint x: 492, endPoint y: 449, distance: 7.3
click at [497, 454] on div "M - Cart - Optimize CTA Removes "taxes and shipping" message, moves free shippi…" at bounding box center [540, 290] width 337 height 563
click at [230, 168] on button "×" at bounding box center [234, 169] width 8 height 8
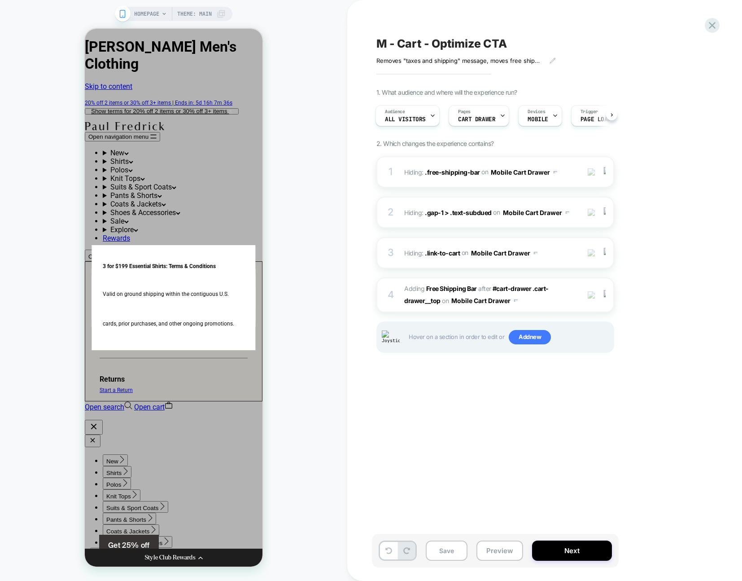
click at [394, 416] on div "M - Cart - Optimize CTA Removes "taxes and shipping" message, moves free shippi…" at bounding box center [540, 290] width 337 height 563
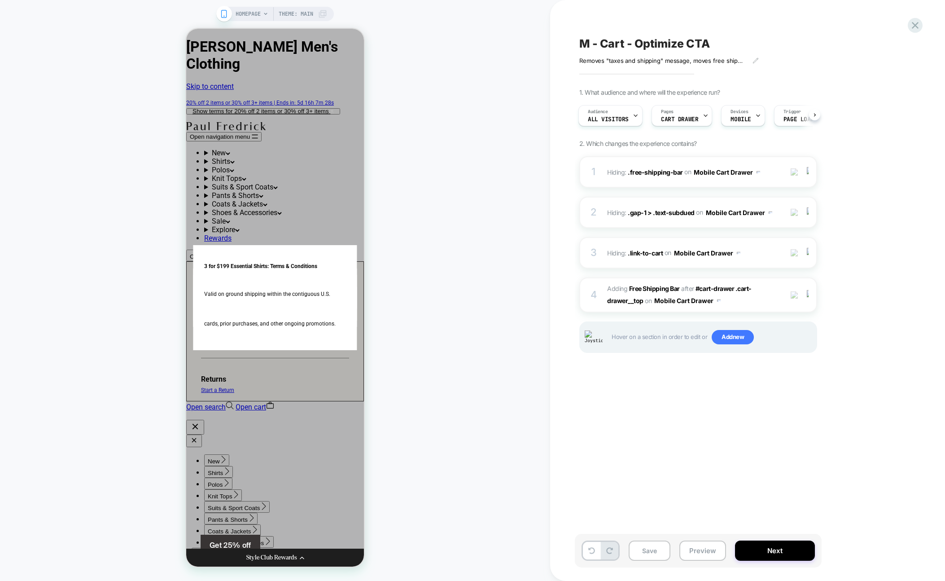
drag, startPoint x: 704, startPoint y: 552, endPoint x: 706, endPoint y: 521, distance: 31.5
click at [704, 552] on button "Preview" at bounding box center [702, 550] width 47 height 20
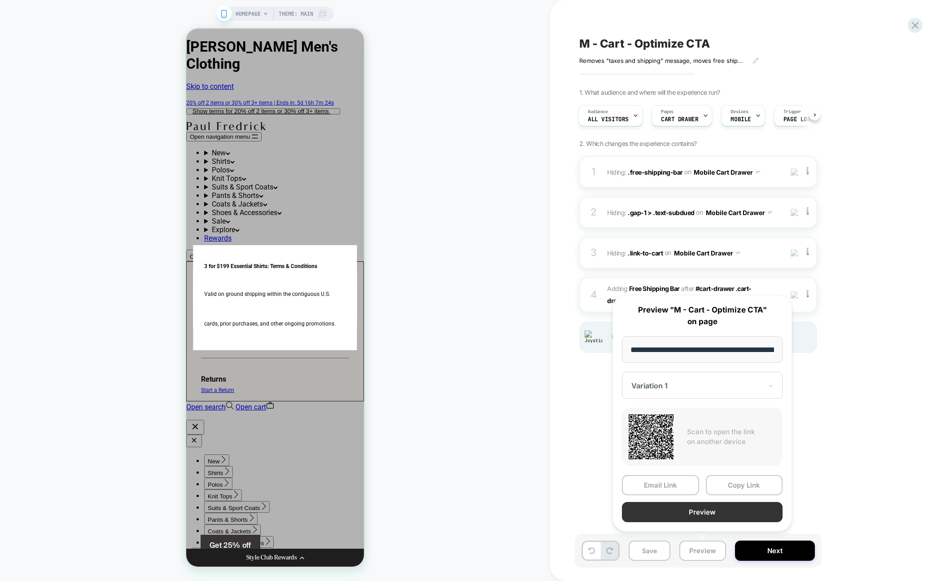
click at [706, 515] on button "Preview" at bounding box center [702, 512] width 161 height 20
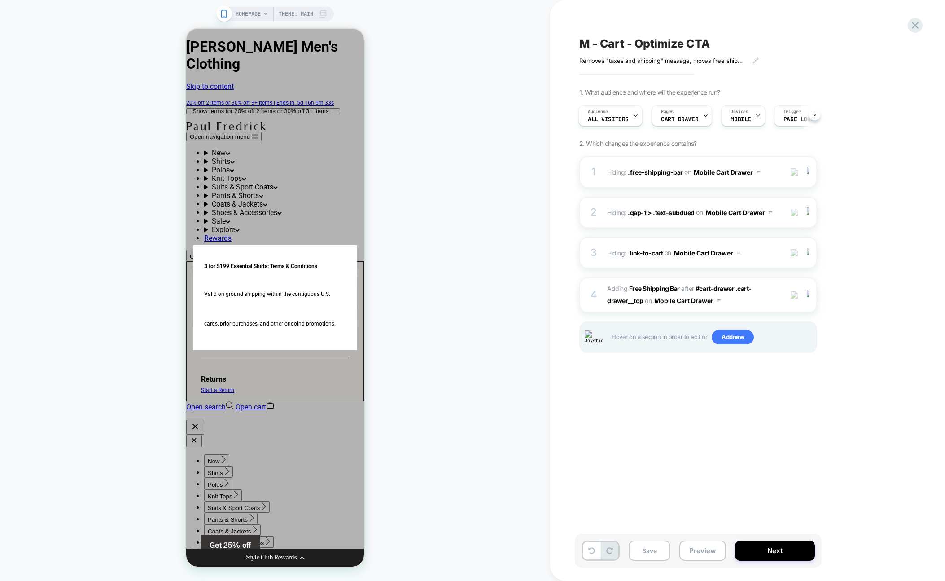
click at [430, 73] on div "HOMEPAGE Theme: MAIN" at bounding box center [275, 290] width 550 height 563
click at [428, 73] on div "HOMEPAGE Theme: MAIN" at bounding box center [275, 290] width 550 height 563
click at [862, 126] on div "1. What audience and where will the experience run? Audience All Visitors Pages…" at bounding box center [743, 231] width 328 height 287
click at [936, 113] on div "M - Cart - Optimize CTA Removes "taxes and shipping" message, moves free shippi…" at bounding box center [747, 290] width 395 height 581
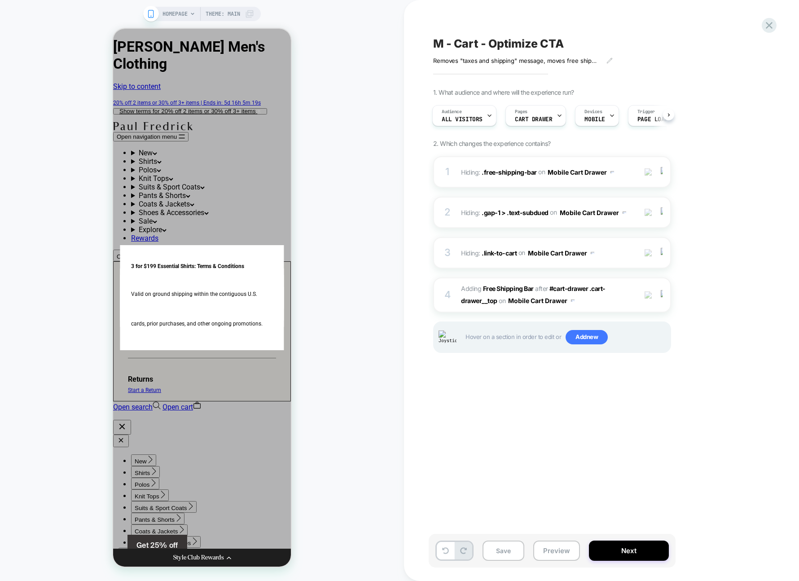
drag, startPoint x: 765, startPoint y: 112, endPoint x: 746, endPoint y: 97, distance: 23.6
click at [765, 112] on div "M - Cart - Optimize CTA Removes "taxes and shipping" message, moves free shippi…" at bounding box center [597, 290] width 337 height 563
click at [201, 401] on icon at bounding box center [197, 405] width 8 height 8
click at [715, 90] on div "1. What audience and where will the experience run? Audience All Visitors Pages…" at bounding box center [597, 231] width 328 height 287
drag, startPoint x: 315, startPoint y: 323, endPoint x: 307, endPoint y: 313, distance: 12.7
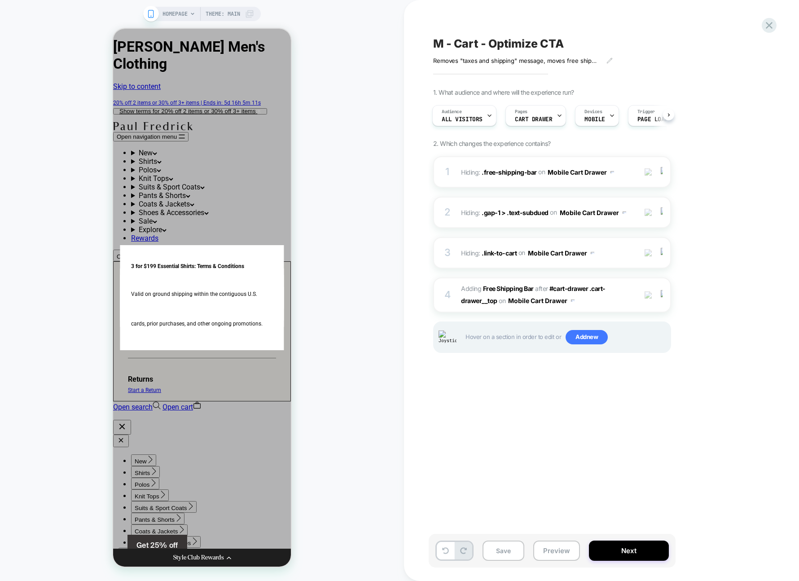
click at [315, 323] on div "HOMEPAGE Theme: MAIN" at bounding box center [202, 290] width 404 height 563
click at [306, 312] on div "HOMEPAGE Theme: MAIN" at bounding box center [202, 290] width 404 height 563
click at [302, 304] on div "HOMEPAGE Theme: MAIN" at bounding box center [202, 290] width 404 height 563
click at [306, 303] on div "HOMEPAGE Theme: MAIN" at bounding box center [202, 290] width 404 height 563
click at [309, 301] on div "HOMEPAGE Theme: MAIN" at bounding box center [202, 290] width 404 height 563
